Goal: Information Seeking & Learning: Find specific fact

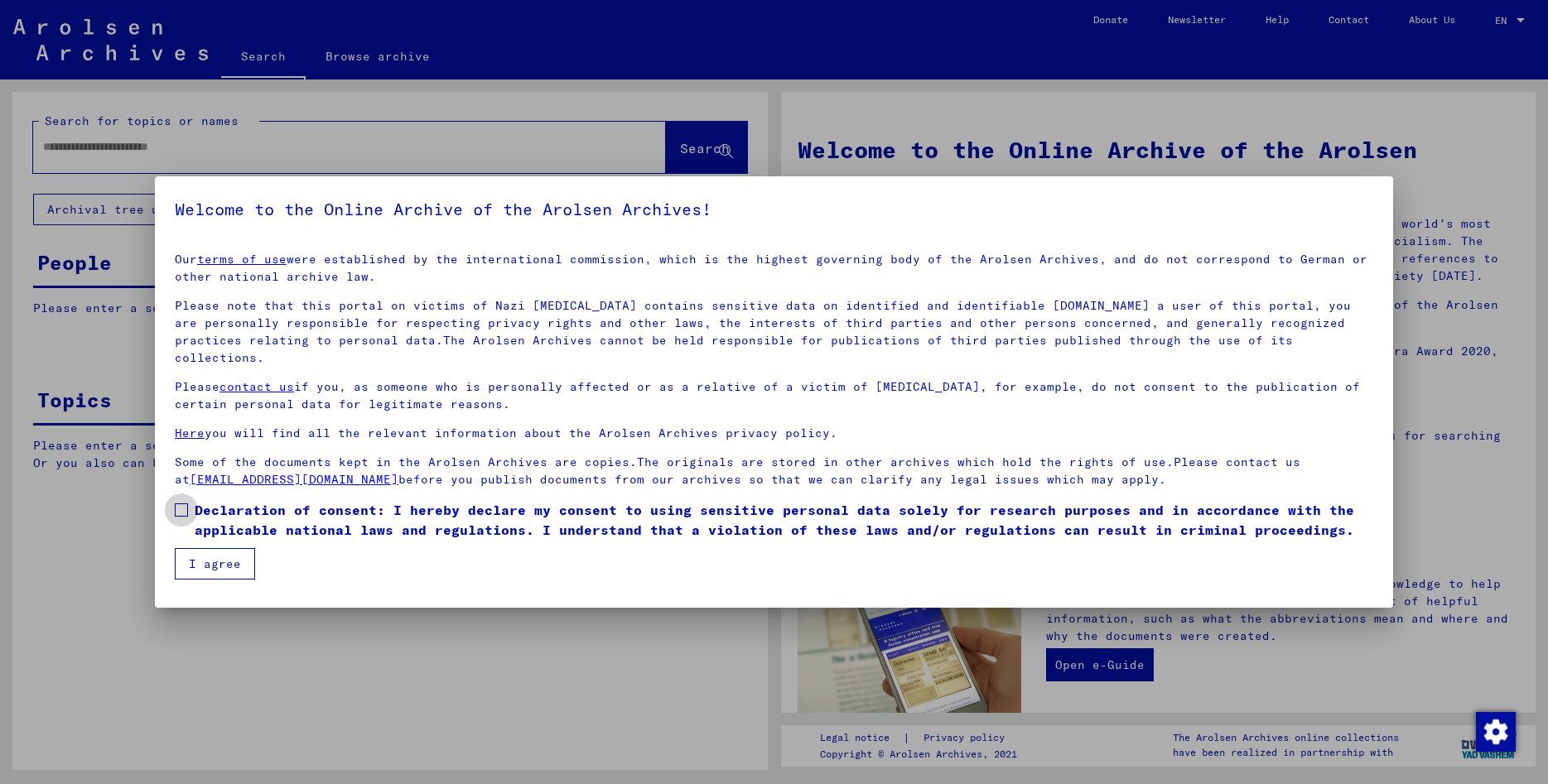
click at [175, 504] on span at bounding box center [181, 510] width 13 height 13
click at [210, 548] on button "I agree" at bounding box center [214, 564] width 80 height 32
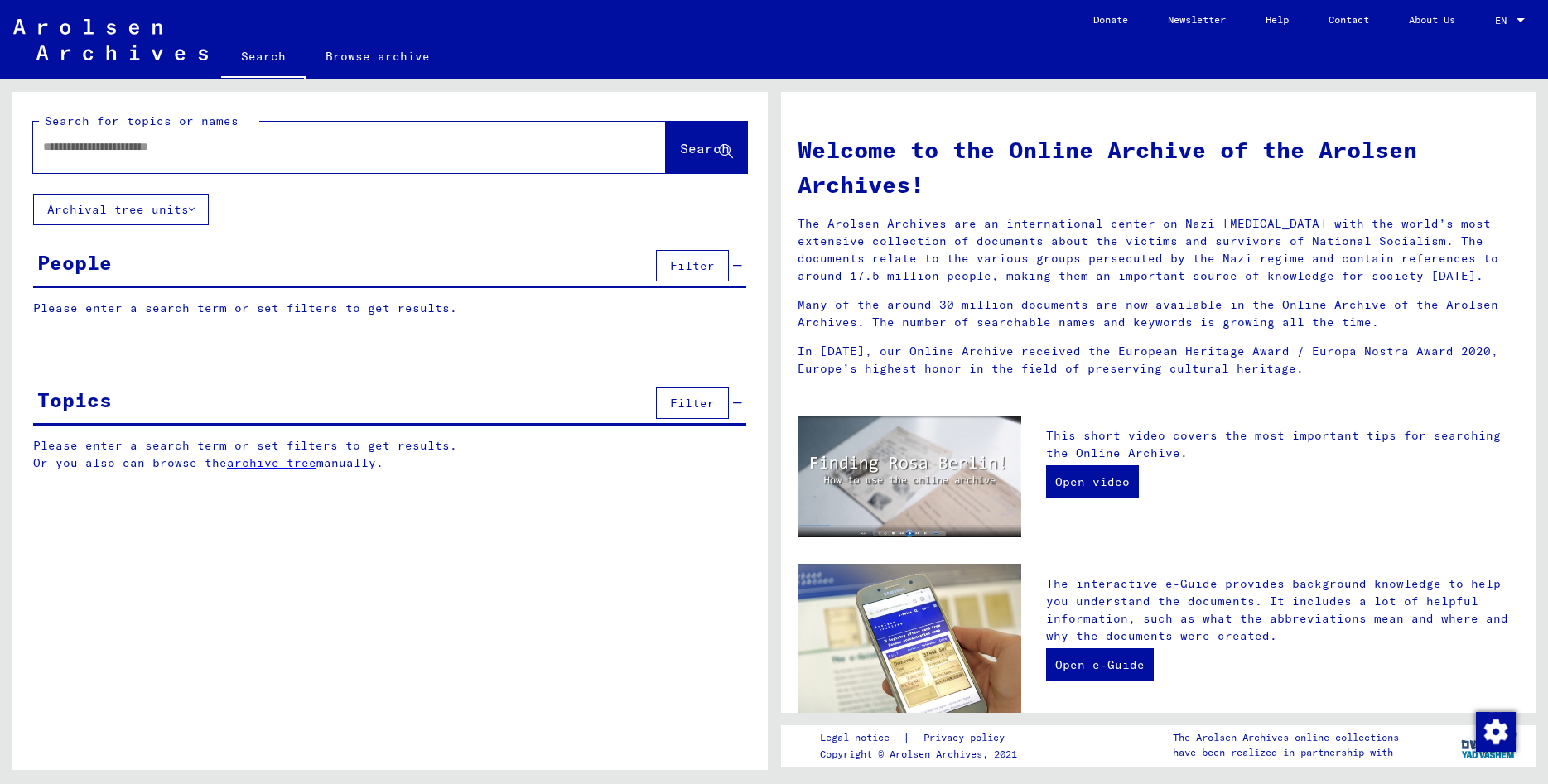
click at [120, 145] on input "text" at bounding box center [330, 147] width 573 height 18
type input "**********"
click at [690, 153] on span "Search" at bounding box center [705, 148] width 50 height 17
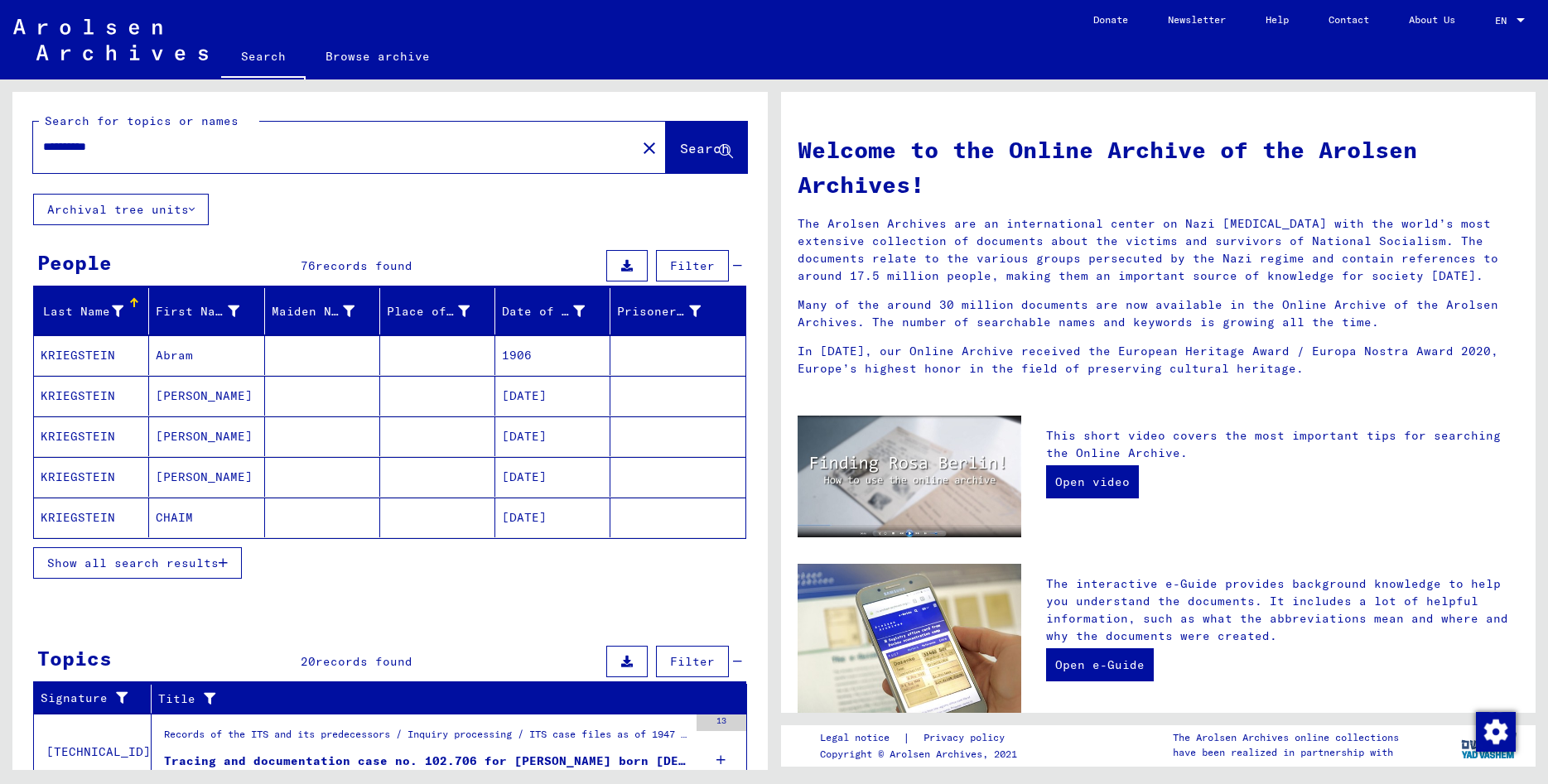
click at [76, 473] on mat-cell "KRIEGSTEIN" at bounding box center [91, 476] width 115 height 40
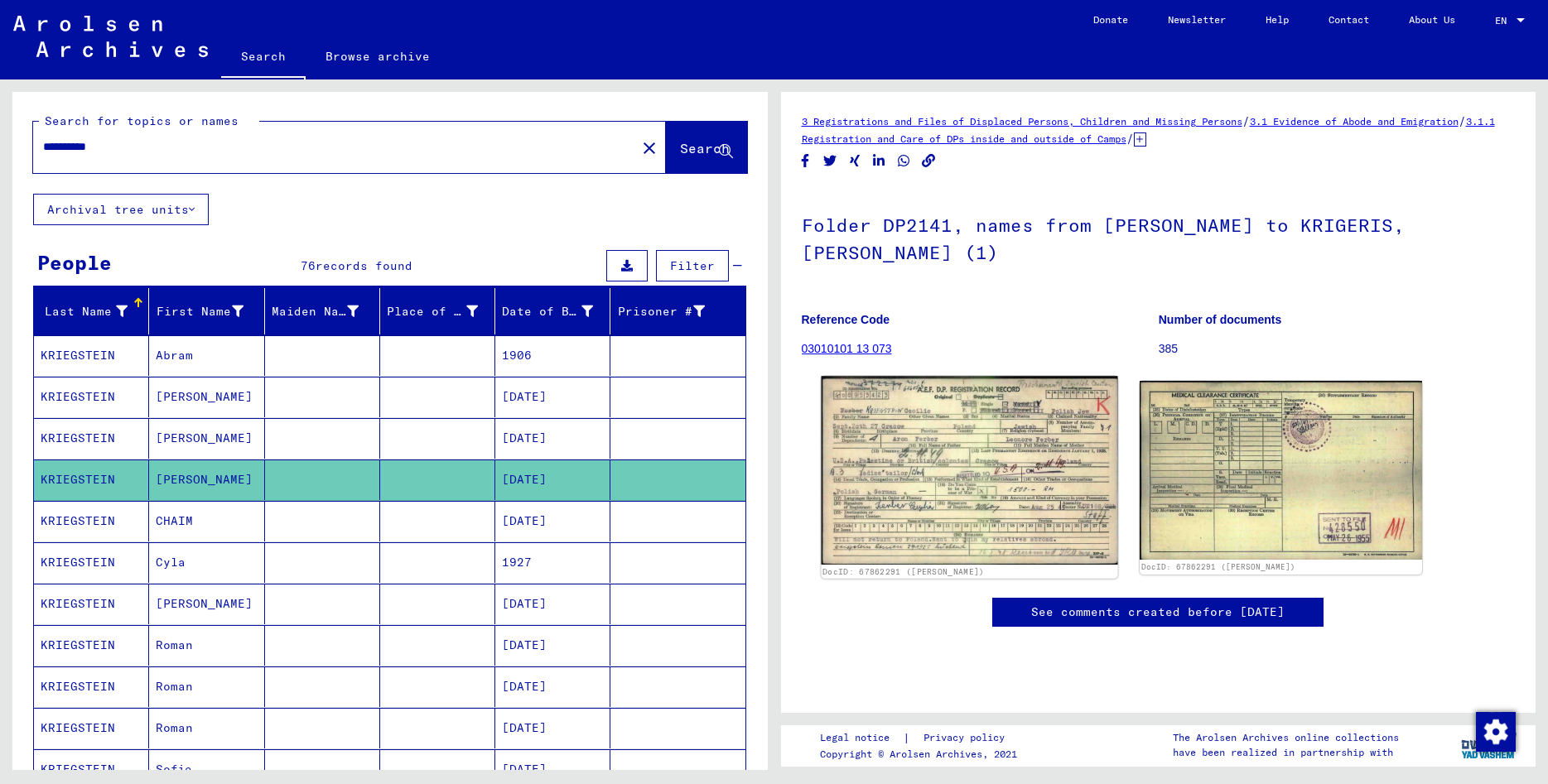
click at [925, 416] on img at bounding box center [969, 470] width 296 height 188
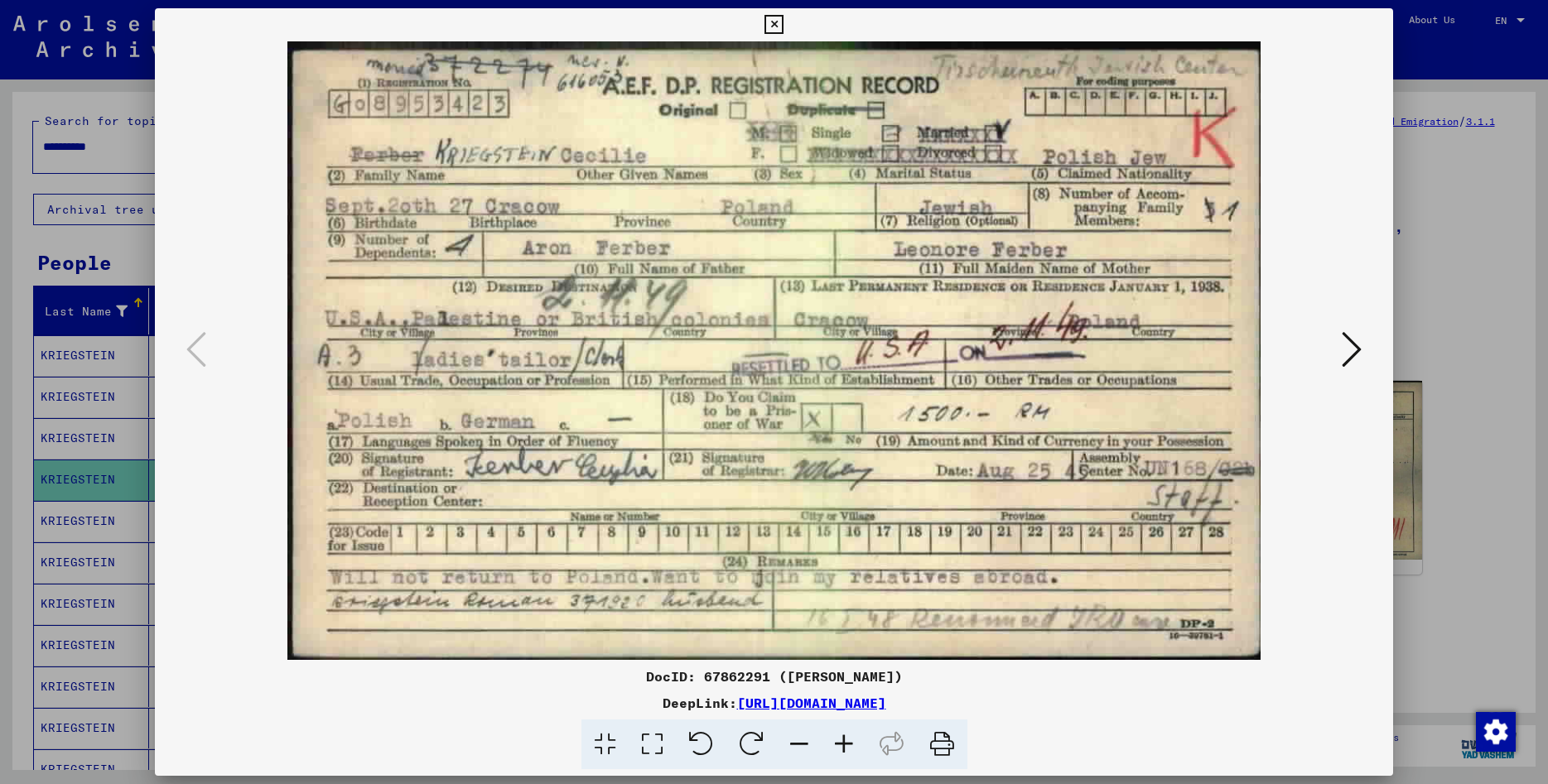
click at [948, 744] on icon at bounding box center [941, 744] width 50 height 50
click at [1354, 351] on icon at bounding box center [1352, 349] width 20 height 40
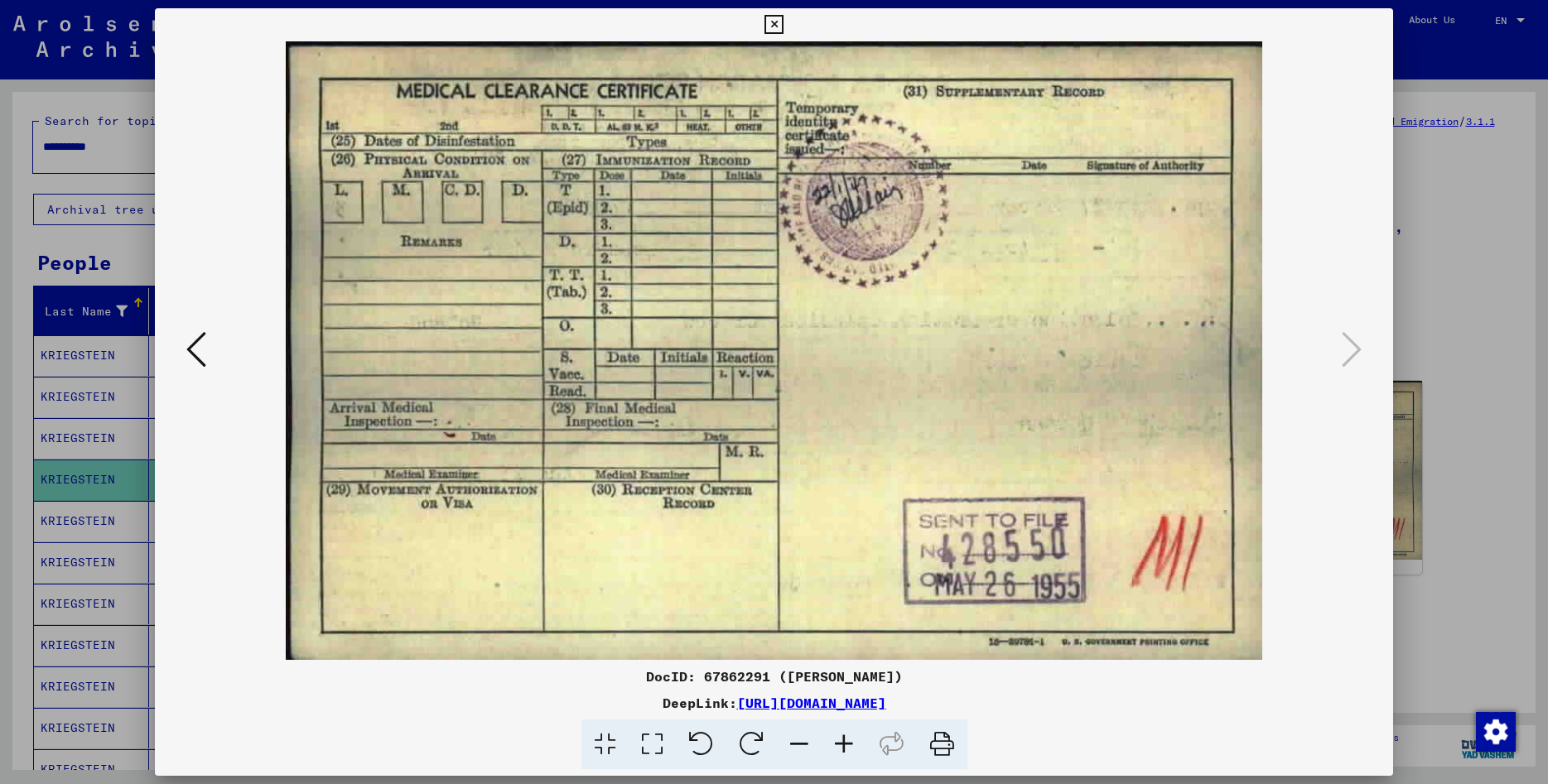
click at [784, 19] on icon at bounding box center [774, 25] width 19 height 20
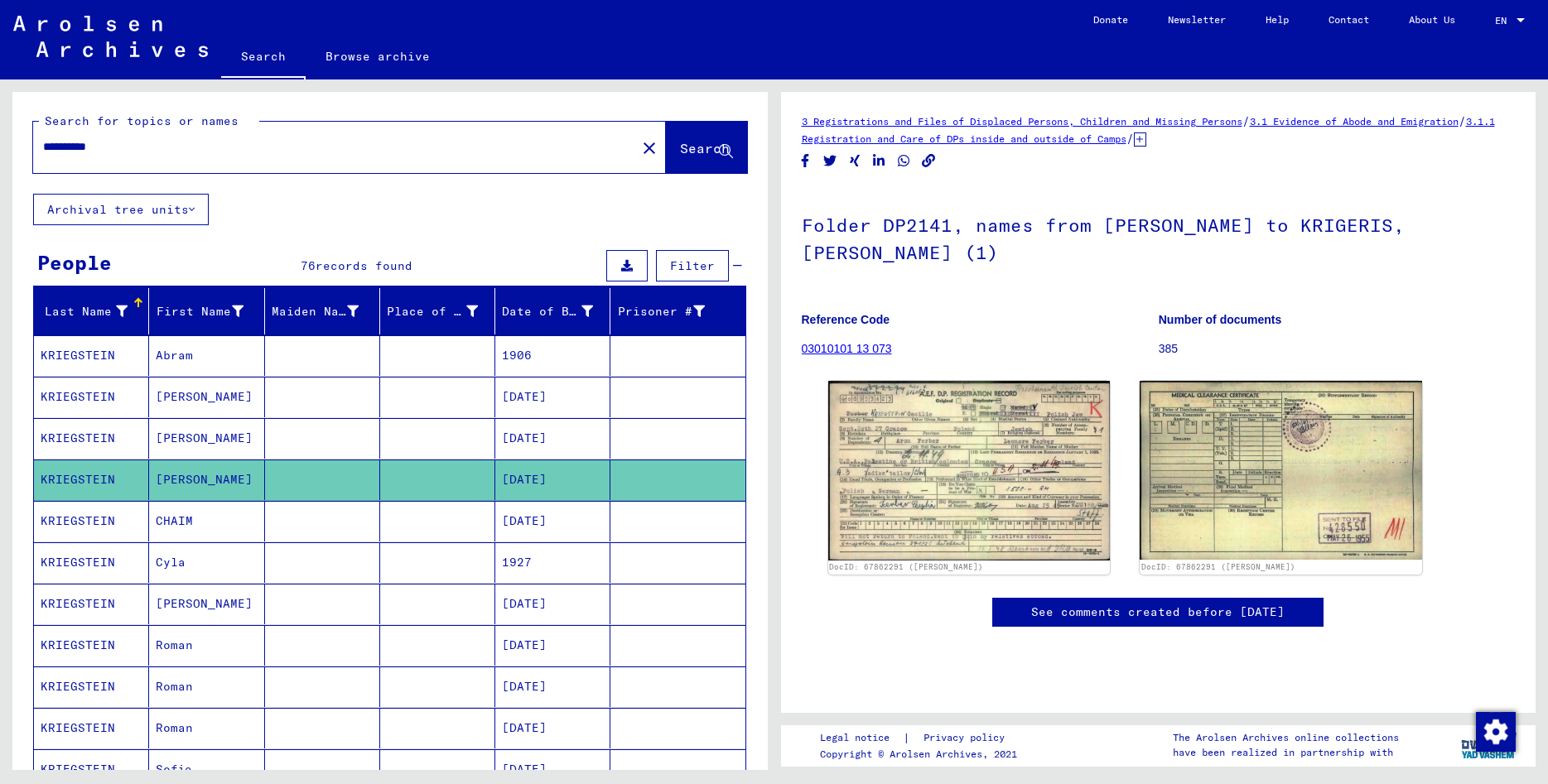
click at [85, 559] on mat-cell "KRIEGSTEIN" at bounding box center [91, 563] width 115 height 40
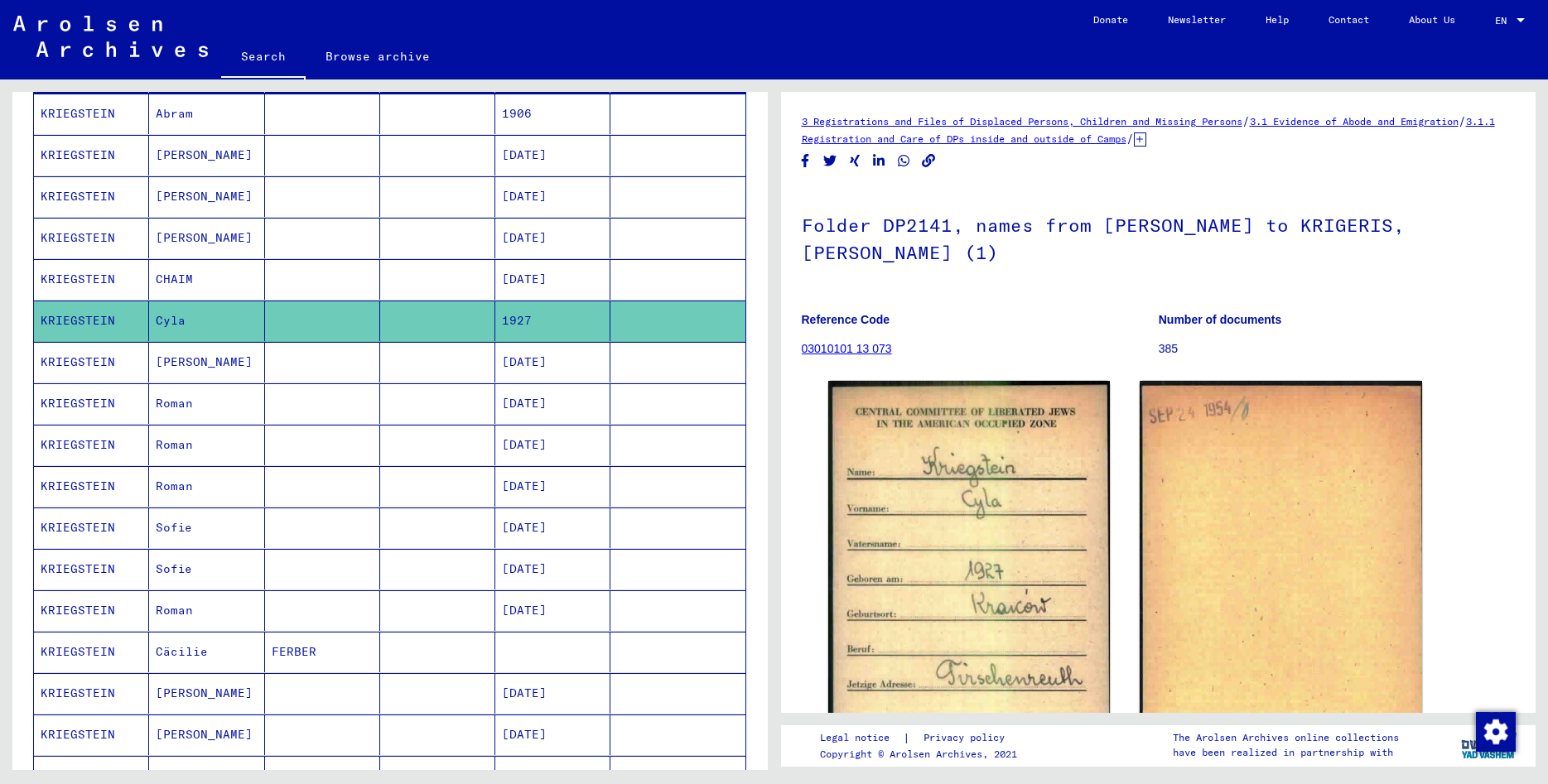
scroll to position [268, 0]
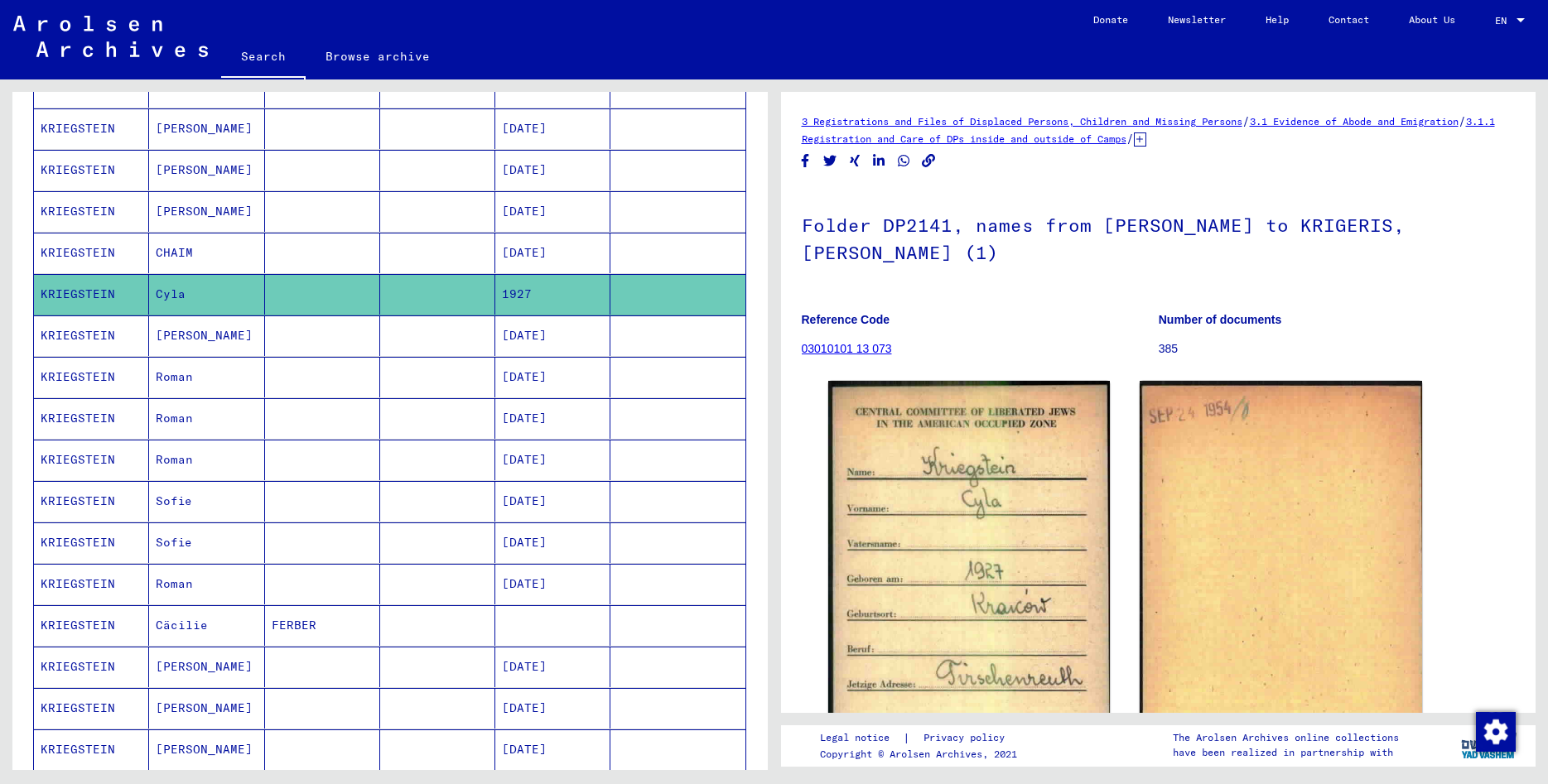
click at [62, 629] on mat-cell "KRIEGSTEIN" at bounding box center [91, 626] width 115 height 40
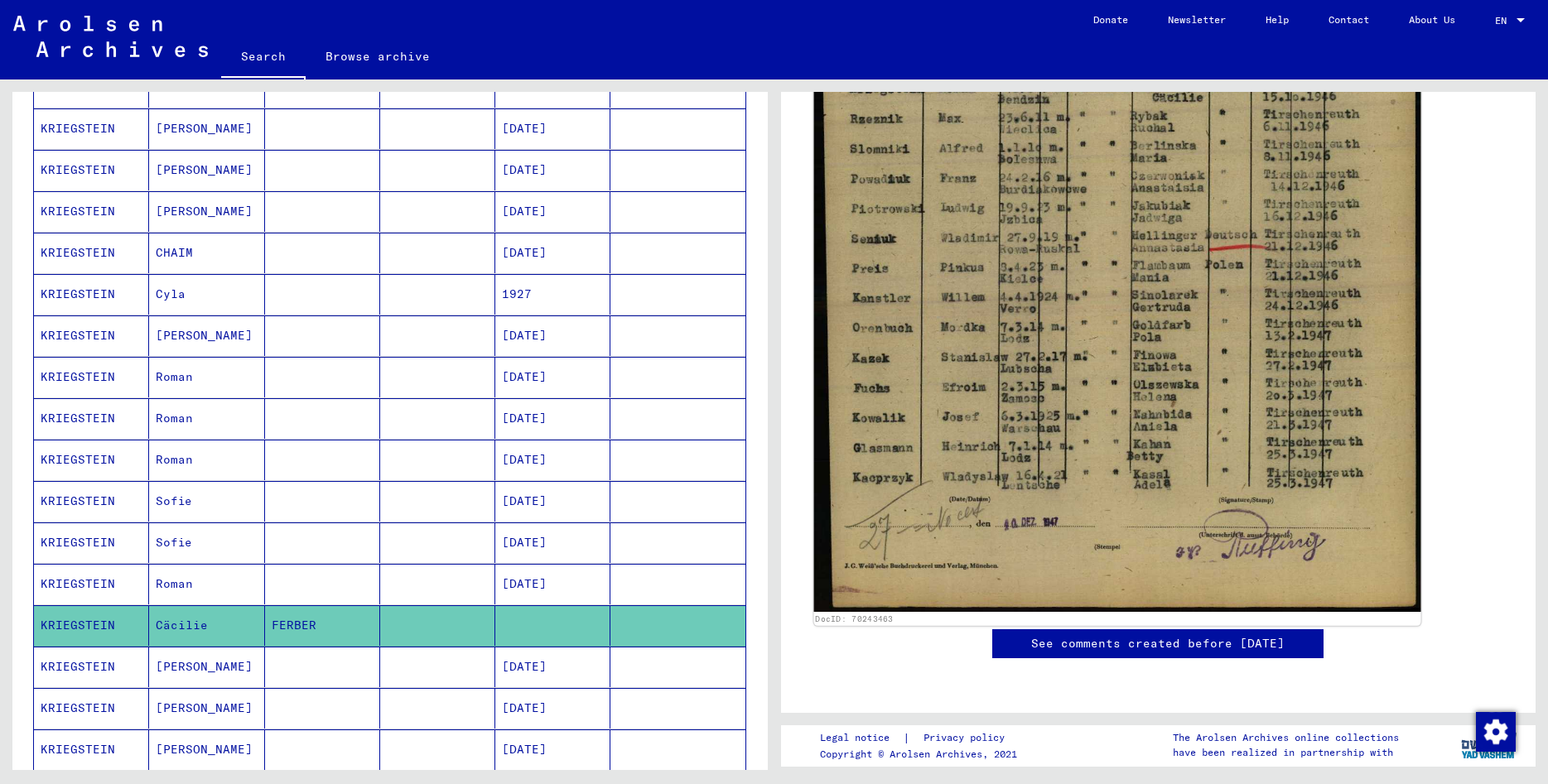
scroll to position [626, 0]
click at [1126, 388] on img at bounding box center [1116, 186] width 607 height 848
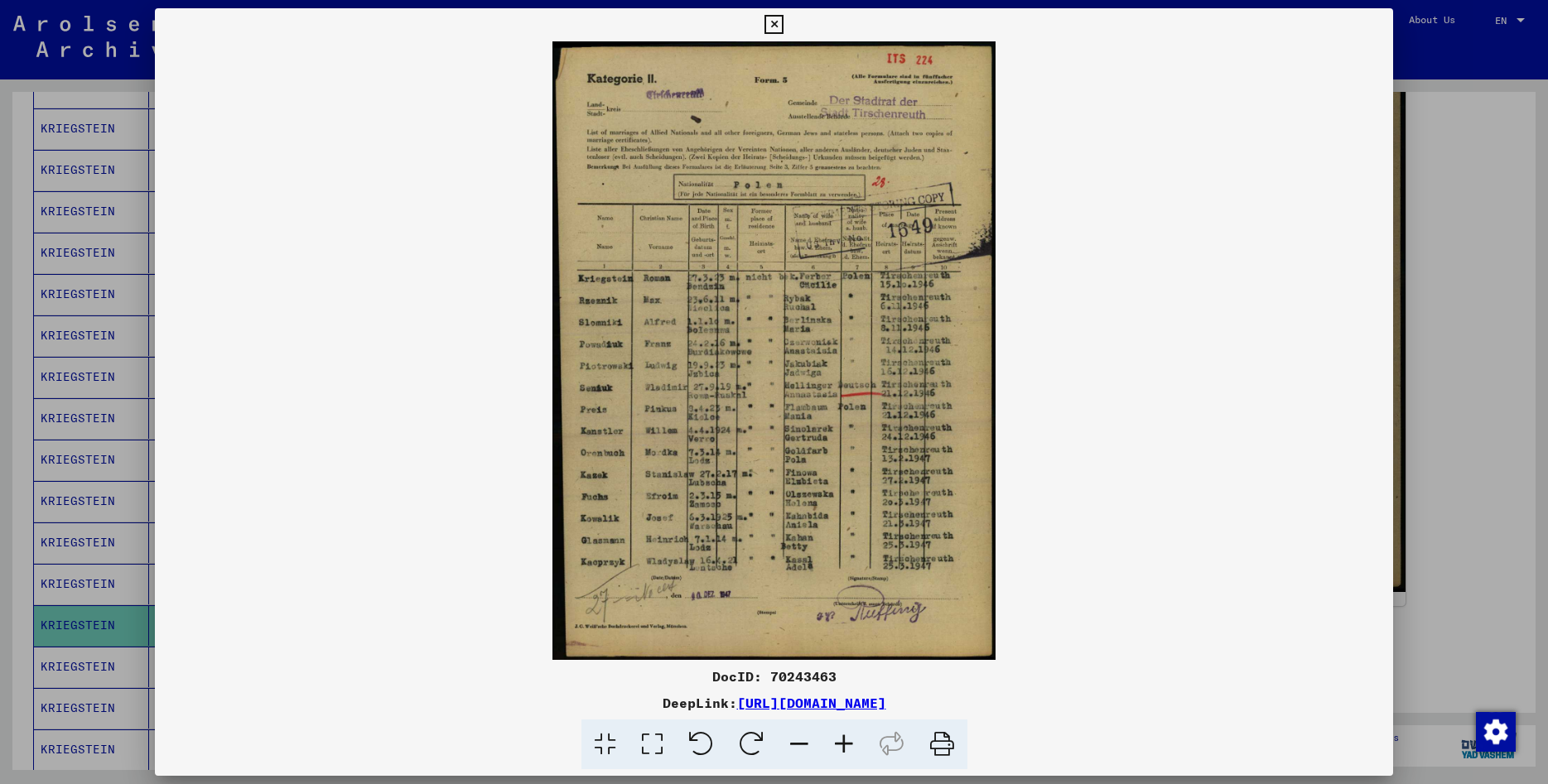
click at [953, 745] on icon at bounding box center [941, 744] width 50 height 50
click at [784, 18] on icon at bounding box center [774, 25] width 19 height 20
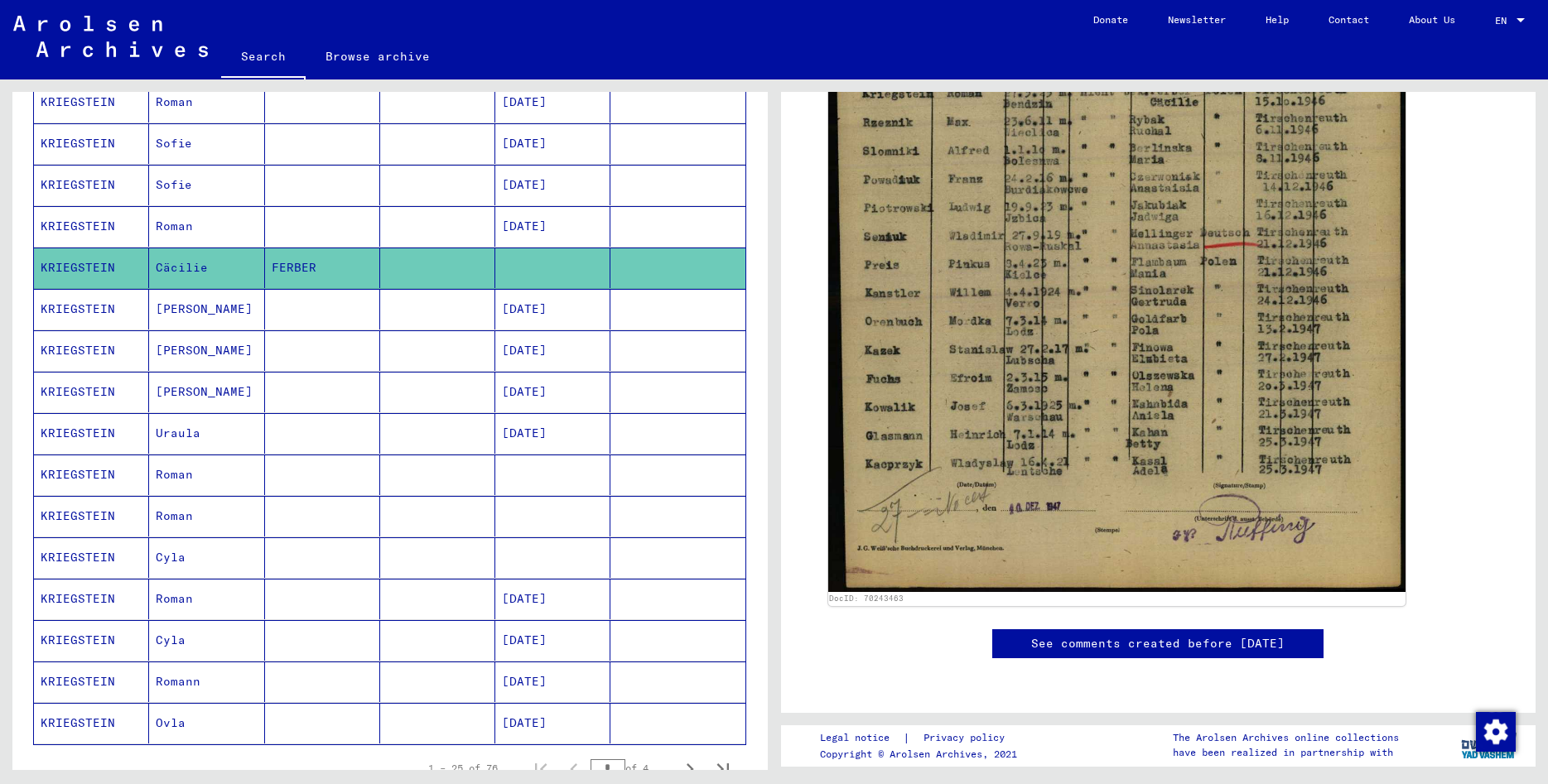
click at [55, 476] on mat-cell "KRIEGSTEIN" at bounding box center [91, 475] width 115 height 40
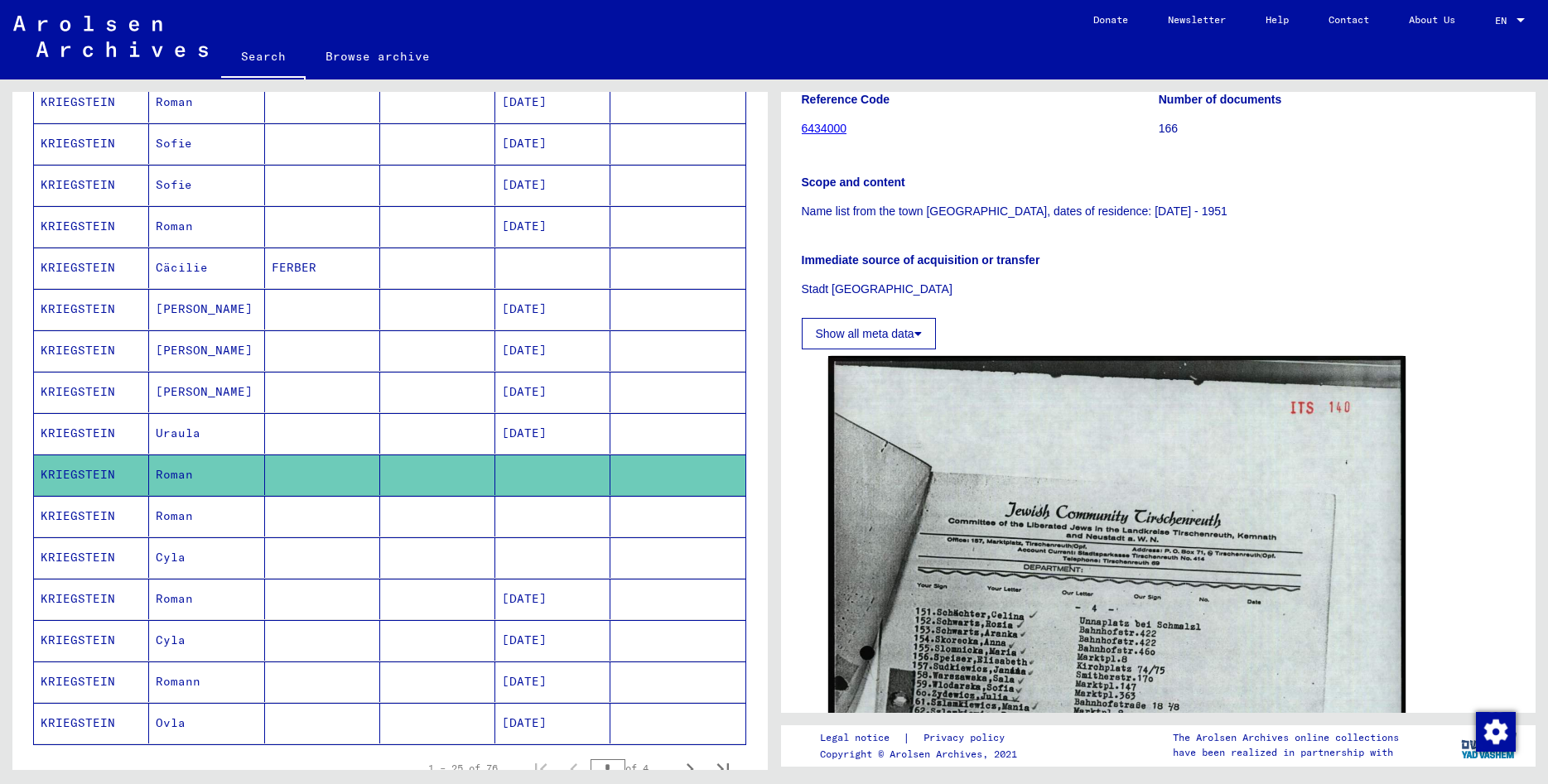
scroll to position [447, 0]
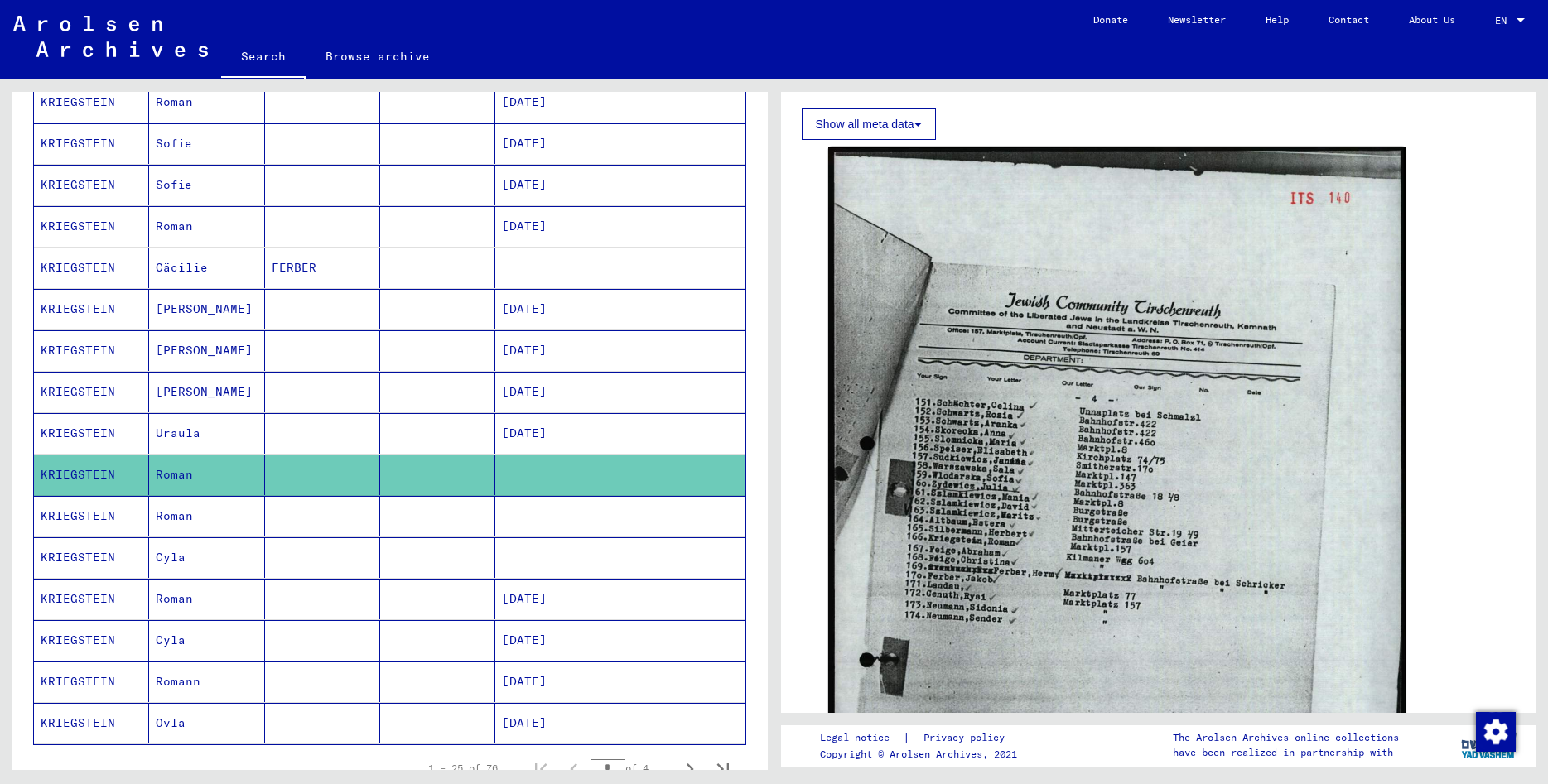
click at [65, 519] on mat-cell "KRIEGSTEIN" at bounding box center [91, 517] width 115 height 40
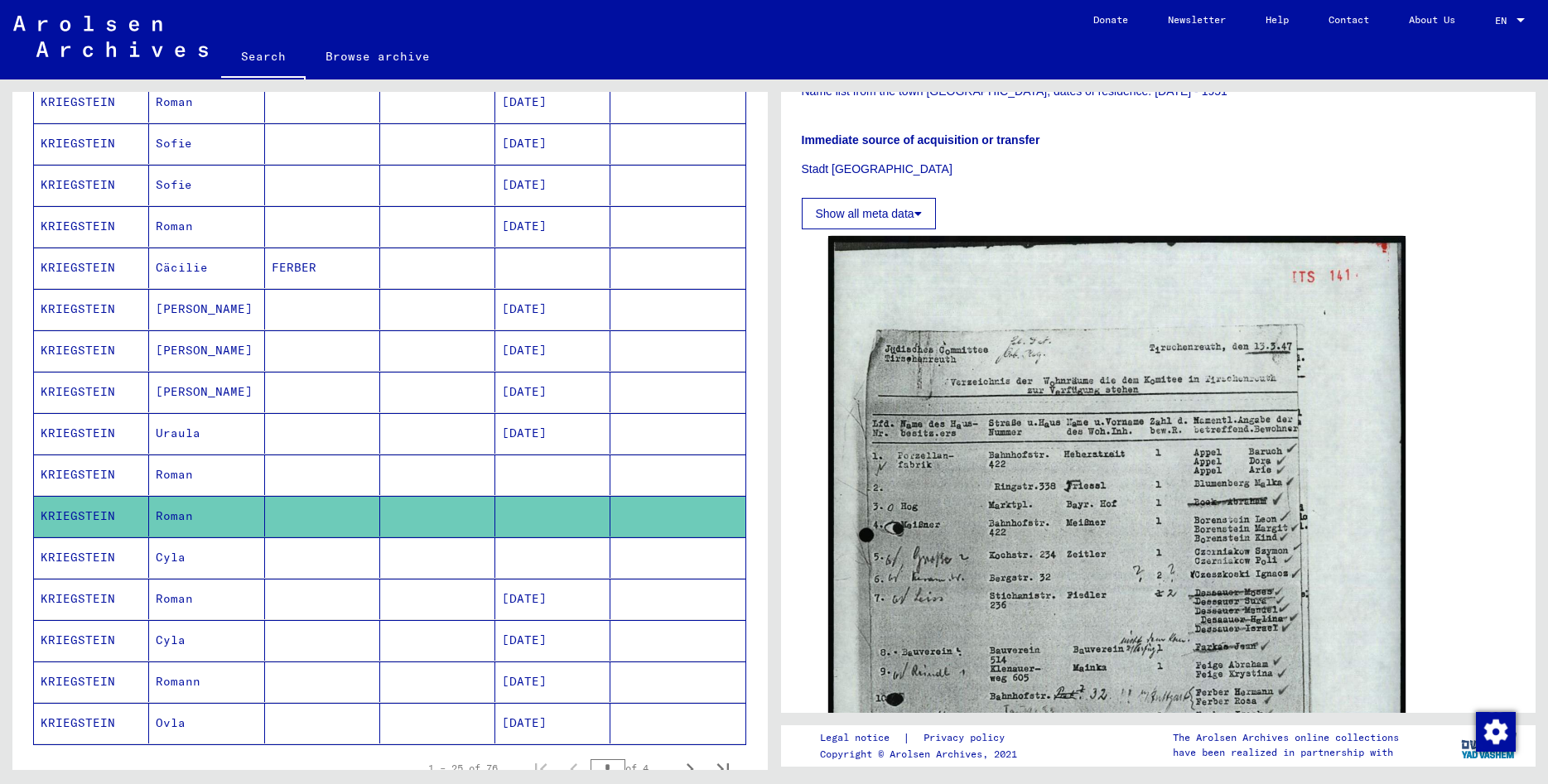
scroll to position [626, 0]
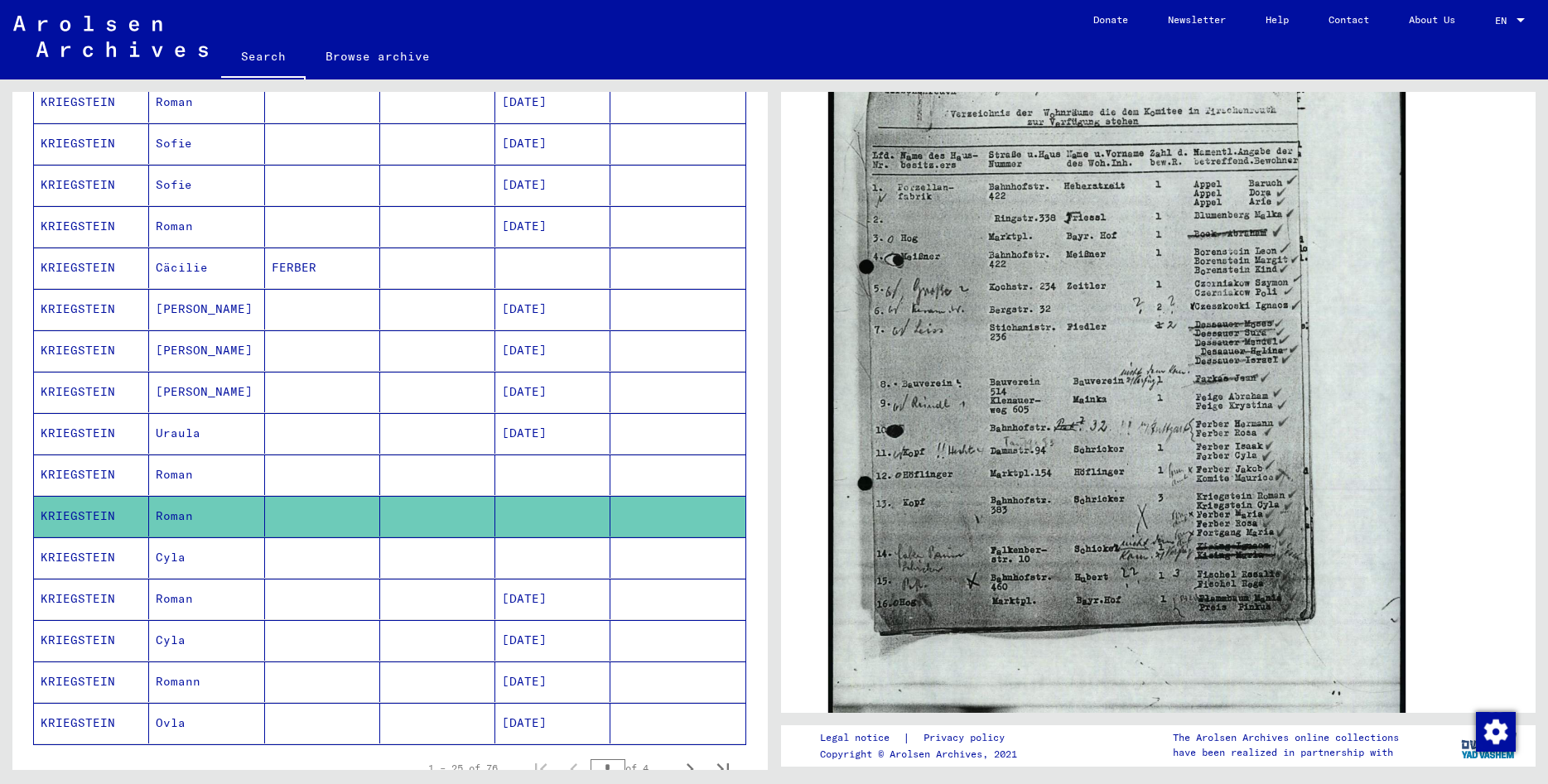
click at [69, 557] on mat-cell "KRIEGSTEIN" at bounding box center [91, 558] width 115 height 40
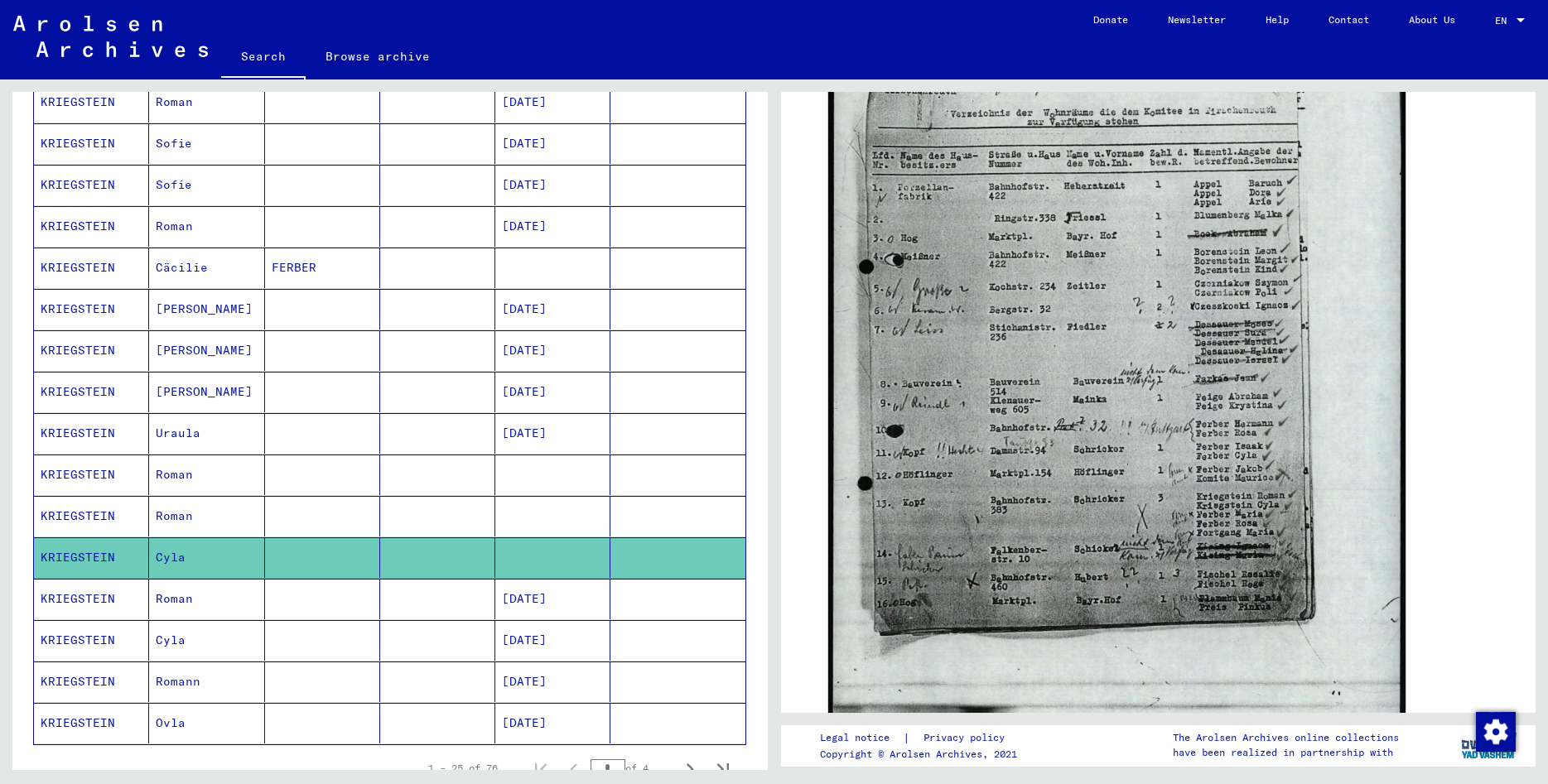
click at [127, 599] on mat-cell "KRIEGSTEIN" at bounding box center [91, 599] width 115 height 40
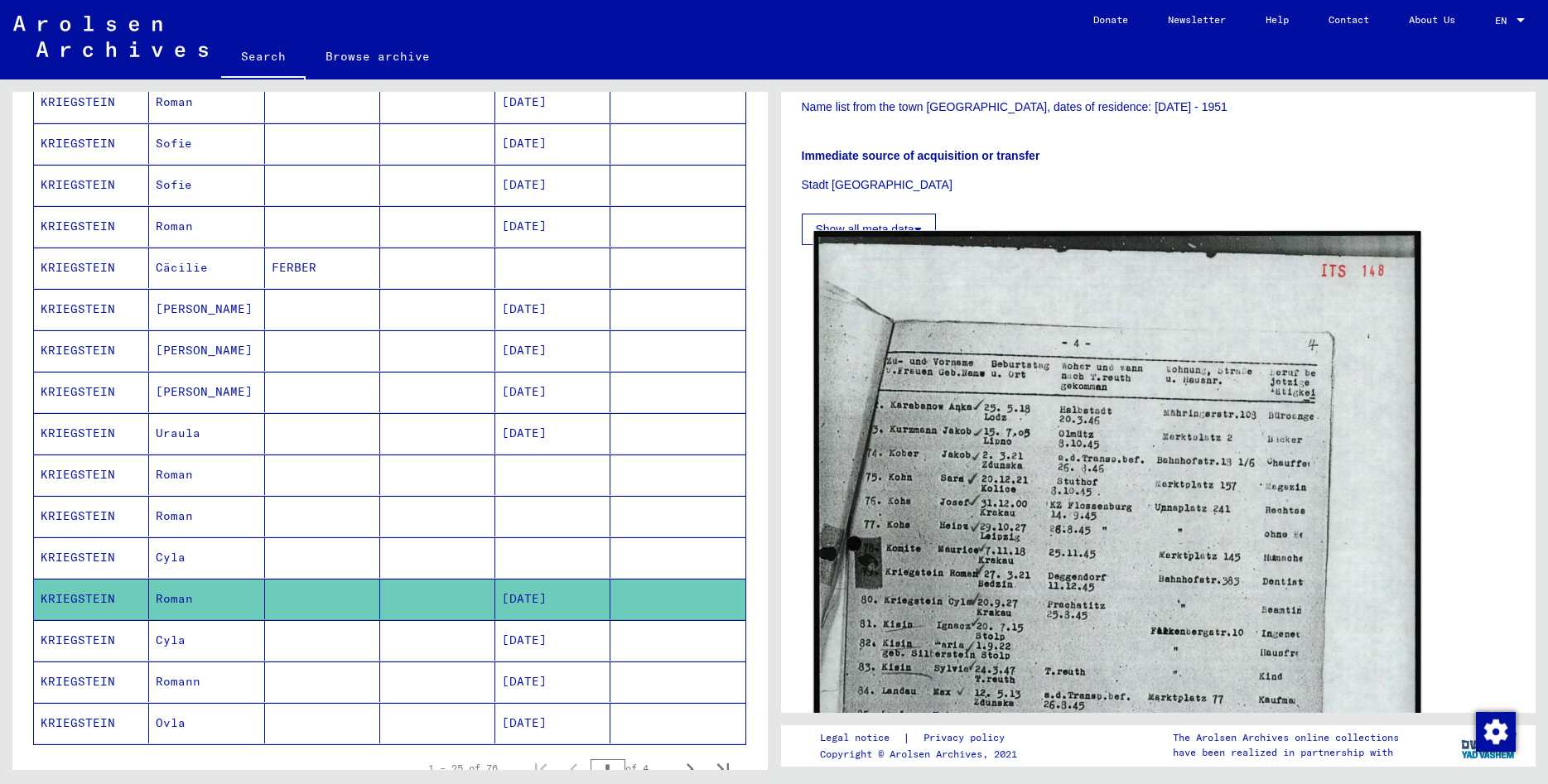
scroll to position [447, 0]
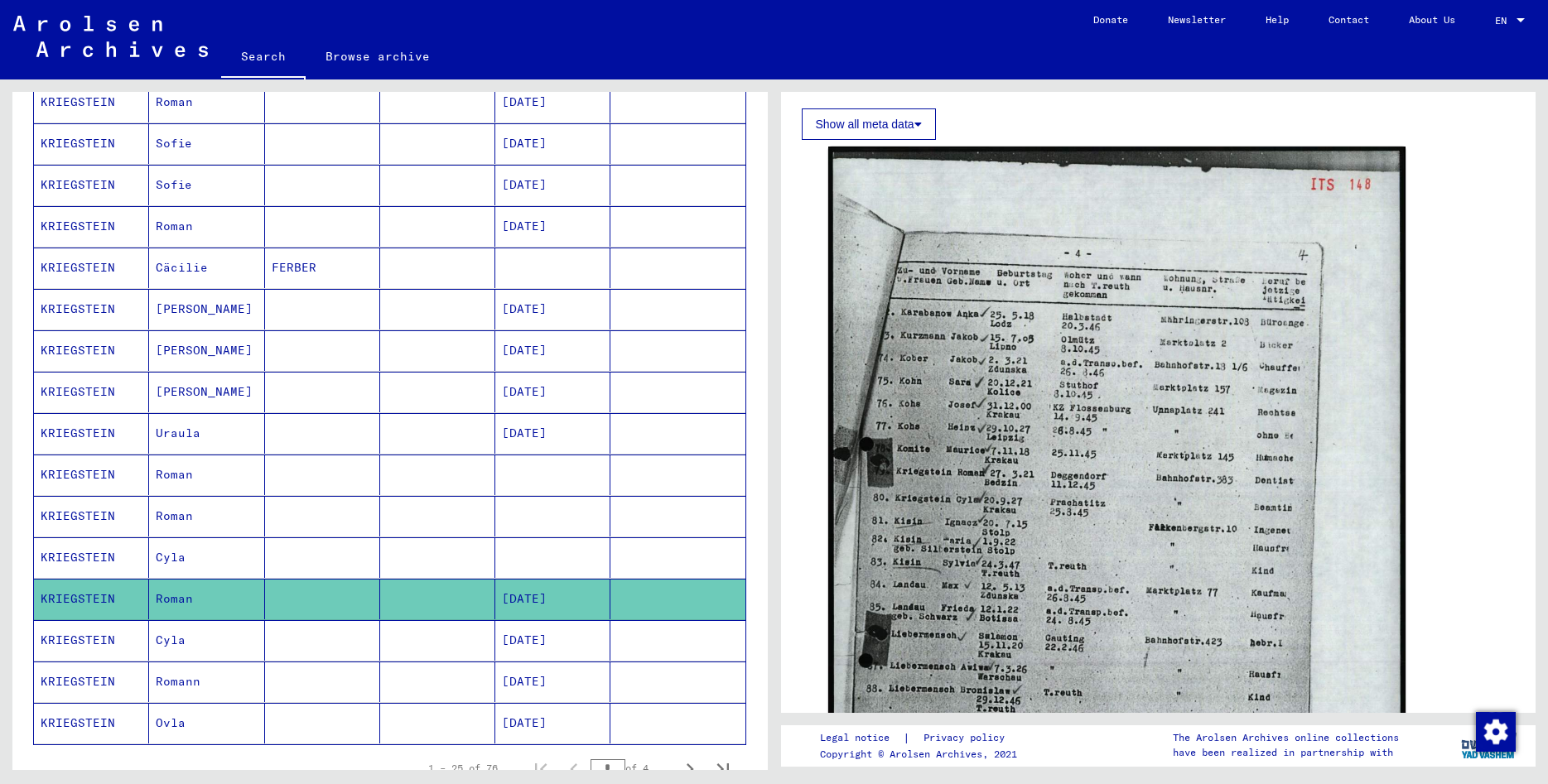
click at [68, 641] on mat-cell "KRIEGSTEIN" at bounding box center [91, 641] width 115 height 40
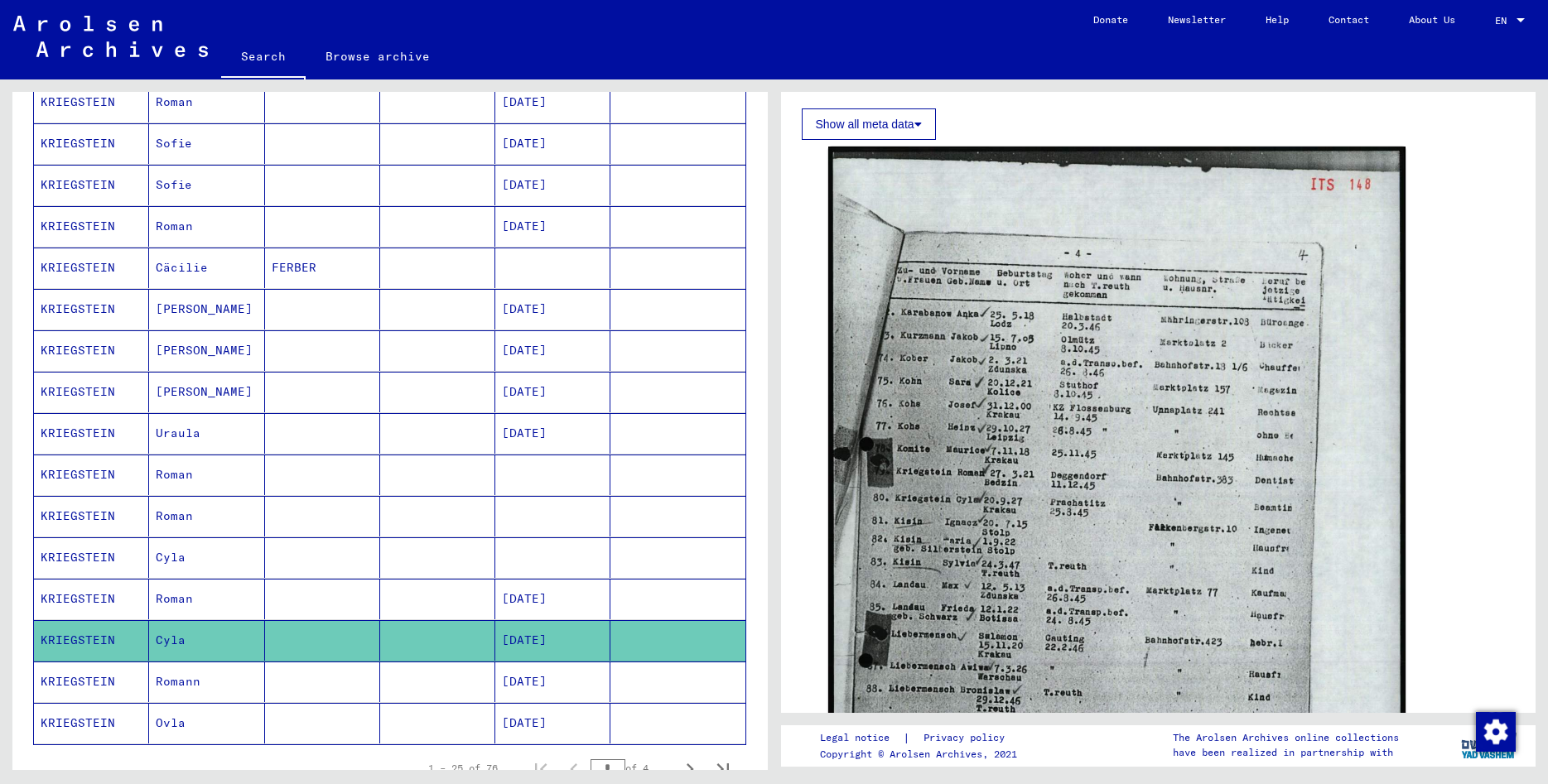
click at [55, 685] on icon at bounding box center [69, 717] width 41 height 66
click at [57, 683] on mat-cell "KRIEGSTEIN" at bounding box center [91, 682] width 115 height 40
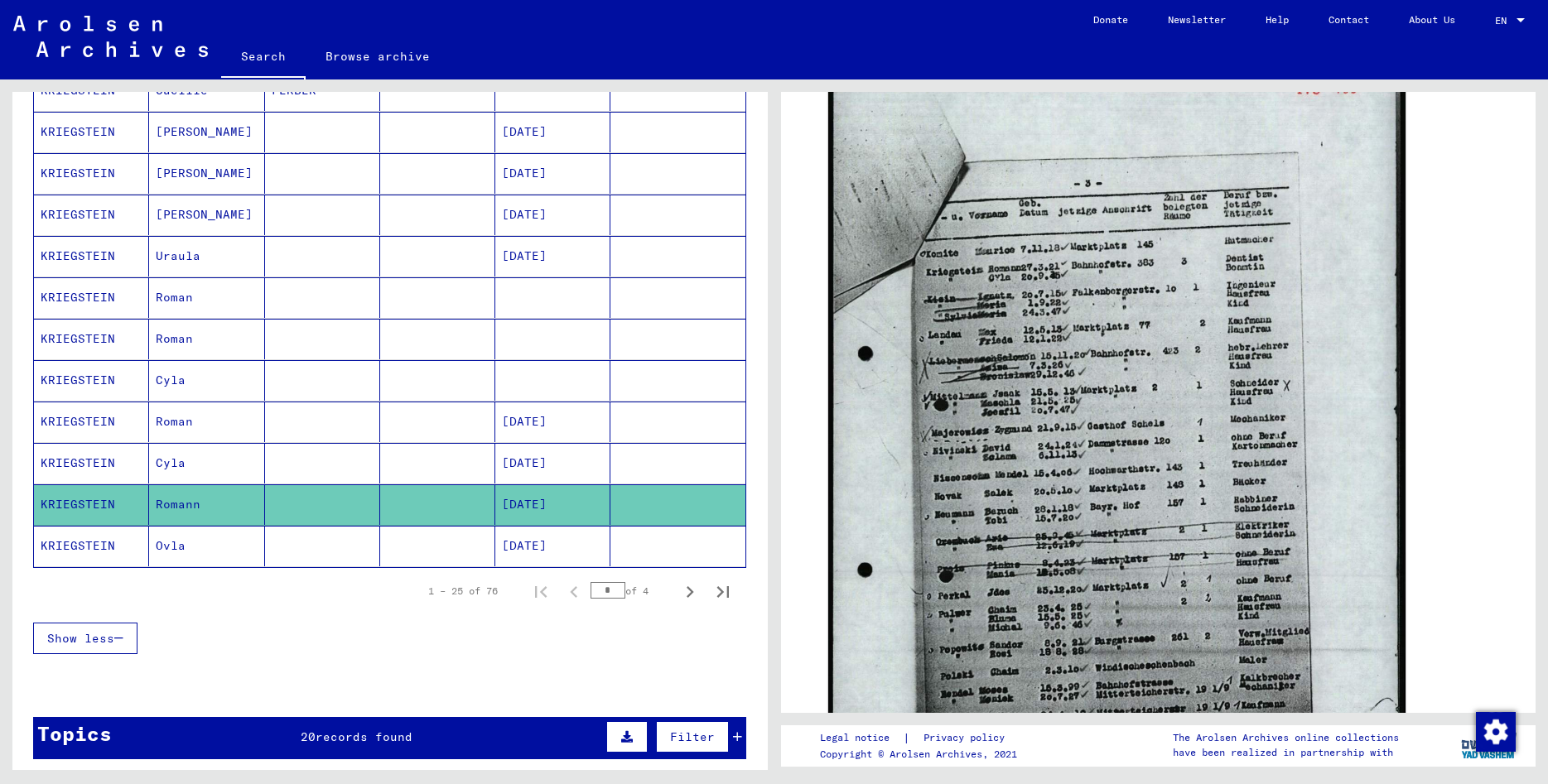
scroll to position [805, 0]
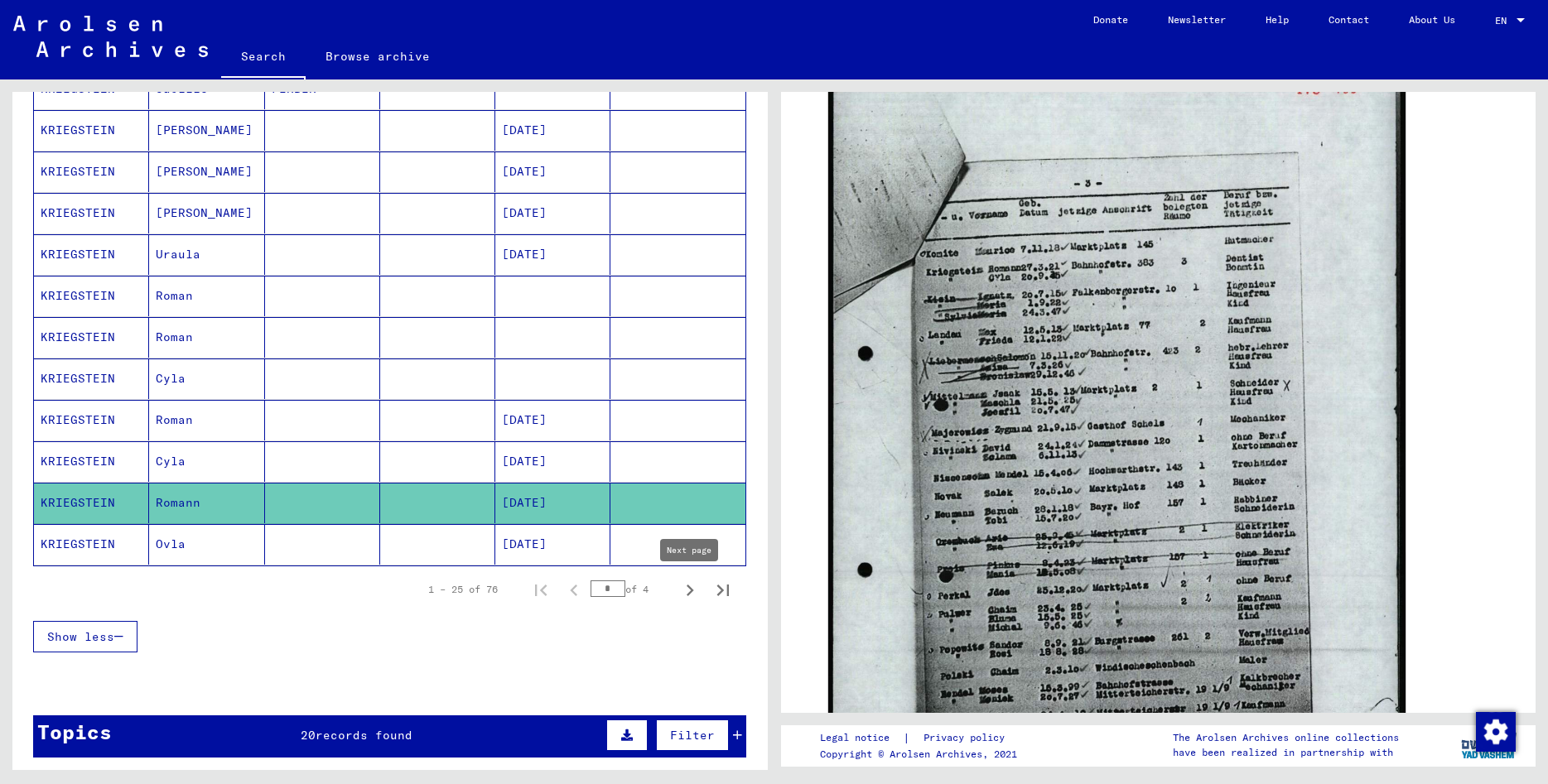
click at [692, 590] on icon "Next page" at bounding box center [690, 590] width 7 height 11
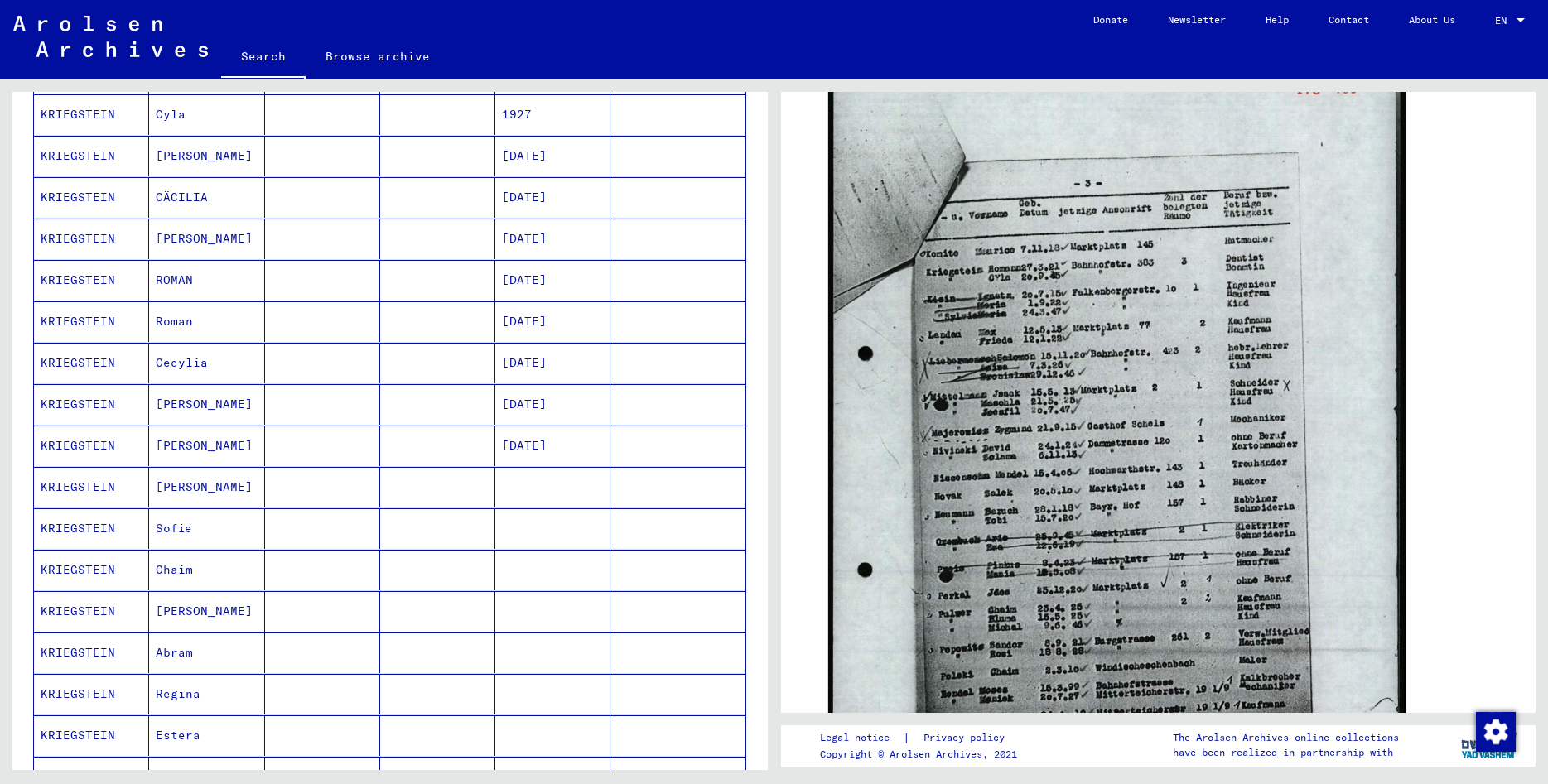
scroll to position [179, 0]
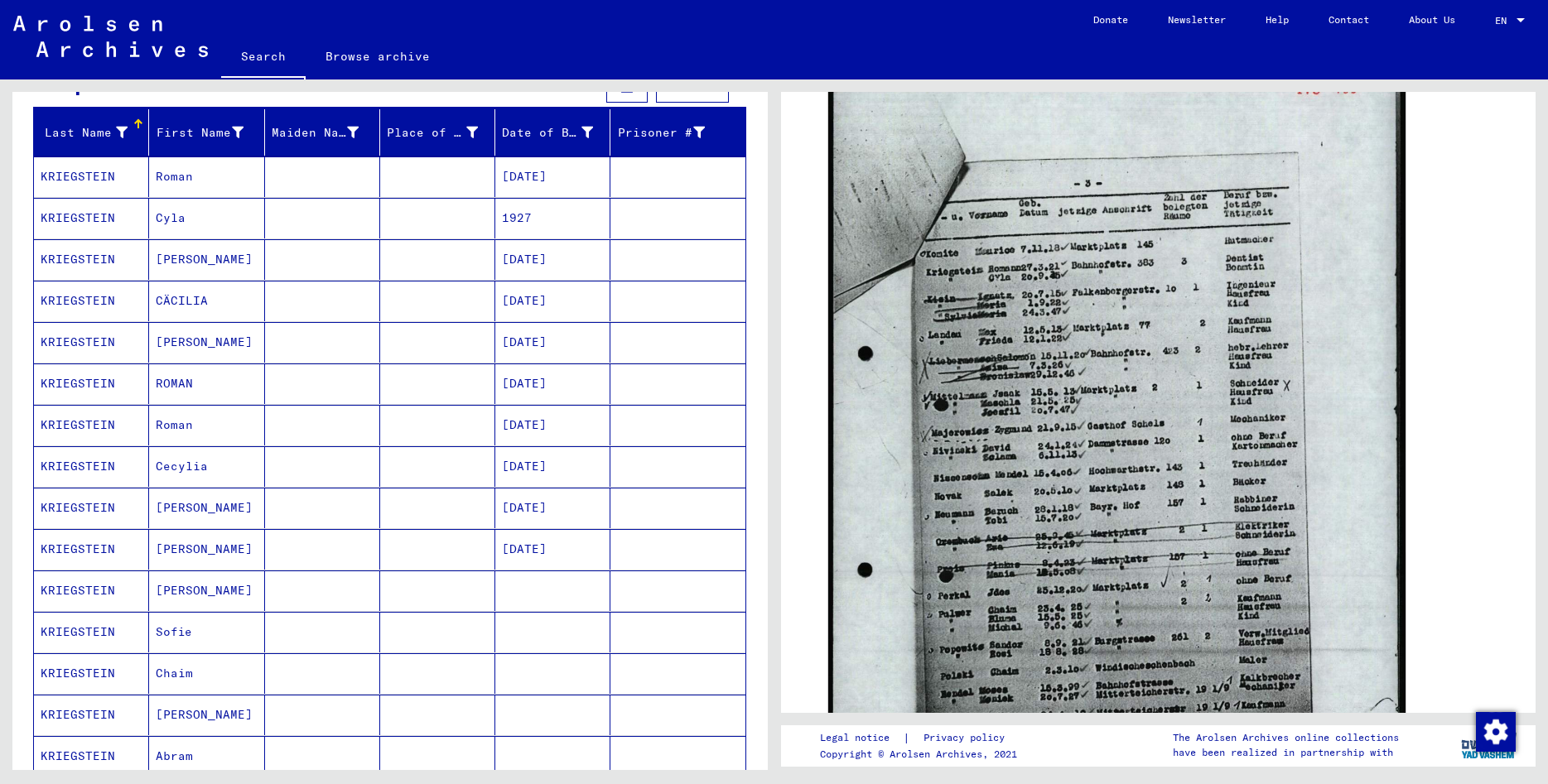
click at [74, 176] on mat-cell "KRIEGSTEIN" at bounding box center [91, 177] width 115 height 40
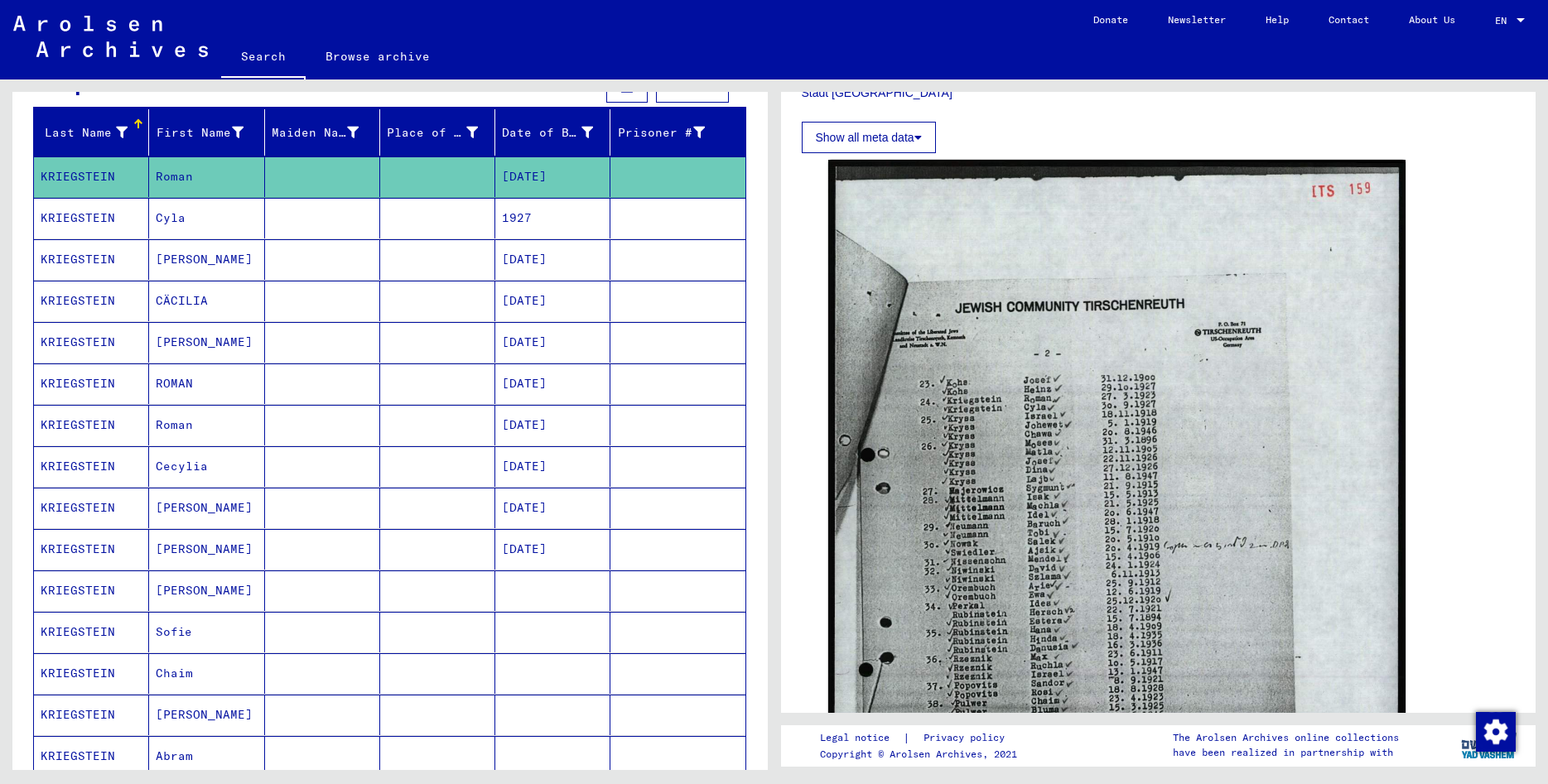
scroll to position [537, 0]
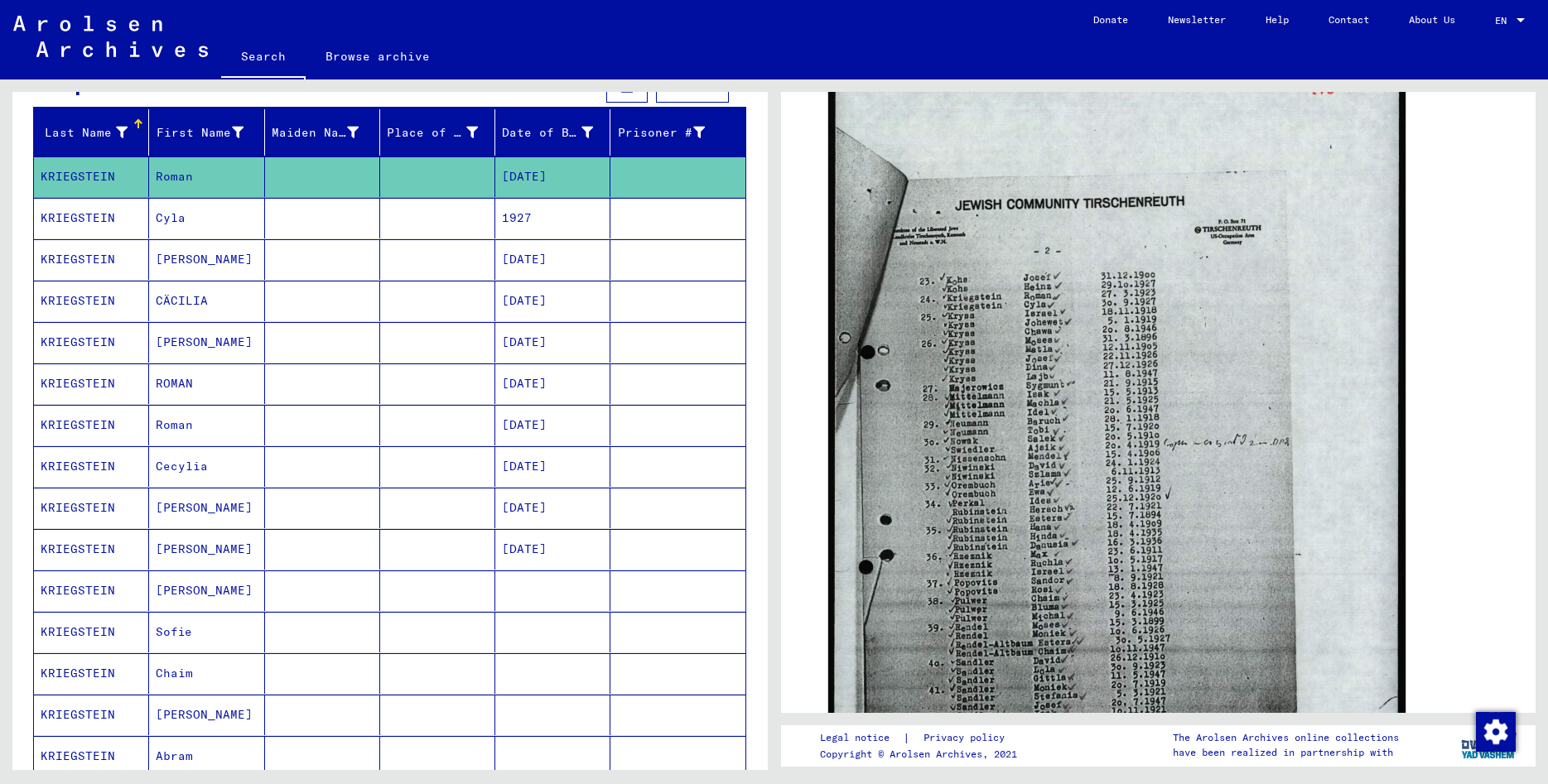
click at [76, 220] on mat-cell "KRIEGSTEIN" at bounding box center [91, 218] width 115 height 40
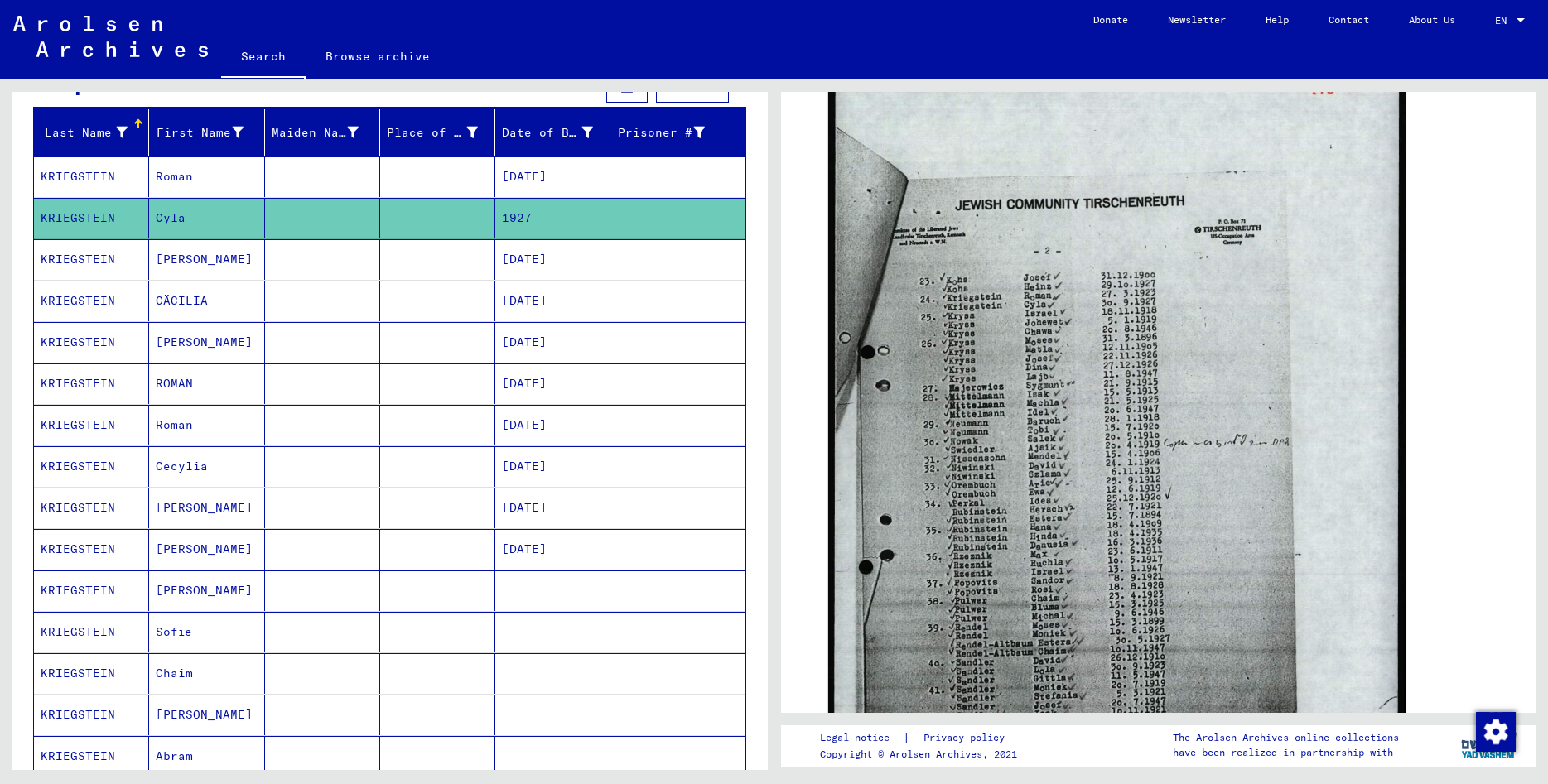
click at [79, 301] on mat-cell "KRIEGSTEIN" at bounding box center [91, 301] width 115 height 40
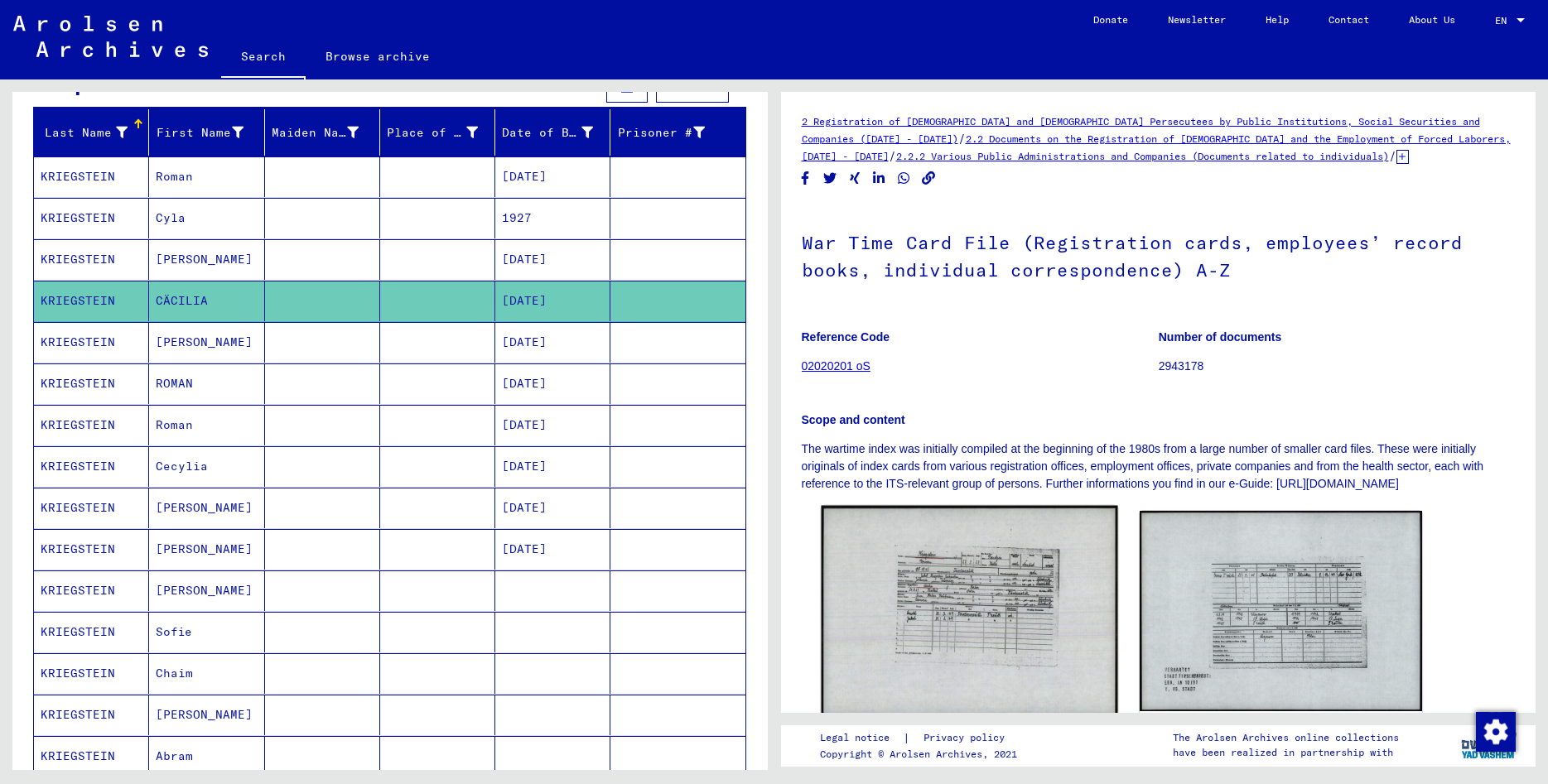
click at [954, 577] on img at bounding box center [969, 612] width 296 height 211
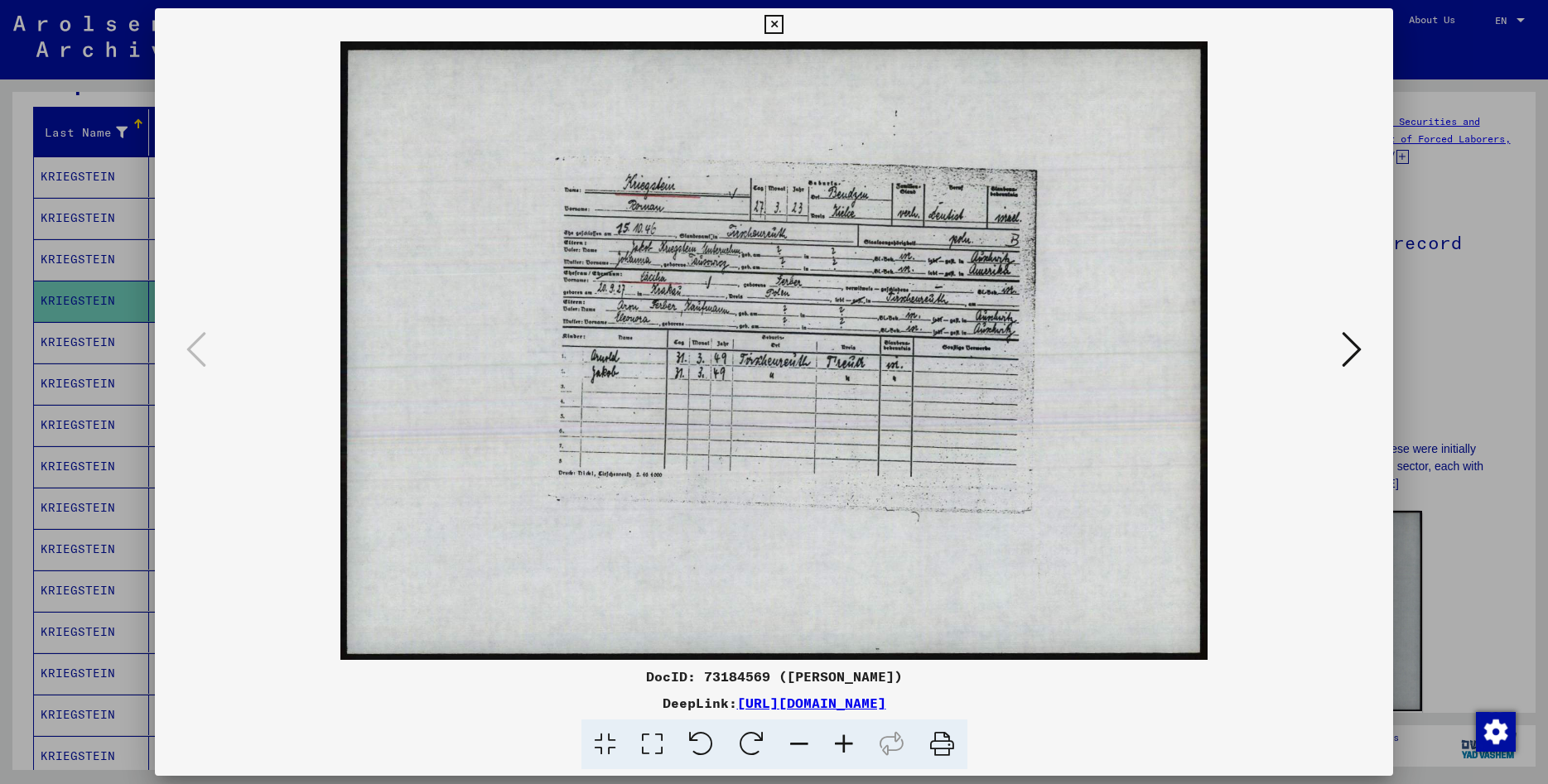
click at [1354, 348] on icon at bounding box center [1352, 349] width 20 height 40
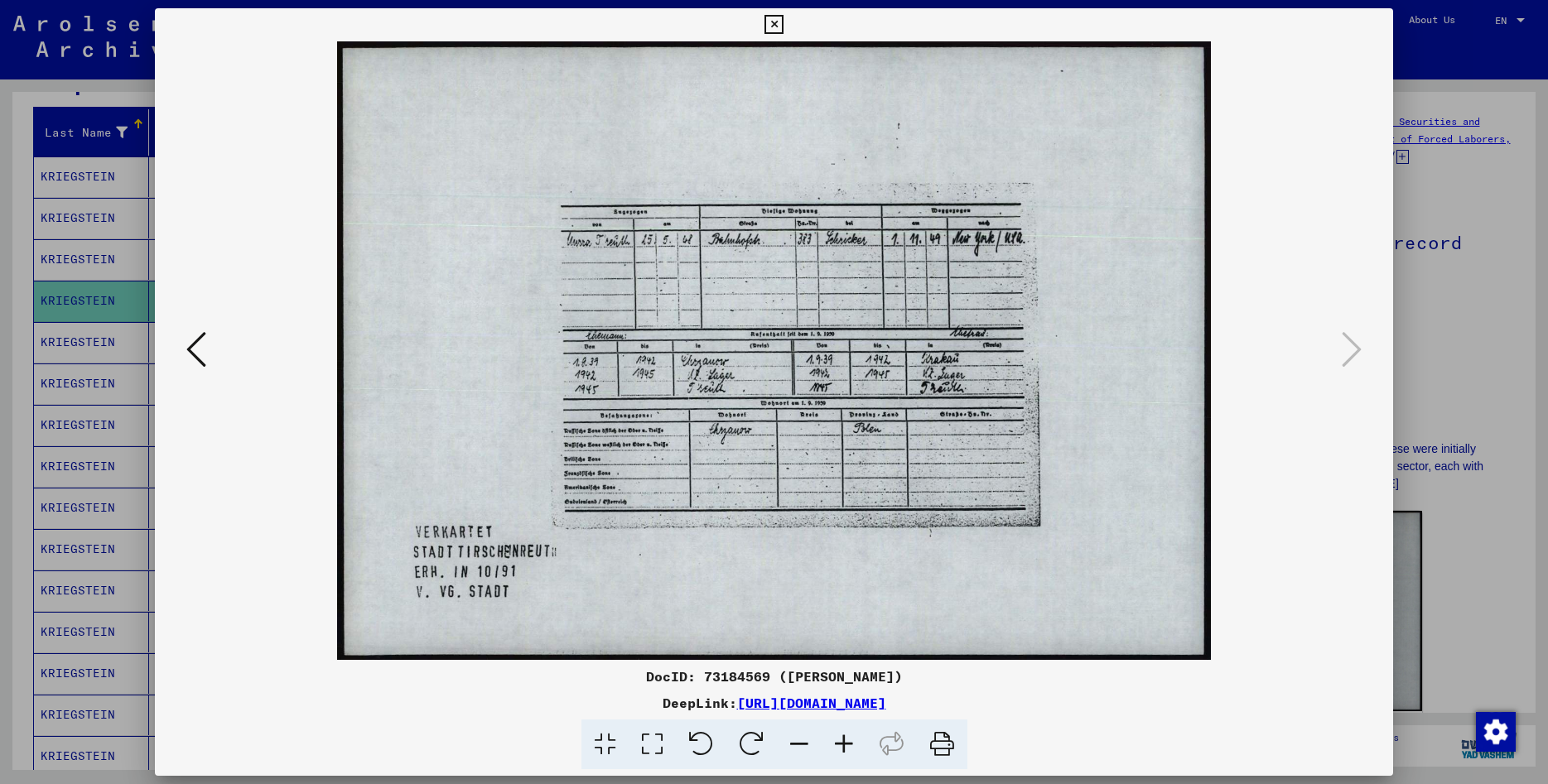
click at [949, 748] on icon at bounding box center [941, 744] width 50 height 50
click at [784, 22] on icon at bounding box center [774, 25] width 19 height 20
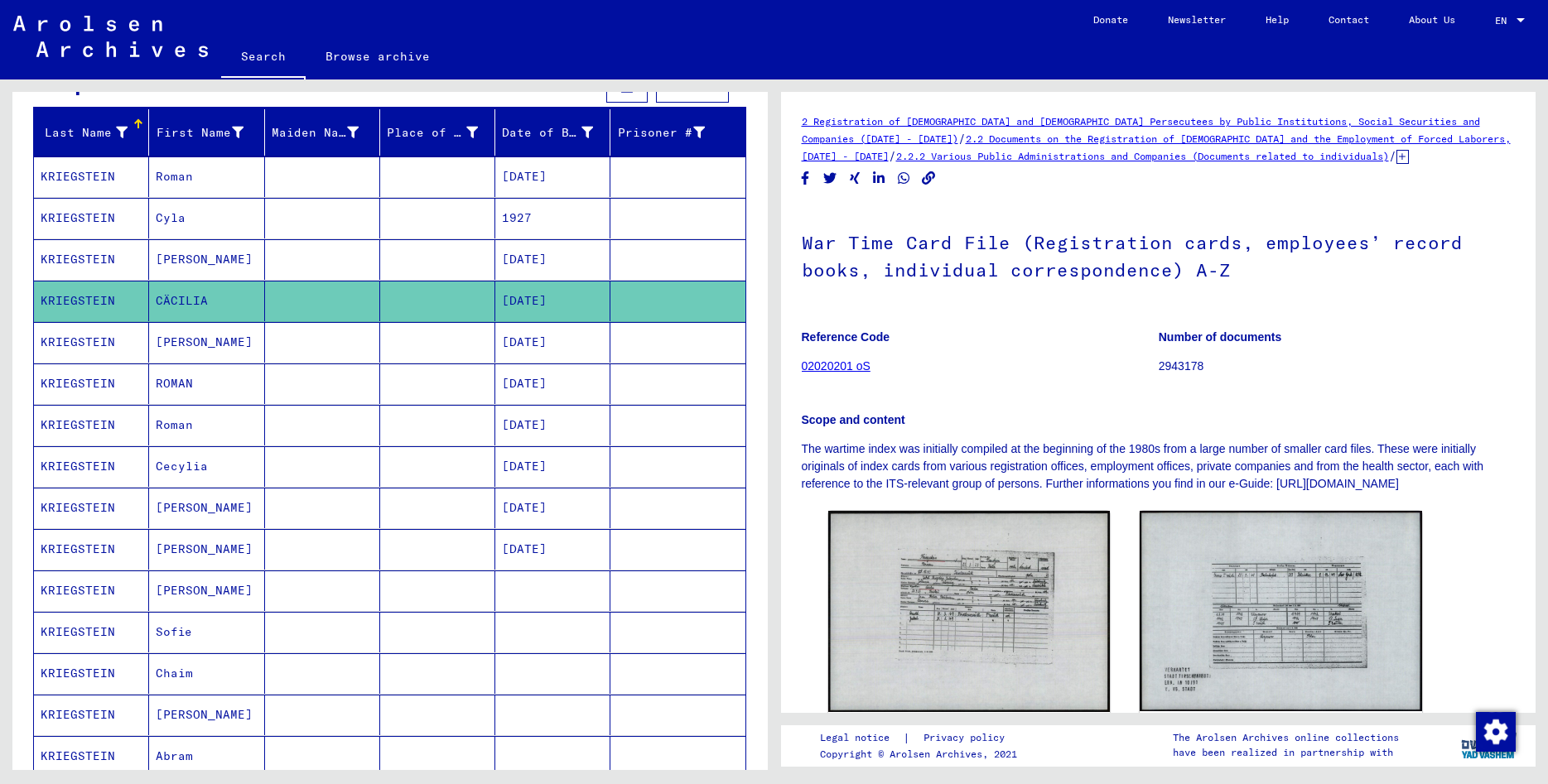
click at [69, 381] on mat-cell "KRIEGSTEIN" at bounding box center [91, 384] width 115 height 40
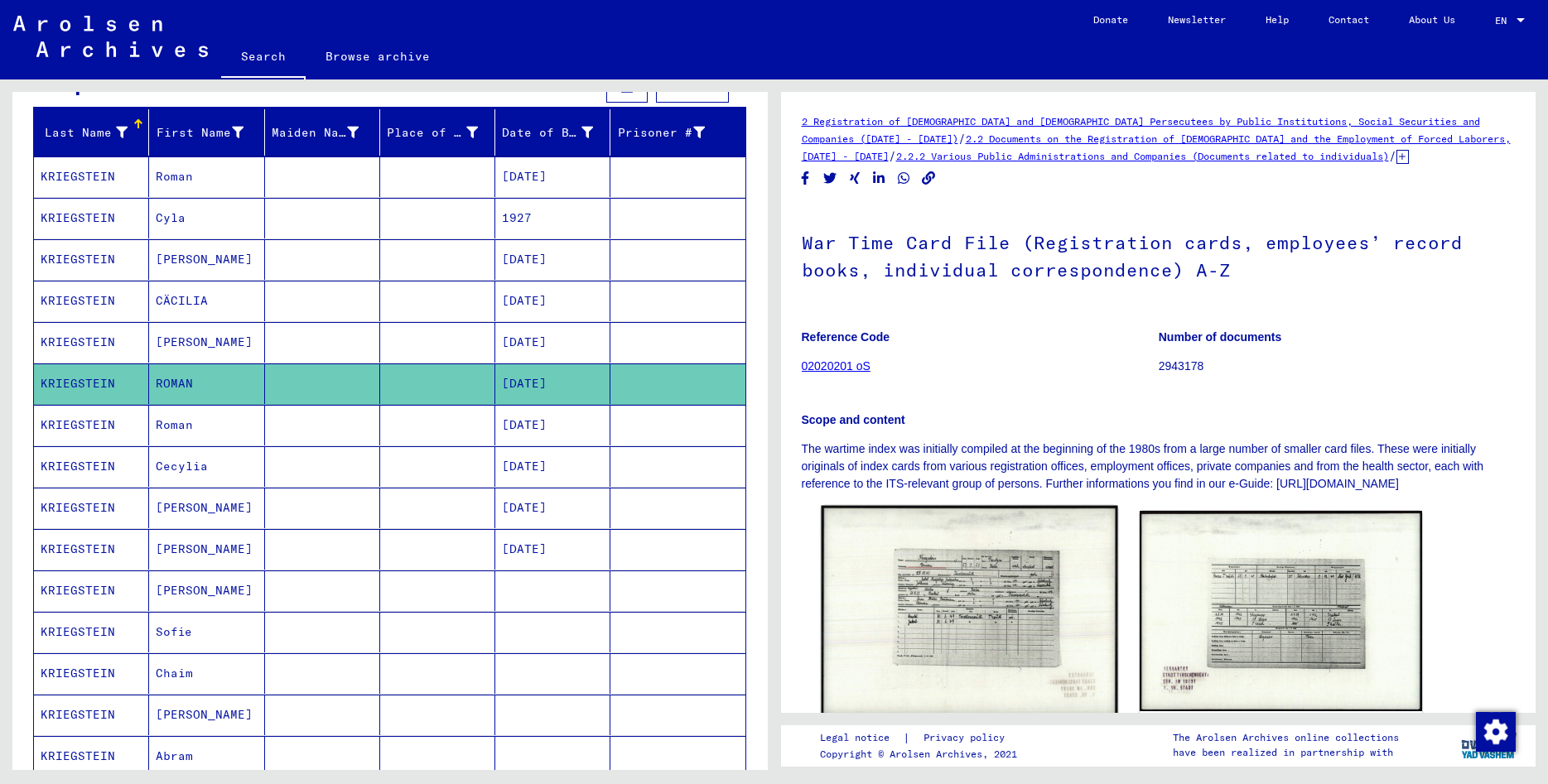
click at [1006, 596] on img at bounding box center [969, 611] width 296 height 210
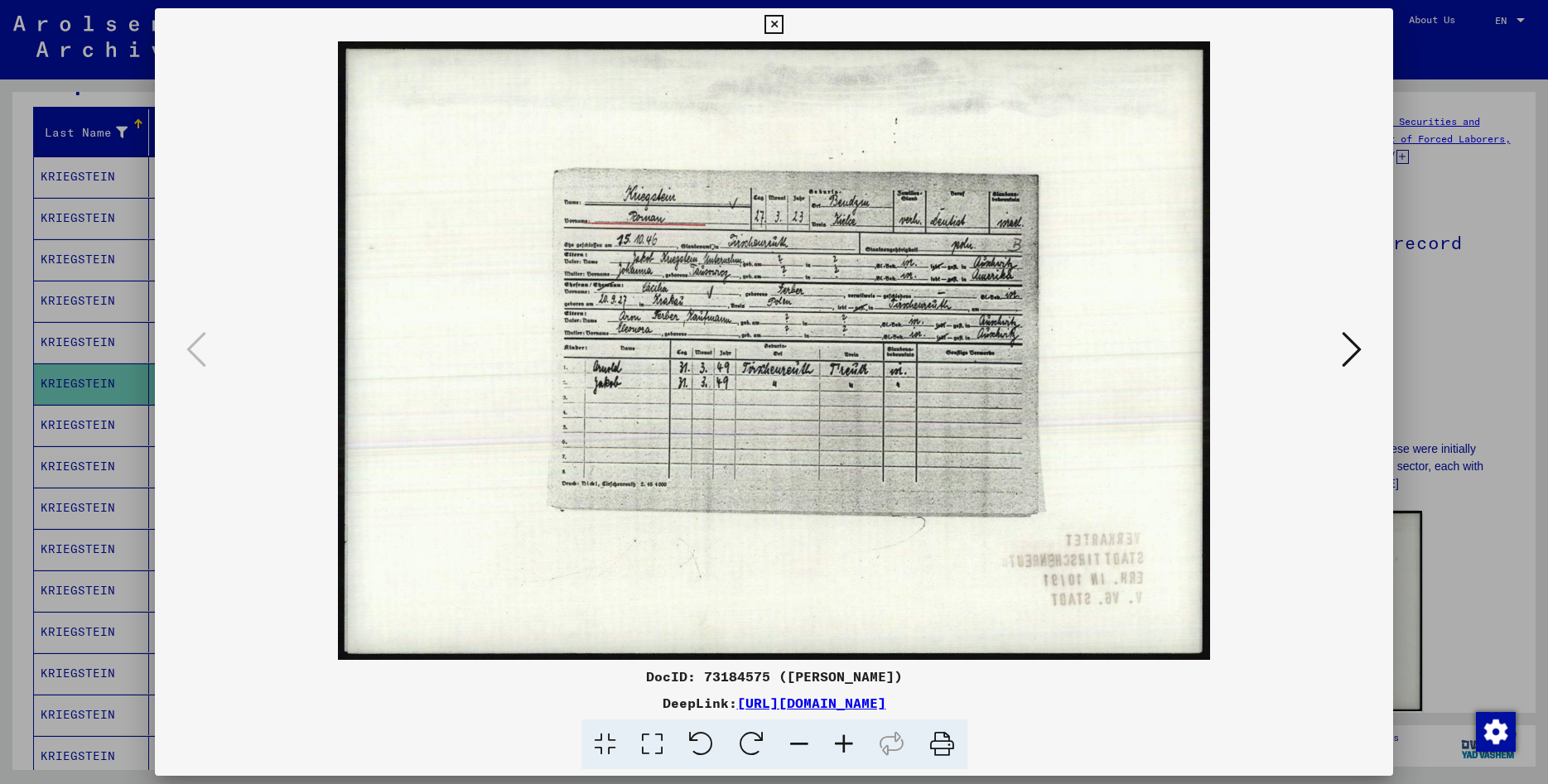
click at [1351, 352] on icon at bounding box center [1352, 349] width 20 height 40
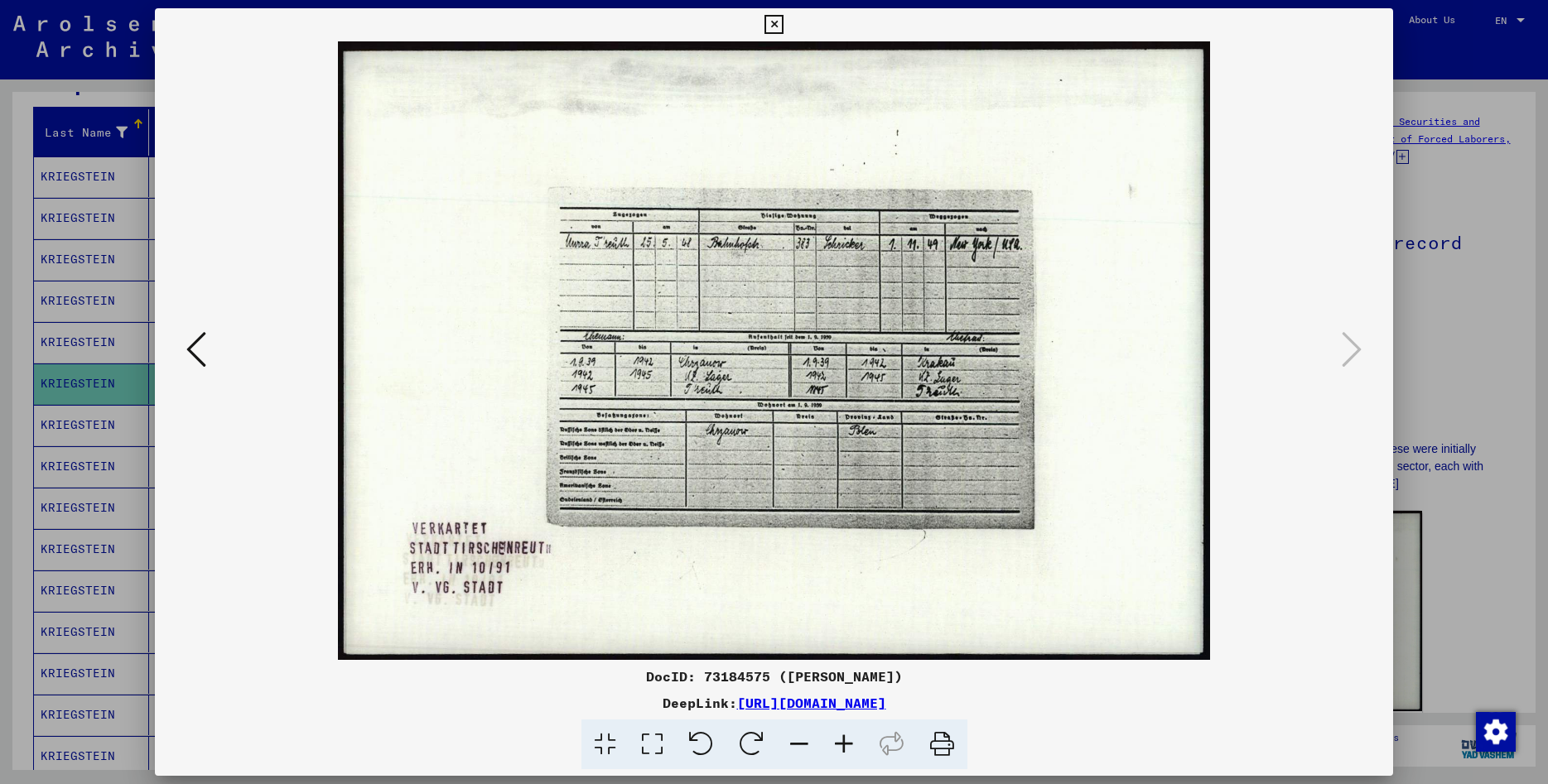
click at [946, 744] on icon at bounding box center [941, 744] width 50 height 50
click at [784, 20] on icon at bounding box center [774, 25] width 19 height 20
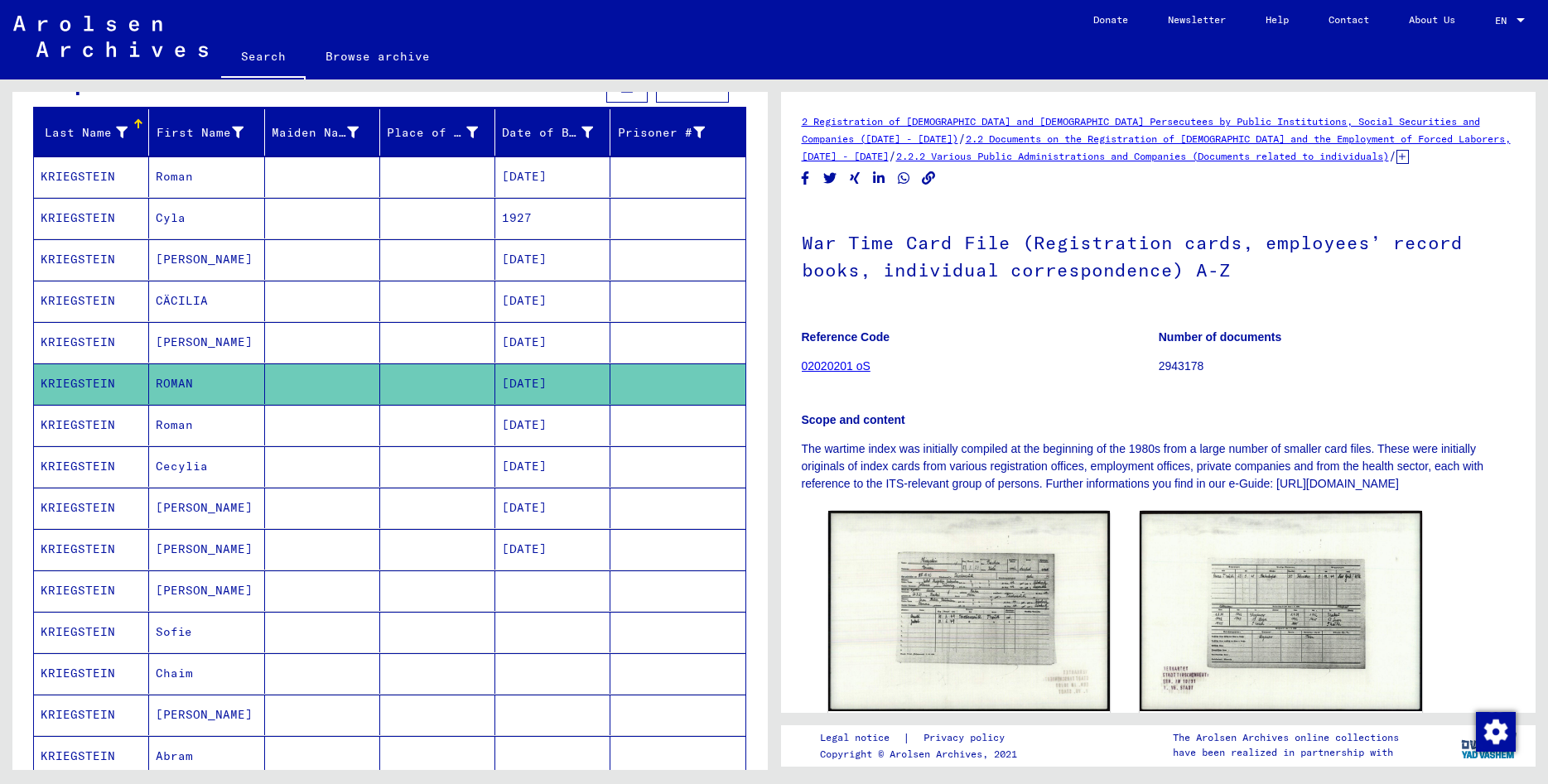
click at [65, 431] on mat-cell "KRIEGSTEIN" at bounding box center [91, 425] width 115 height 40
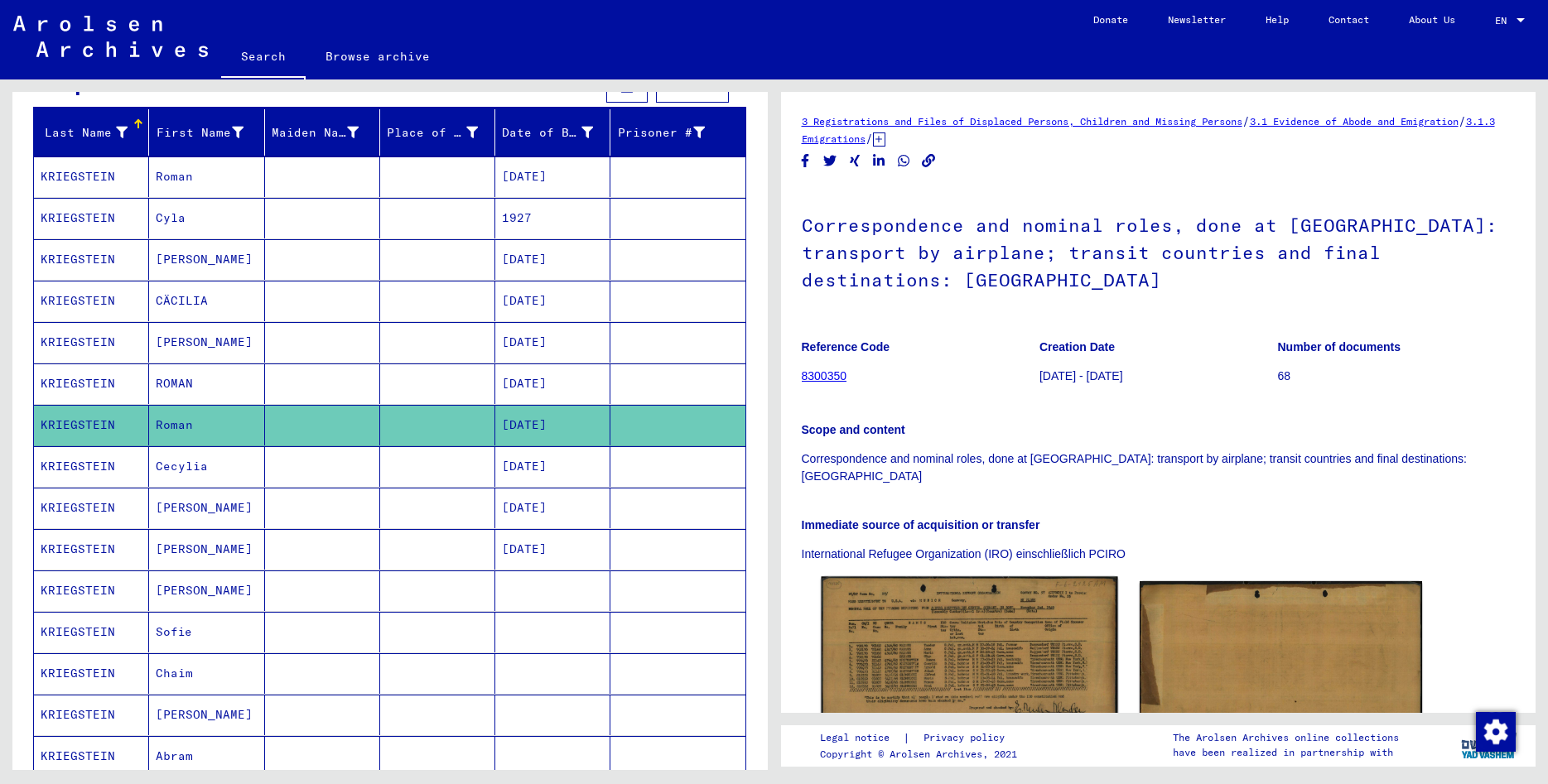
click at [968, 610] on img at bounding box center [969, 669] width 296 height 184
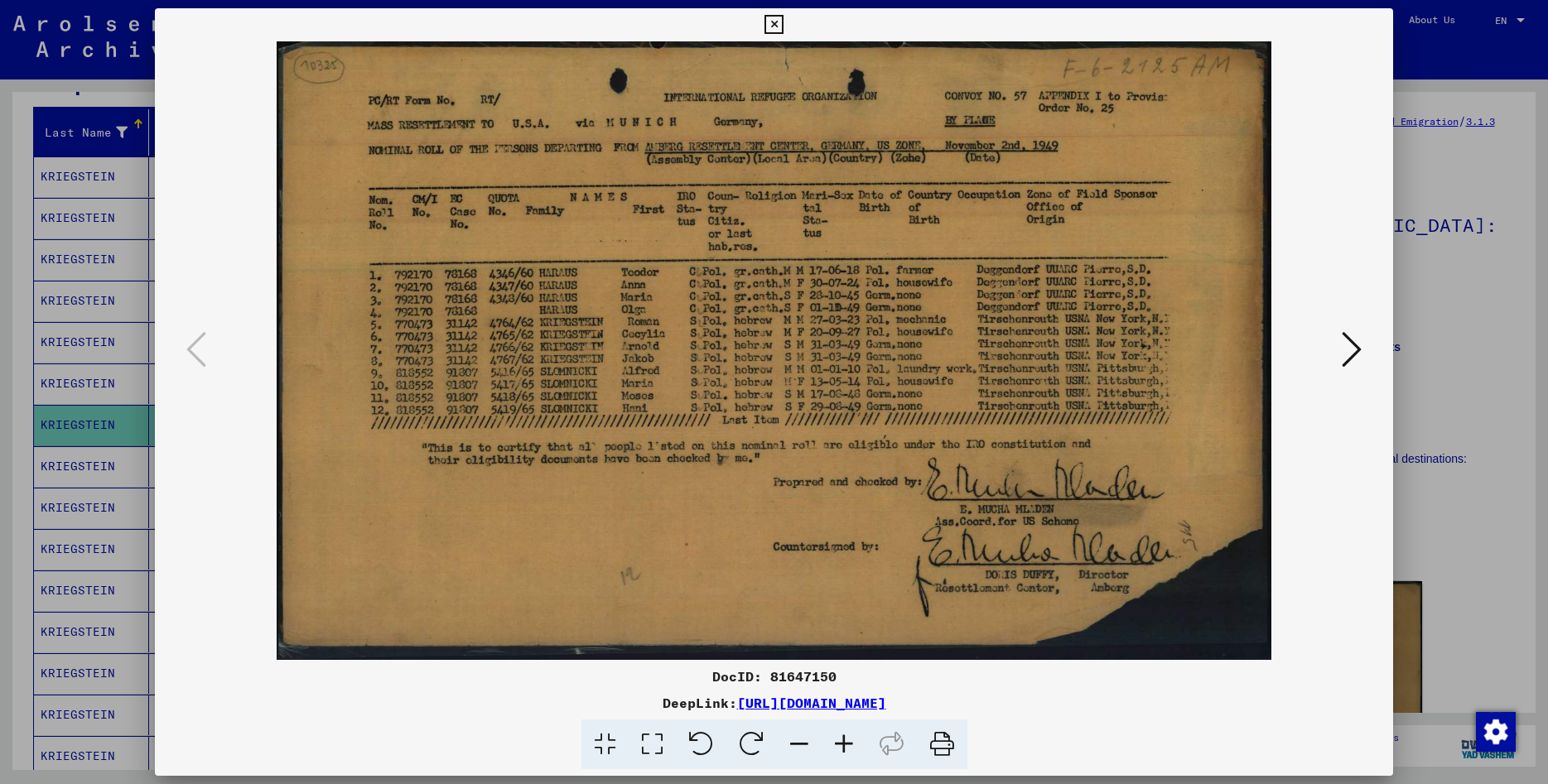
click at [1362, 353] on icon at bounding box center [1352, 349] width 20 height 40
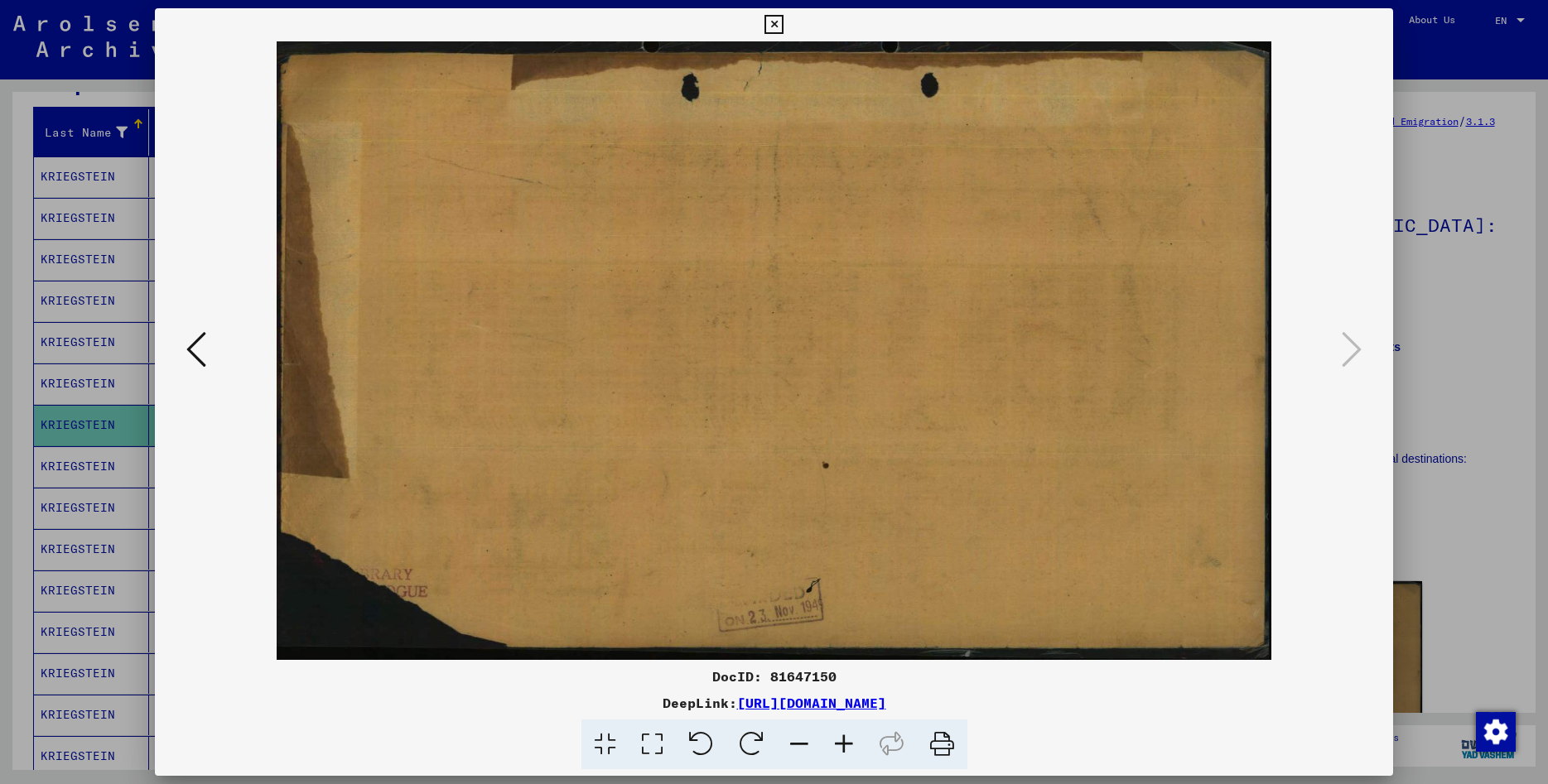
click at [784, 25] on icon at bounding box center [774, 25] width 19 height 20
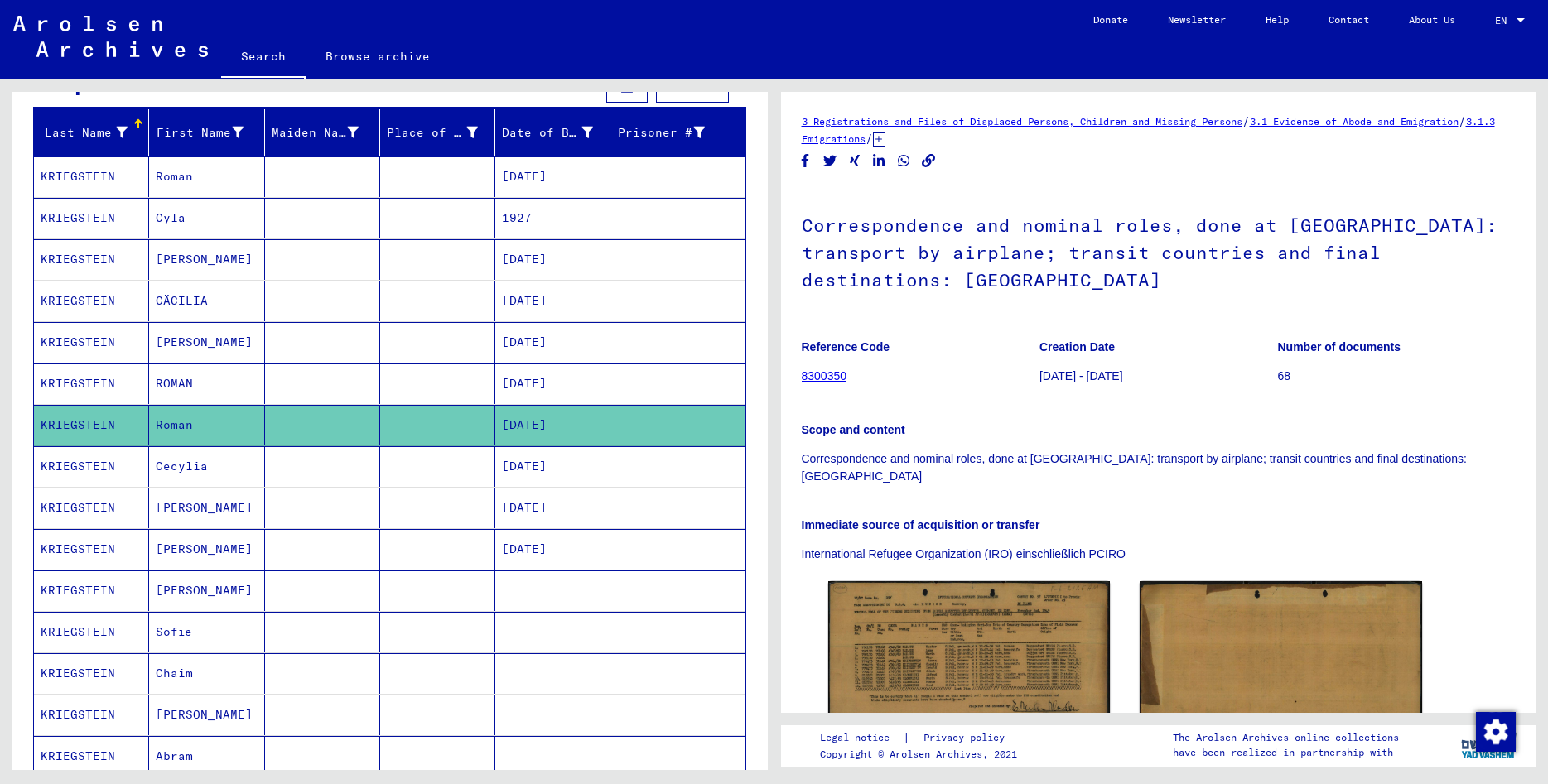
click at [58, 480] on mat-cell "KRIEGSTEIN" at bounding box center [91, 467] width 115 height 40
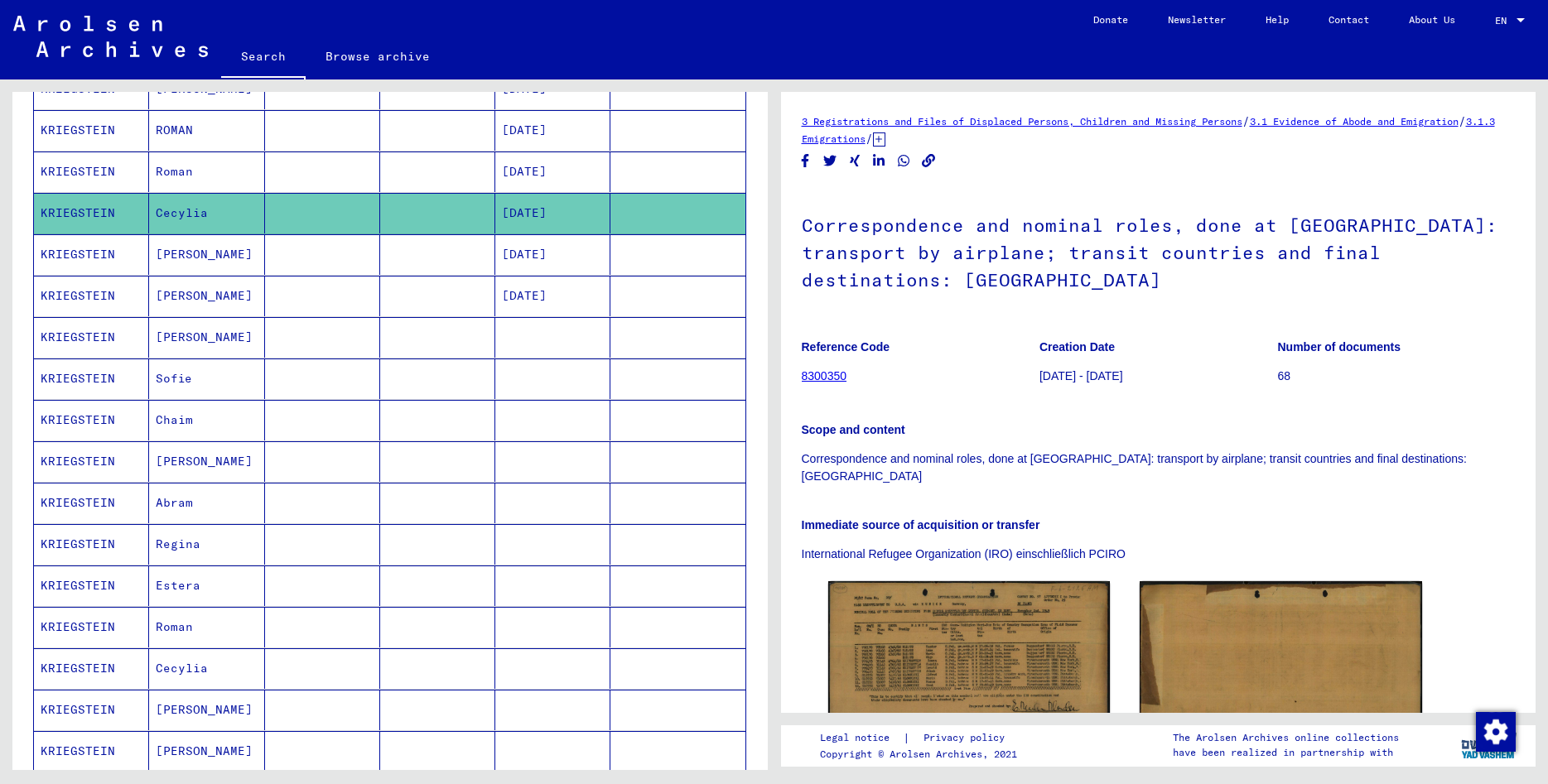
scroll to position [447, 0]
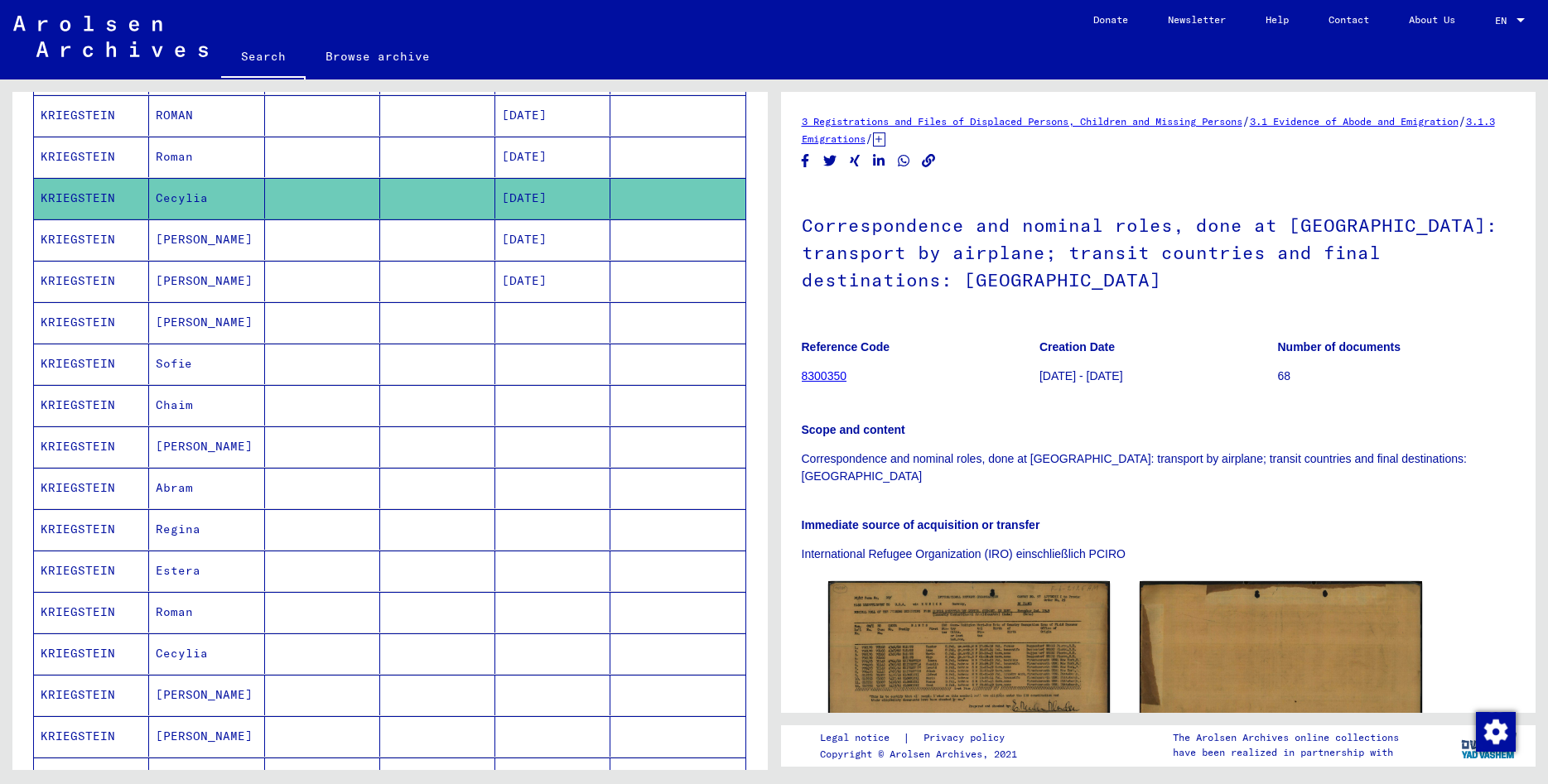
click at [90, 614] on mat-cell "KRIEGSTEIN" at bounding box center [91, 613] width 115 height 40
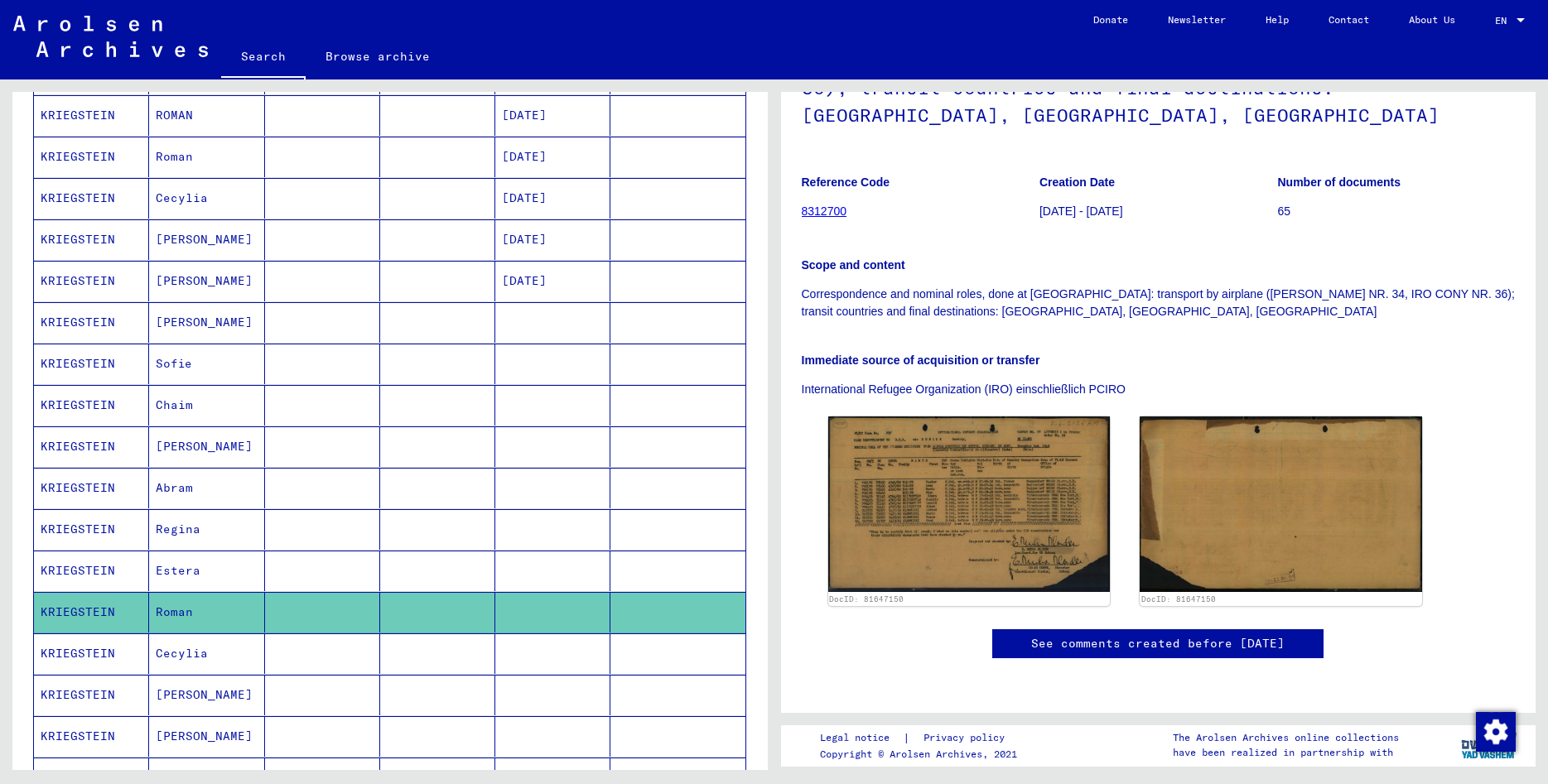
scroll to position [358, 0]
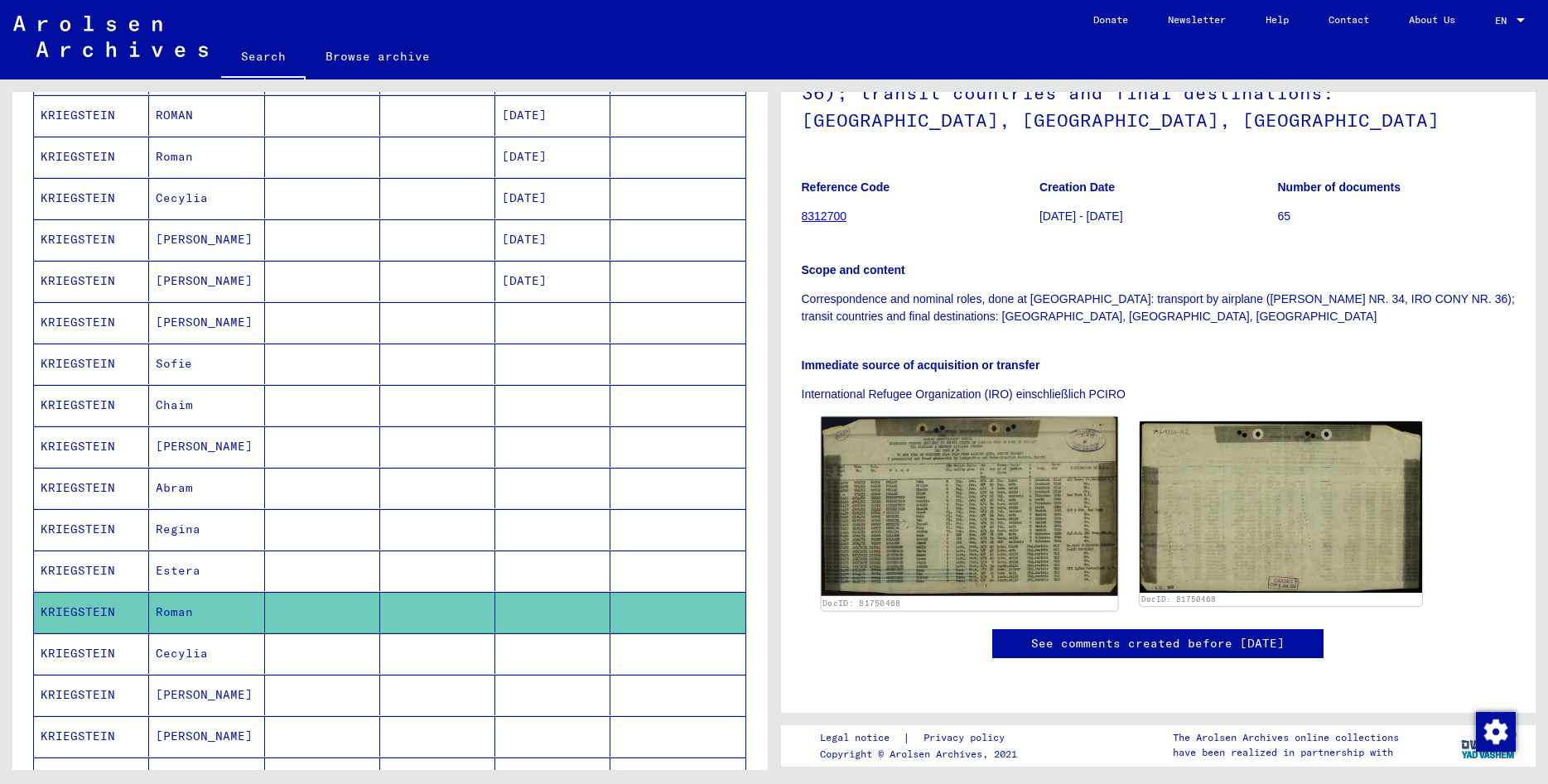
click at [935, 417] on img at bounding box center [969, 507] width 296 height 180
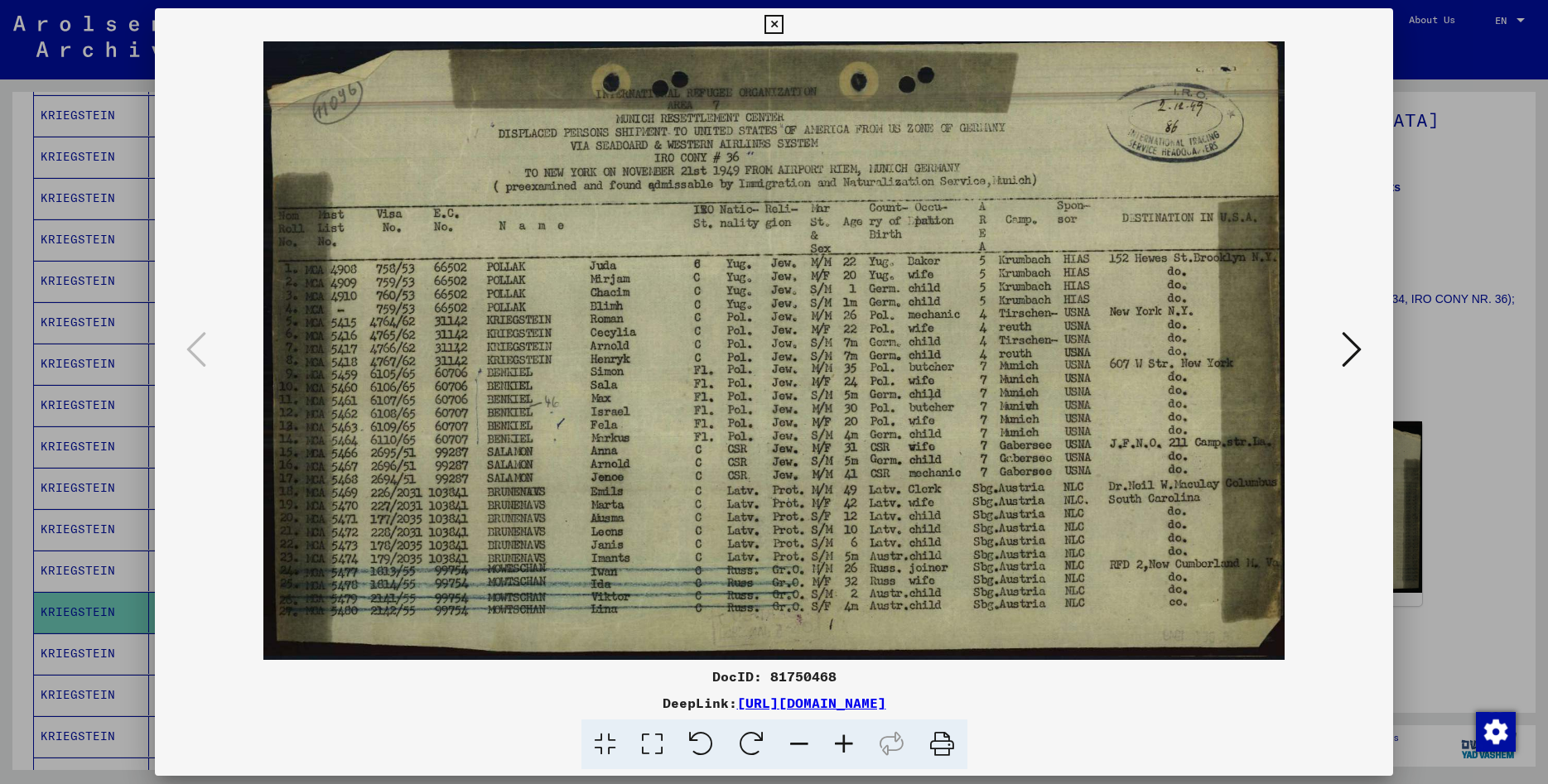
click at [784, 22] on icon at bounding box center [774, 25] width 19 height 20
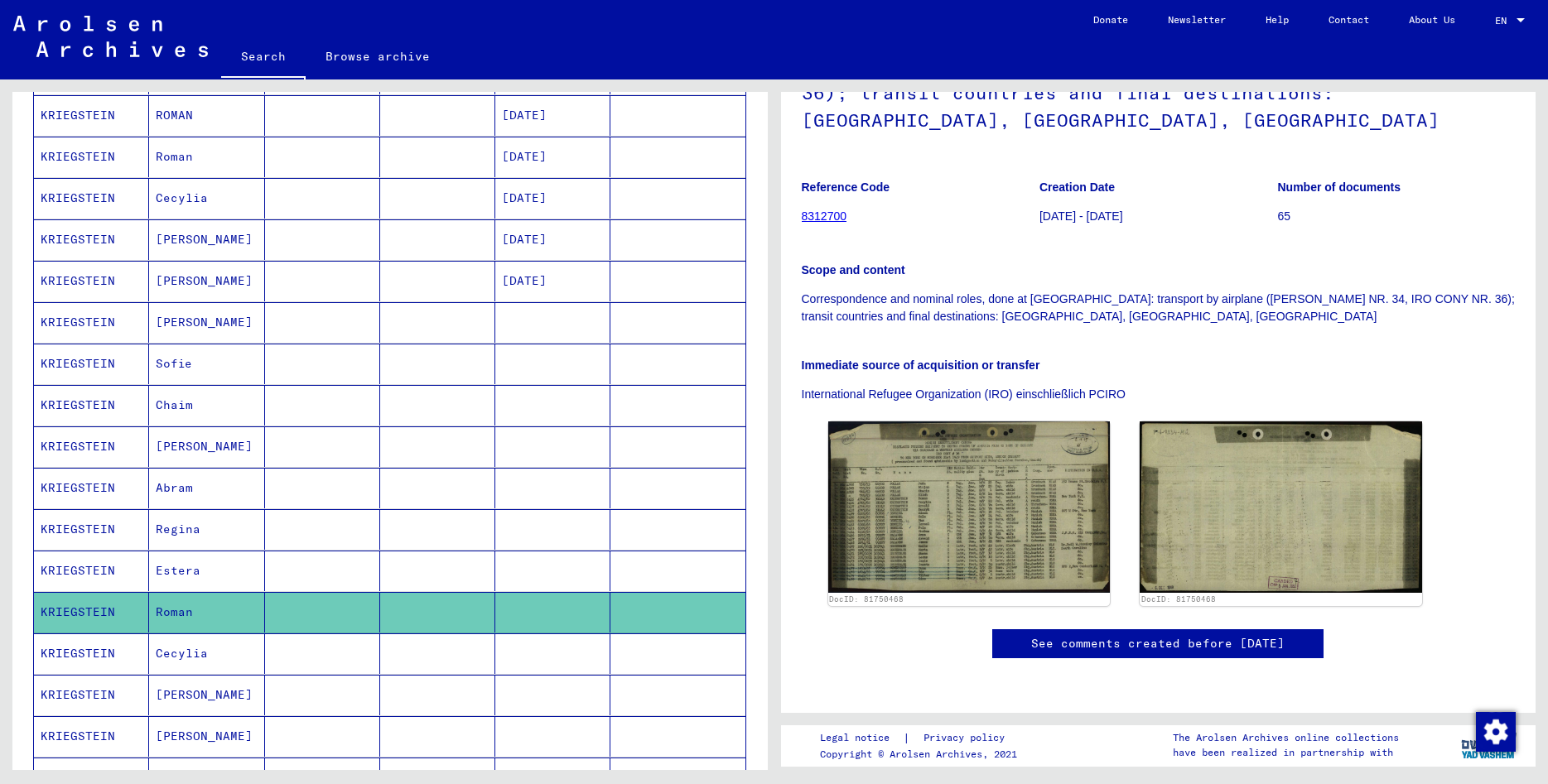
click at [71, 654] on mat-cell "KRIEGSTEIN" at bounding box center [91, 654] width 115 height 40
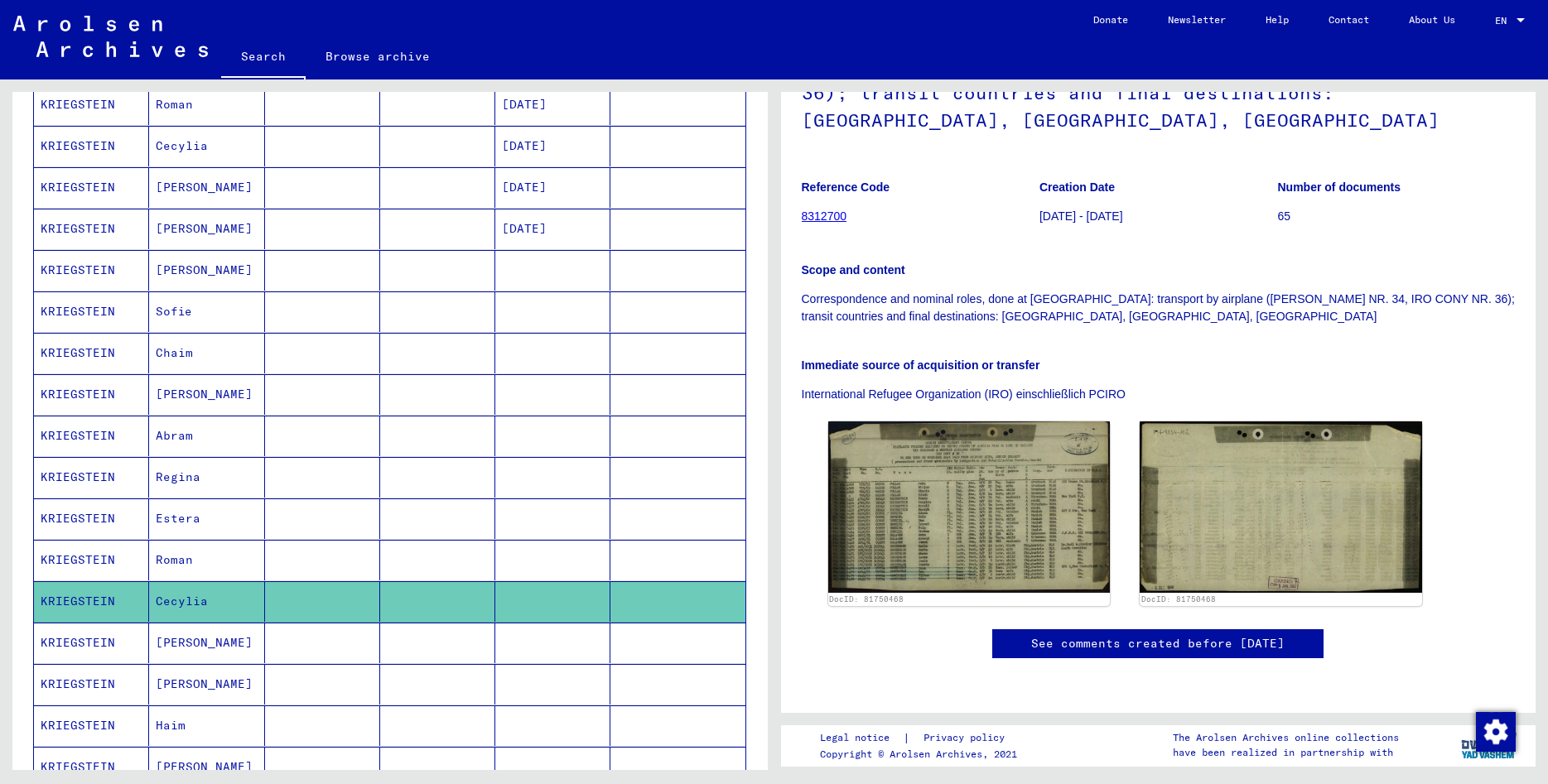
scroll to position [537, 0]
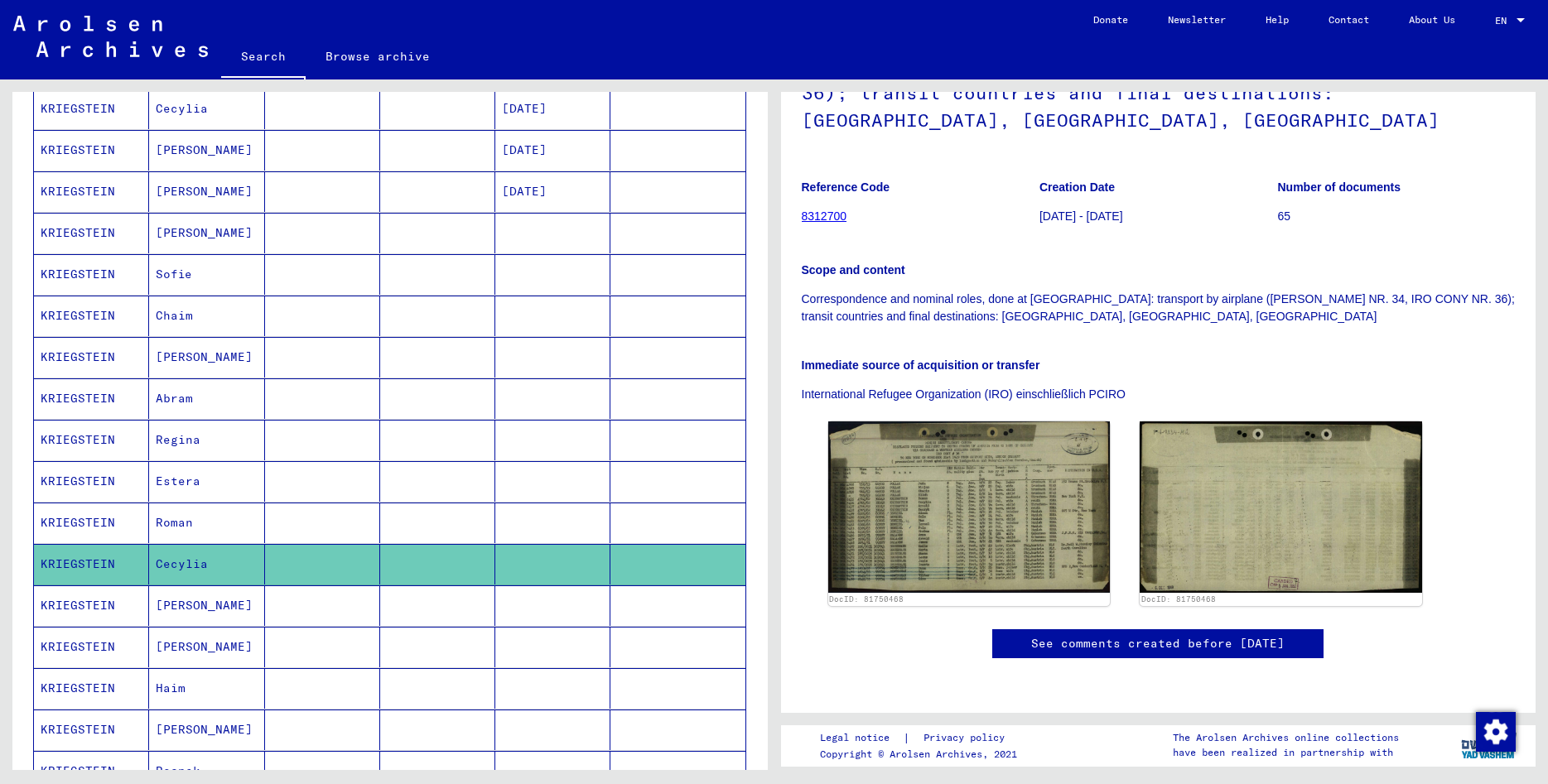
click at [97, 645] on mat-cell "KRIEGSTEIN" at bounding box center [91, 647] width 115 height 40
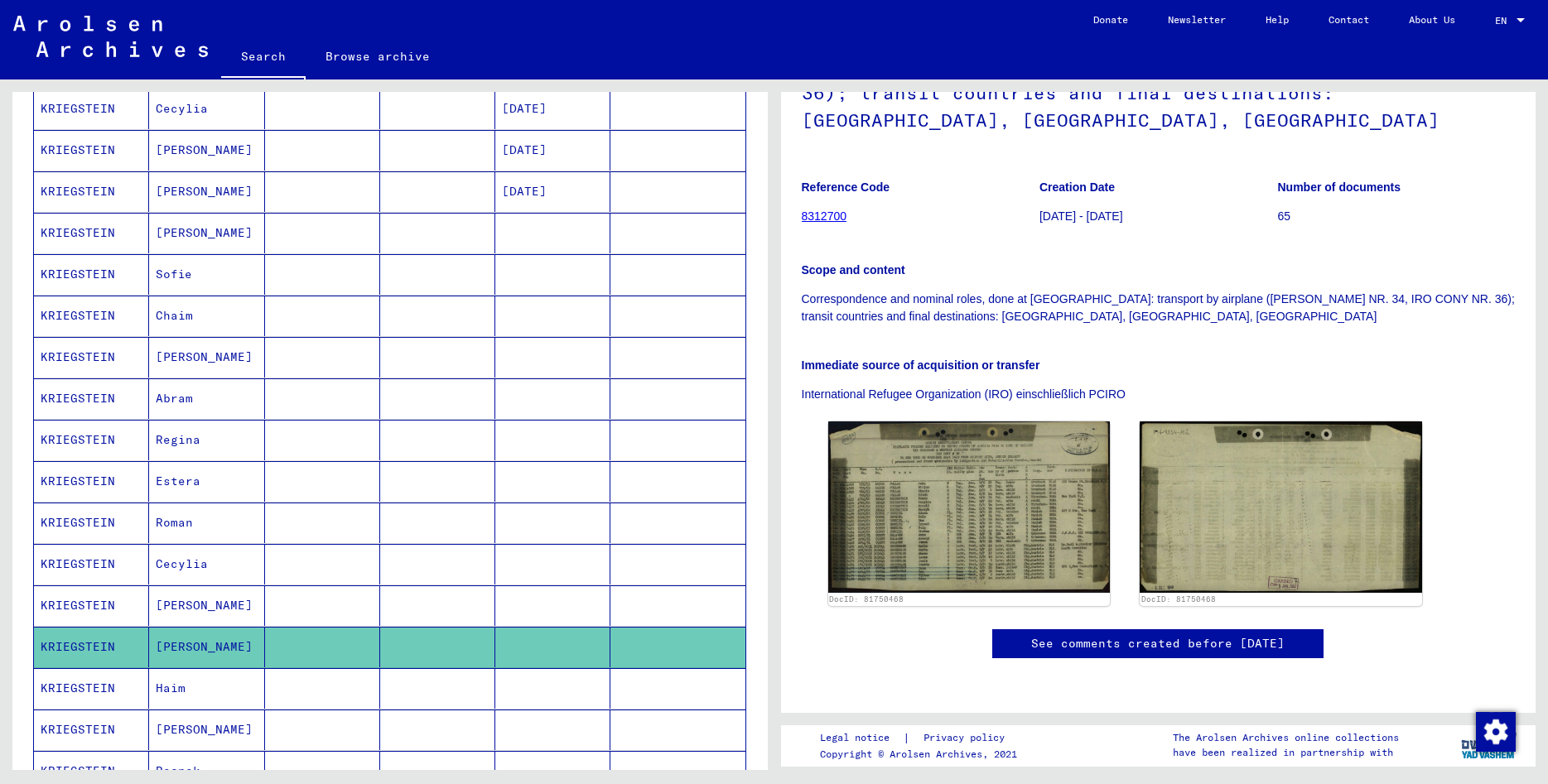
click at [97, 645] on mat-cell "KRIEGSTEIN" at bounding box center [91, 647] width 115 height 40
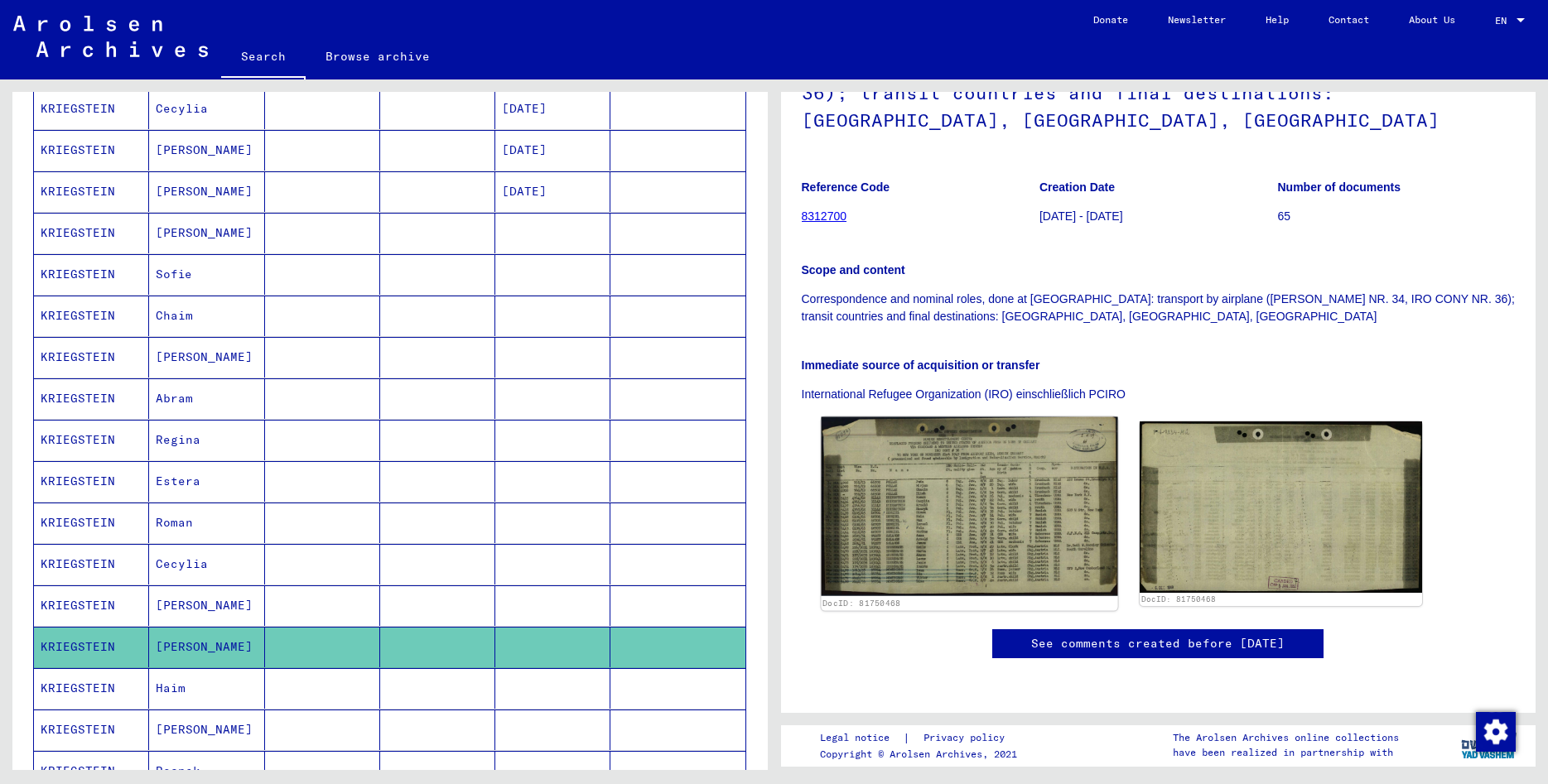
click at [922, 417] on img at bounding box center [969, 507] width 296 height 180
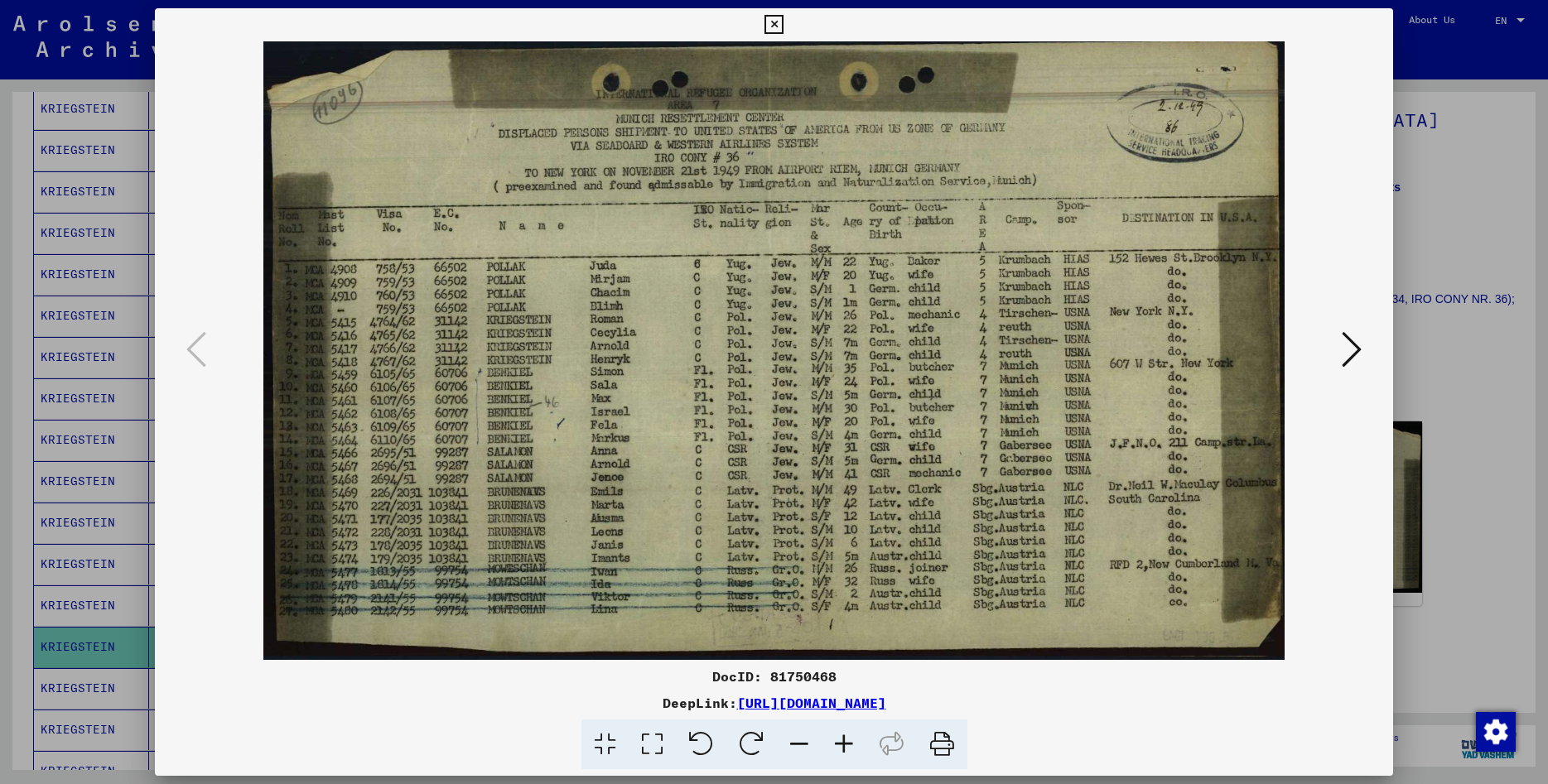
click at [1353, 345] on icon at bounding box center [1352, 349] width 20 height 40
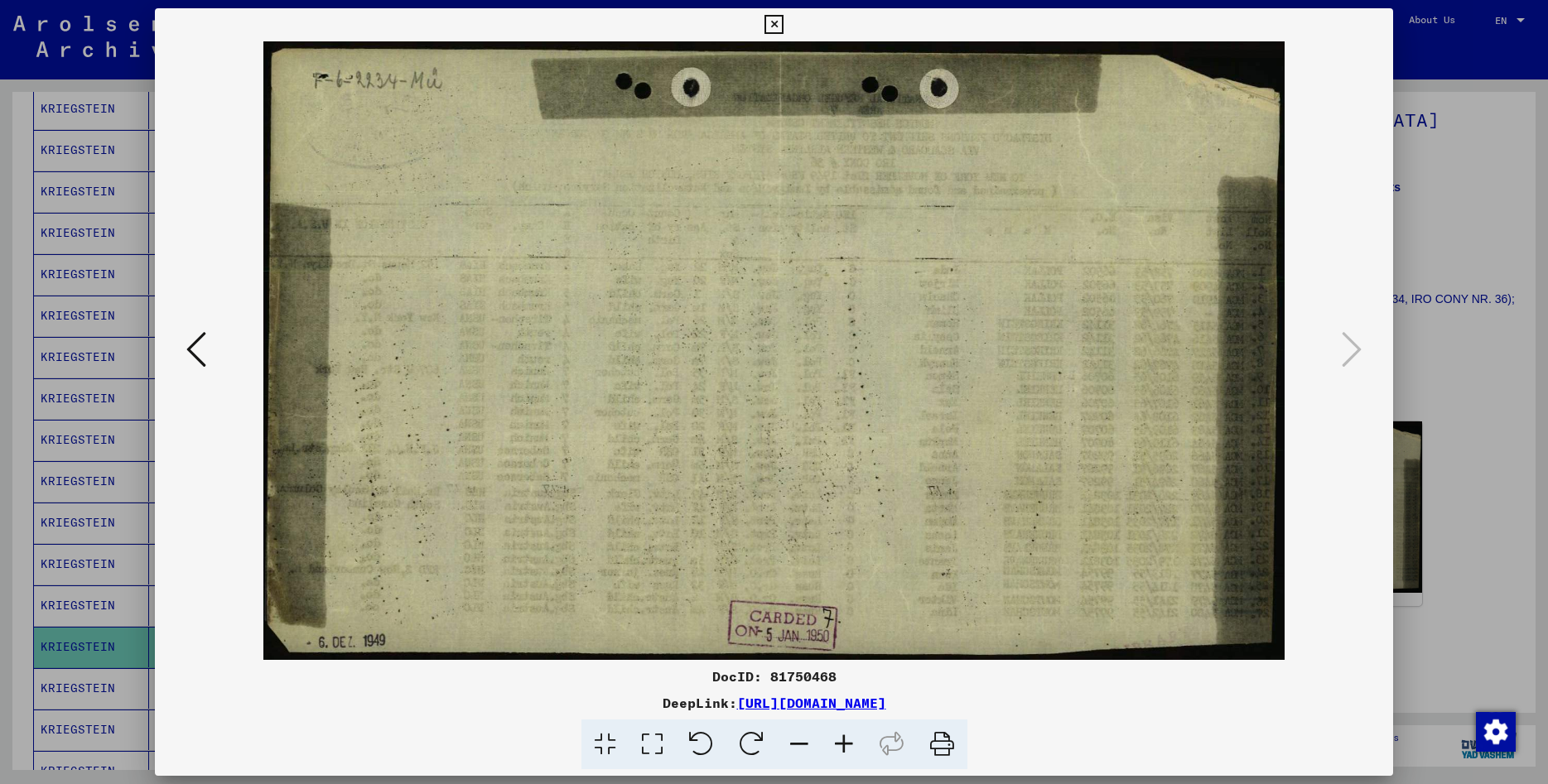
click at [784, 22] on icon at bounding box center [774, 25] width 19 height 20
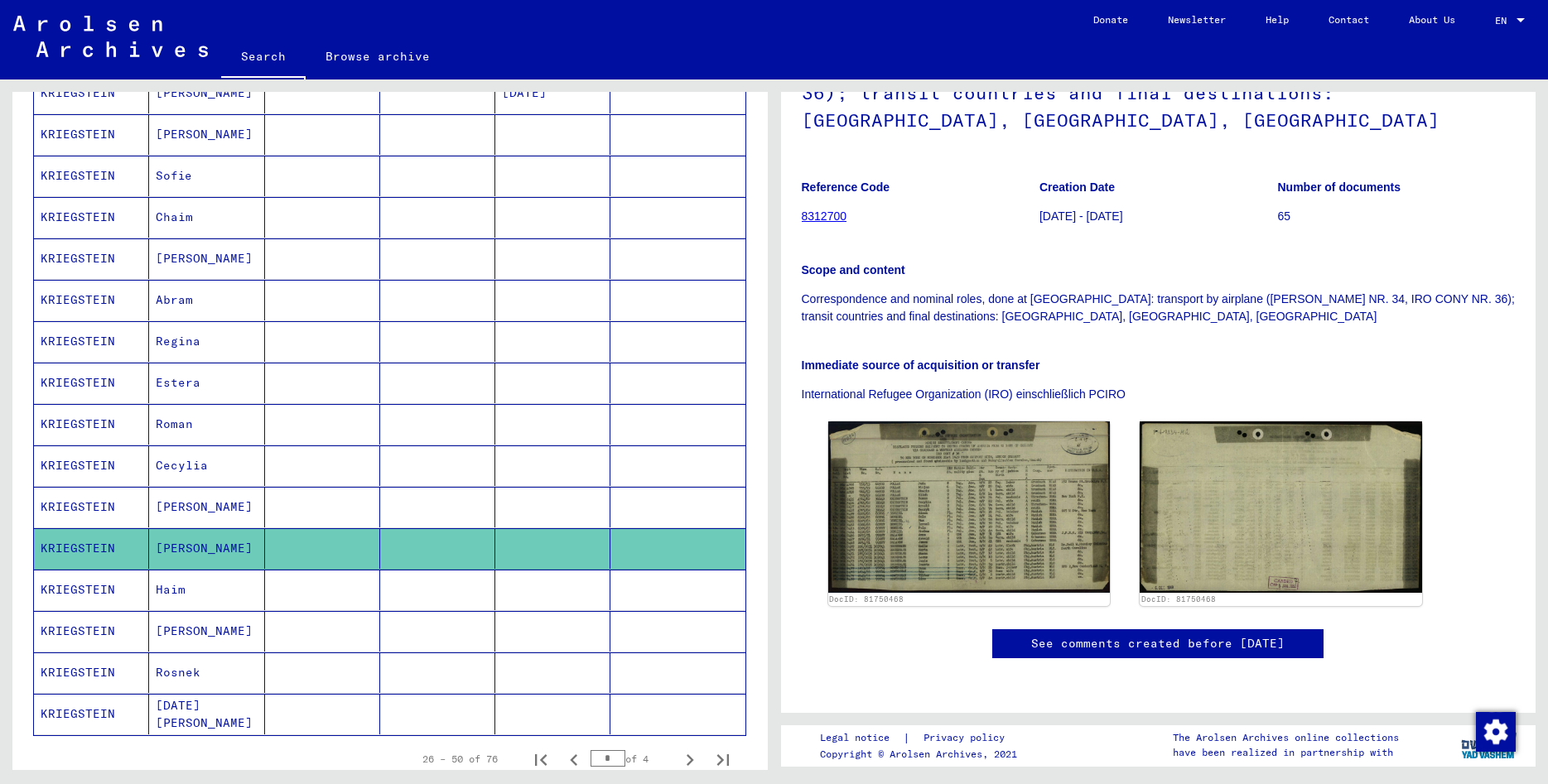
scroll to position [715, 0]
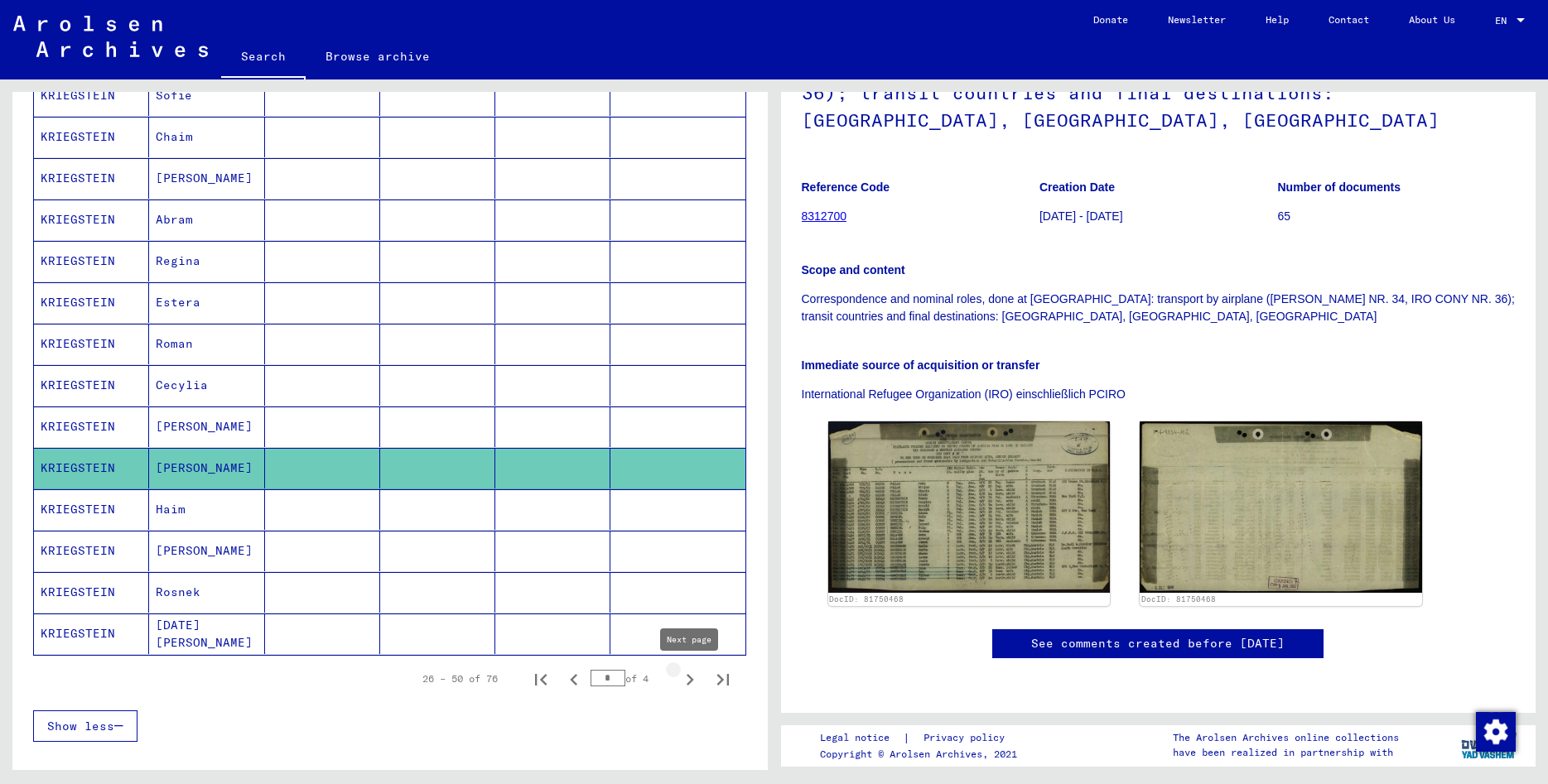
click at [692, 677] on icon "Next page" at bounding box center [690, 680] width 23 height 23
type input "*"
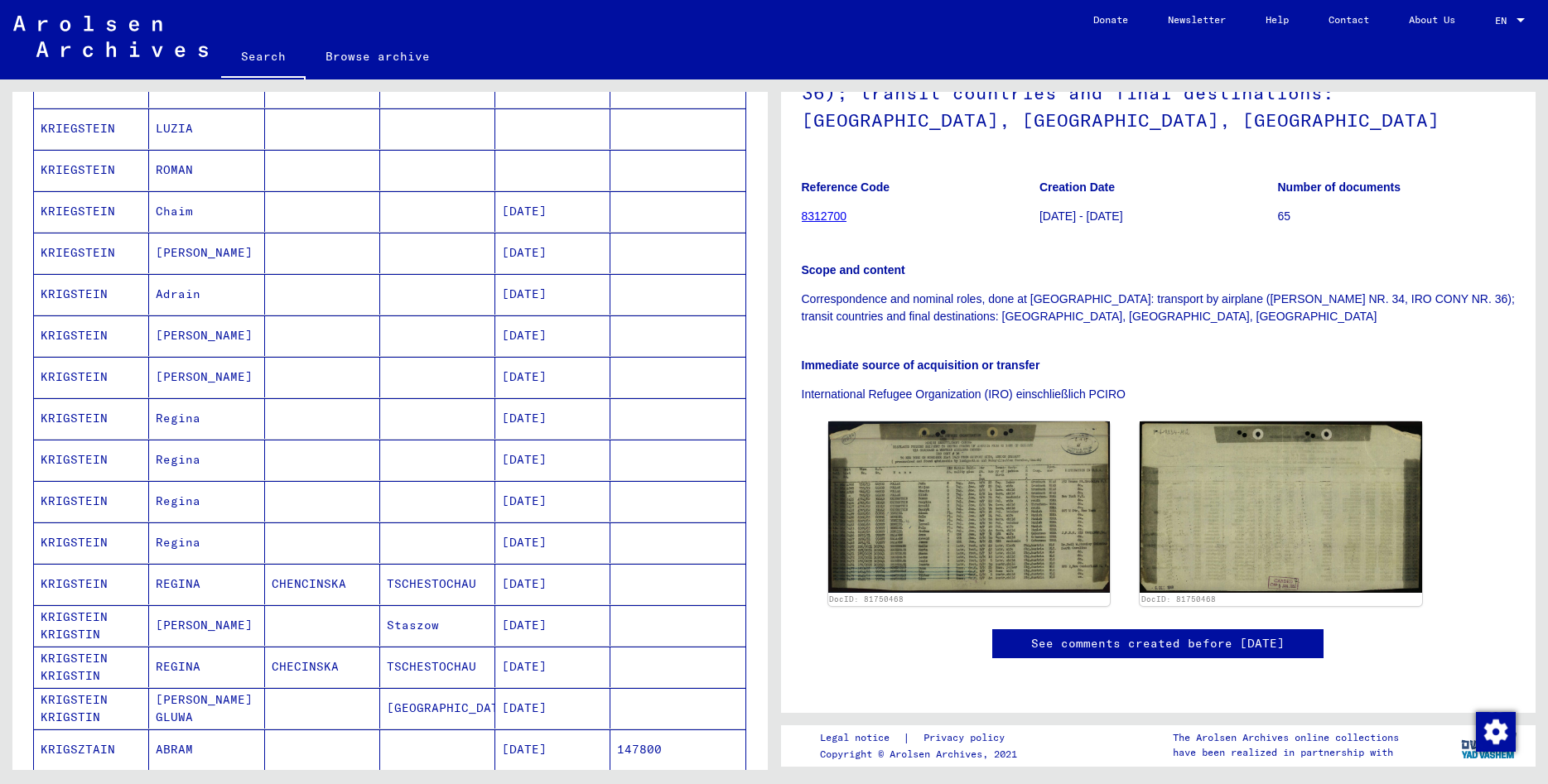
scroll to position [179, 0]
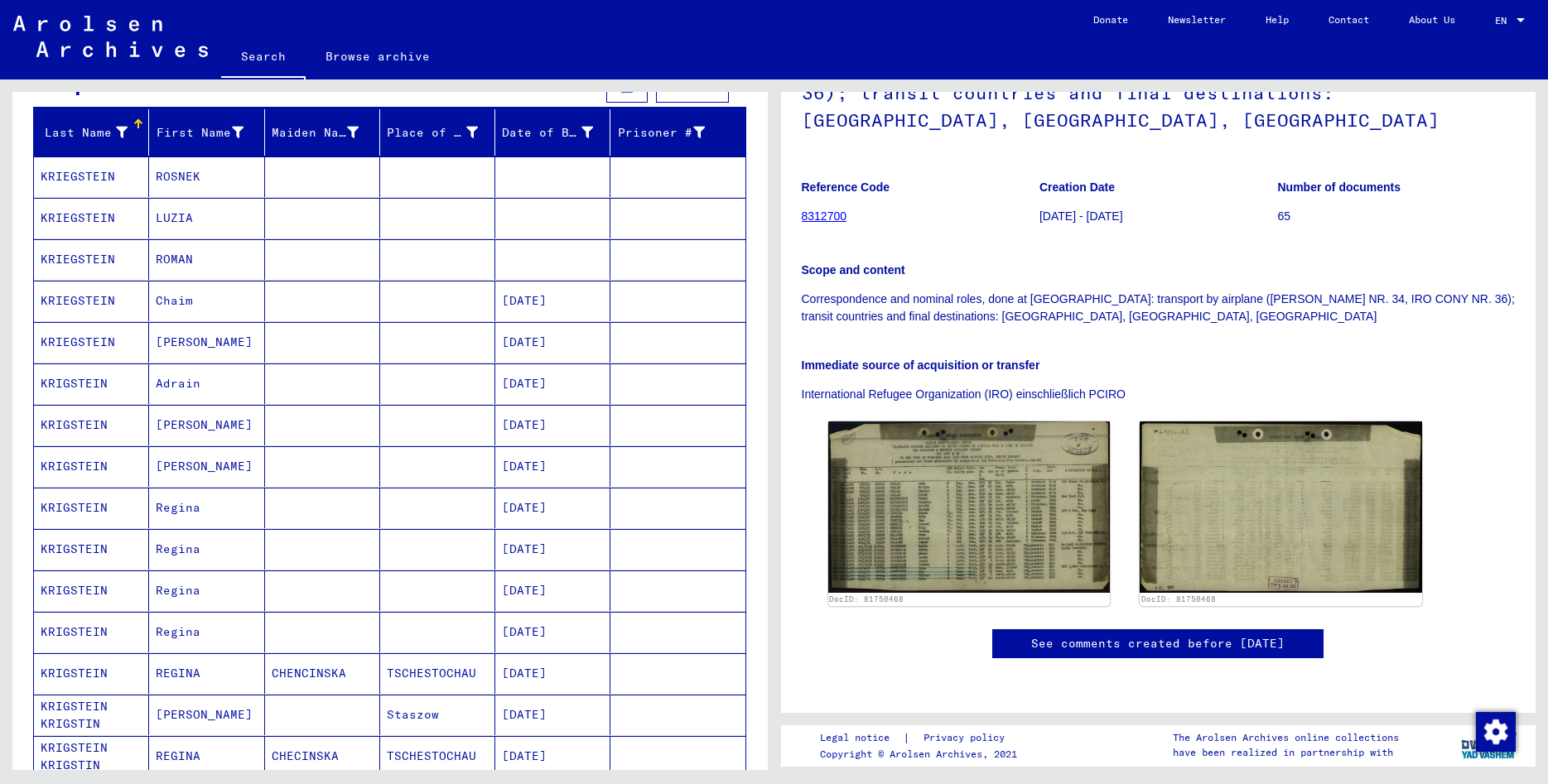
click at [76, 259] on mat-cell "KRIEGSTEIN" at bounding box center [91, 259] width 115 height 40
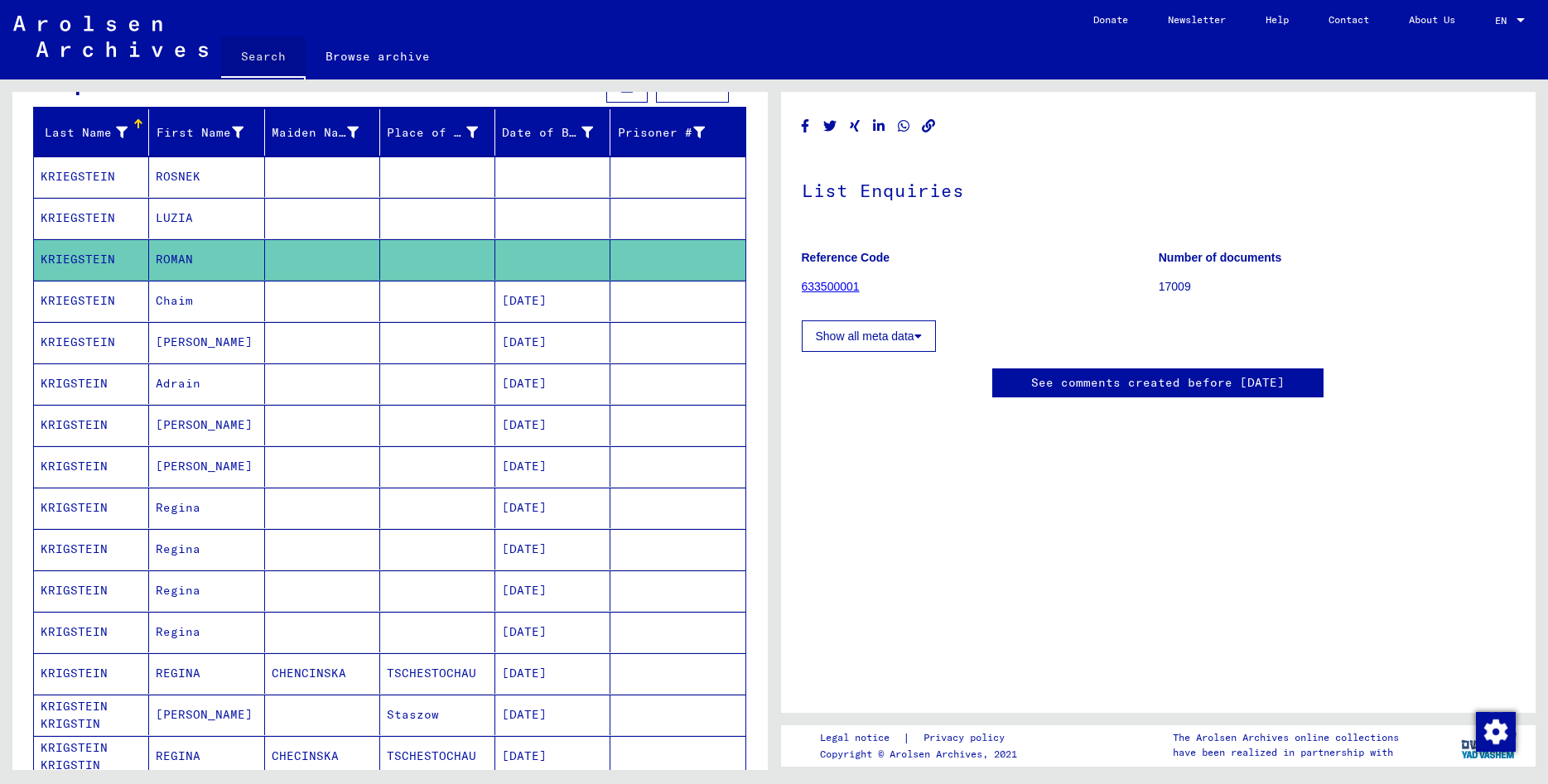
click at [259, 58] on link "Search" at bounding box center [264, 57] width 84 height 43
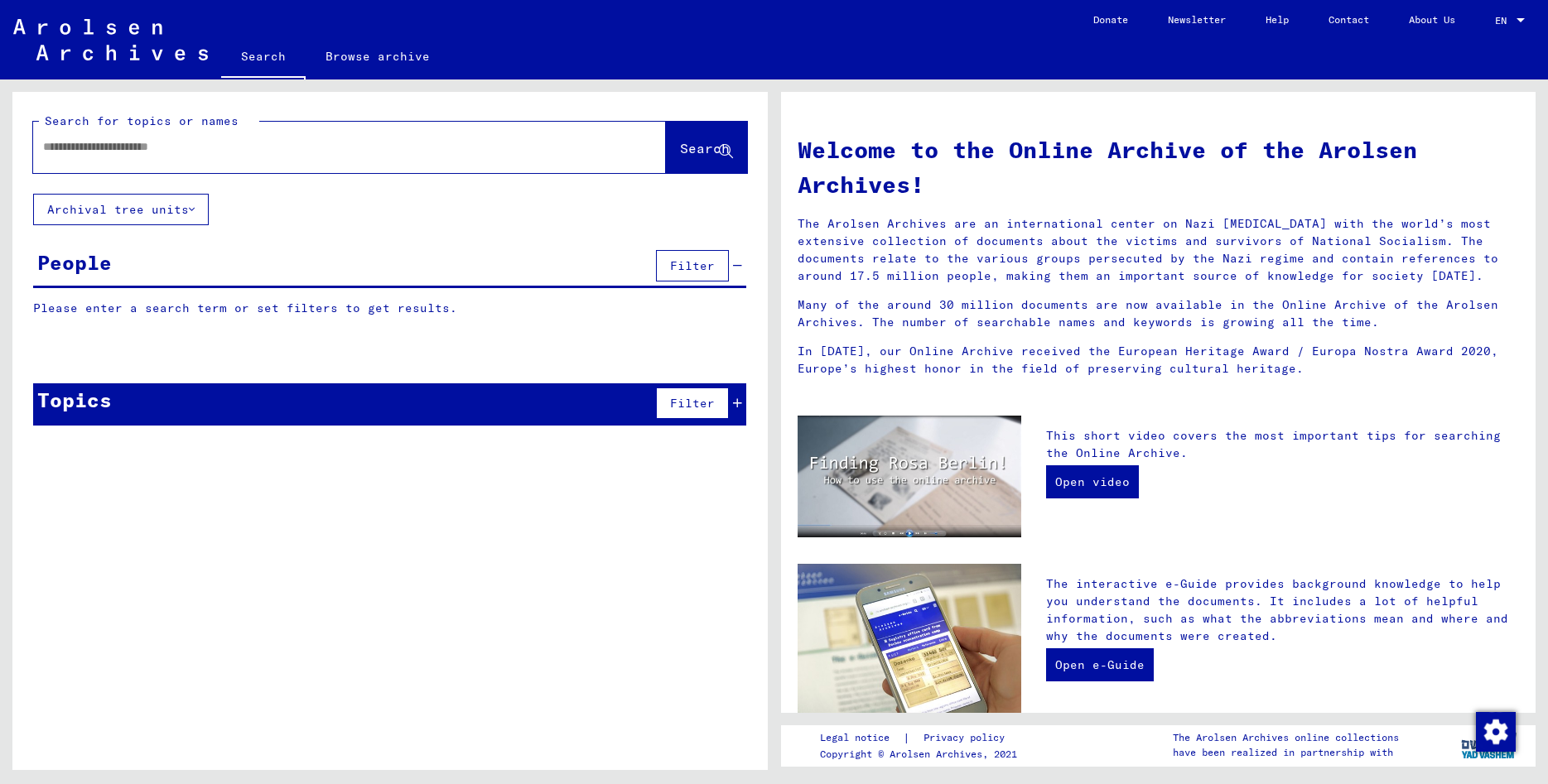
click at [129, 148] on input "text" at bounding box center [330, 147] width 573 height 18
click at [717, 151] on span "Search" at bounding box center [705, 148] width 50 height 17
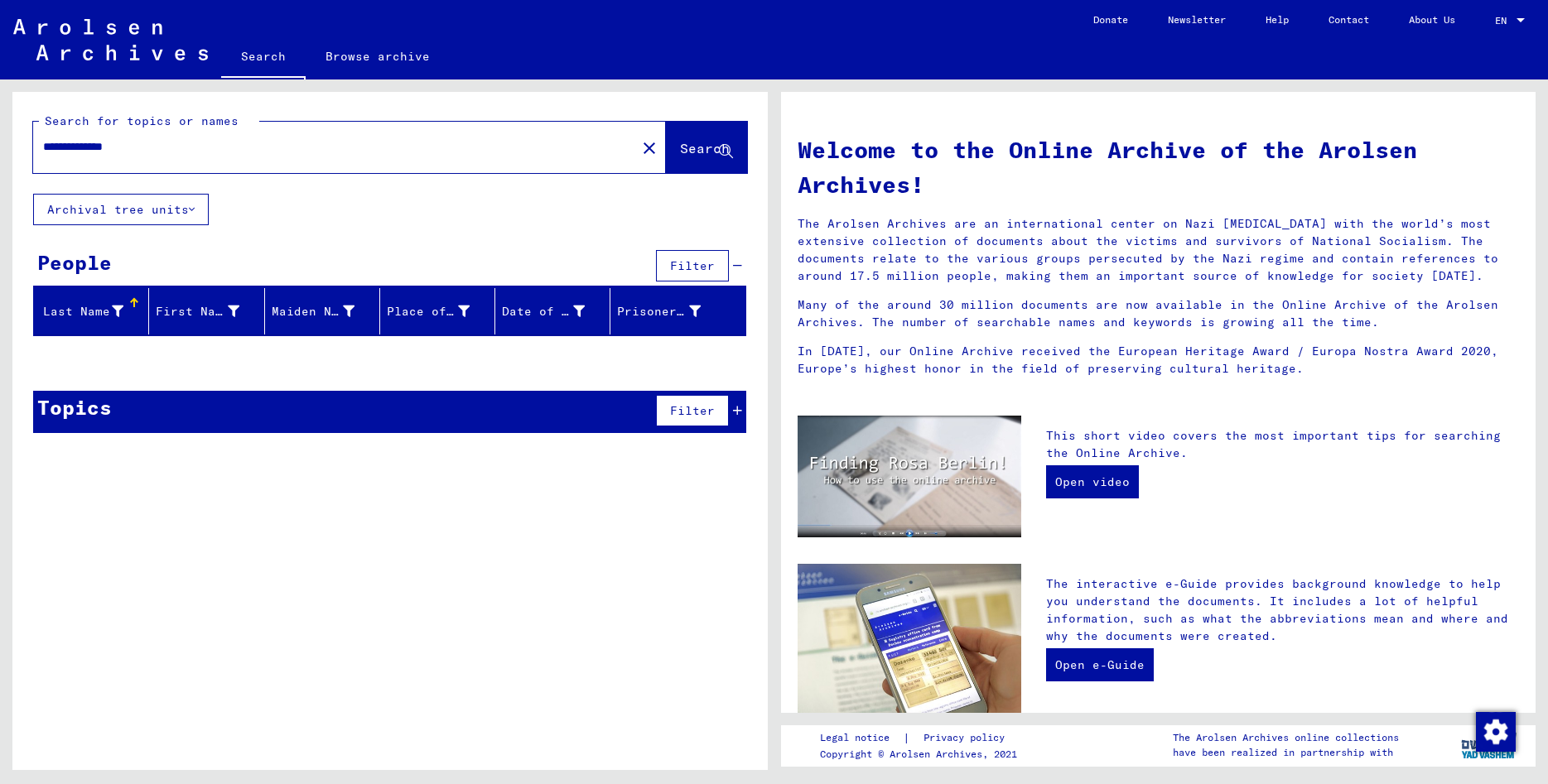
click at [78, 148] on input "**********" at bounding box center [330, 147] width 573 height 18
click at [691, 147] on span "Search" at bounding box center [705, 148] width 50 height 17
click at [80, 149] on input "**********" at bounding box center [330, 147] width 573 height 18
type input "**********"
click at [701, 137] on button "Search" at bounding box center [707, 148] width 81 height 51
